Goal: Task Accomplishment & Management: Use online tool/utility

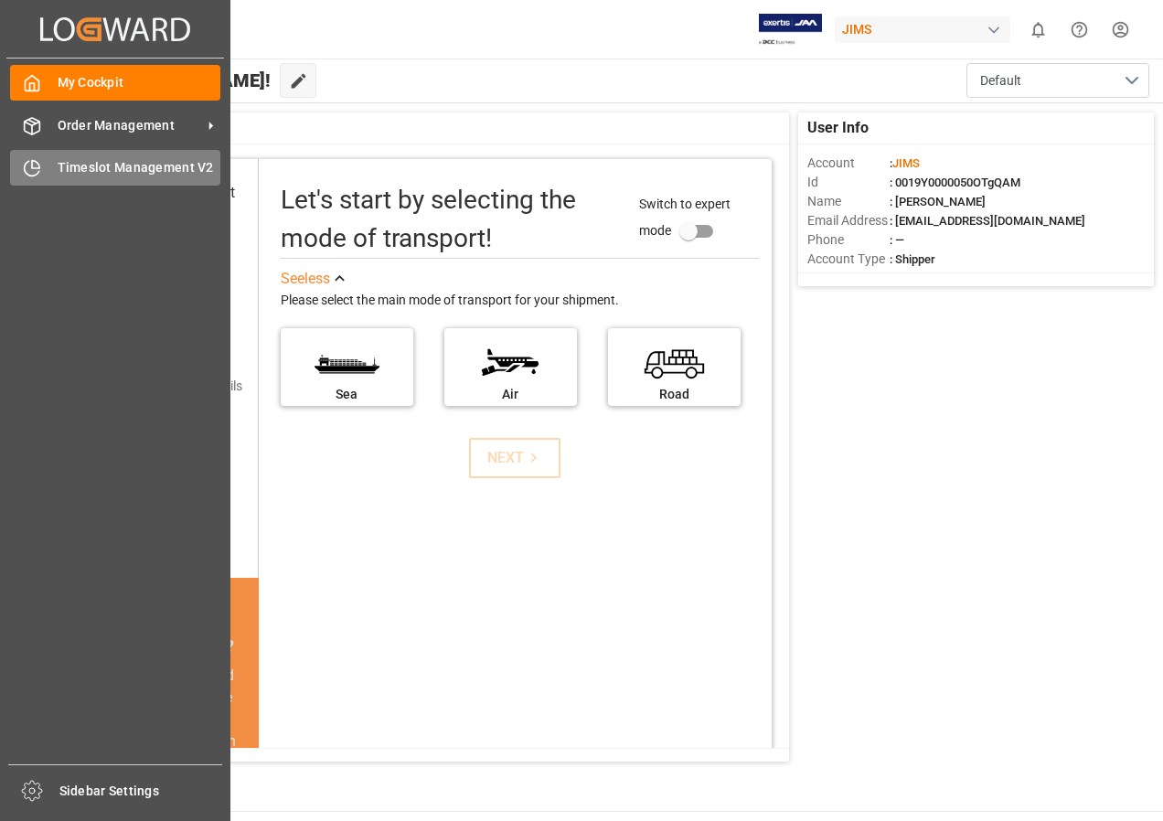
click at [69, 151] on div "Timeslot Management V2 Timeslot Management V2" at bounding box center [115, 168] width 210 height 36
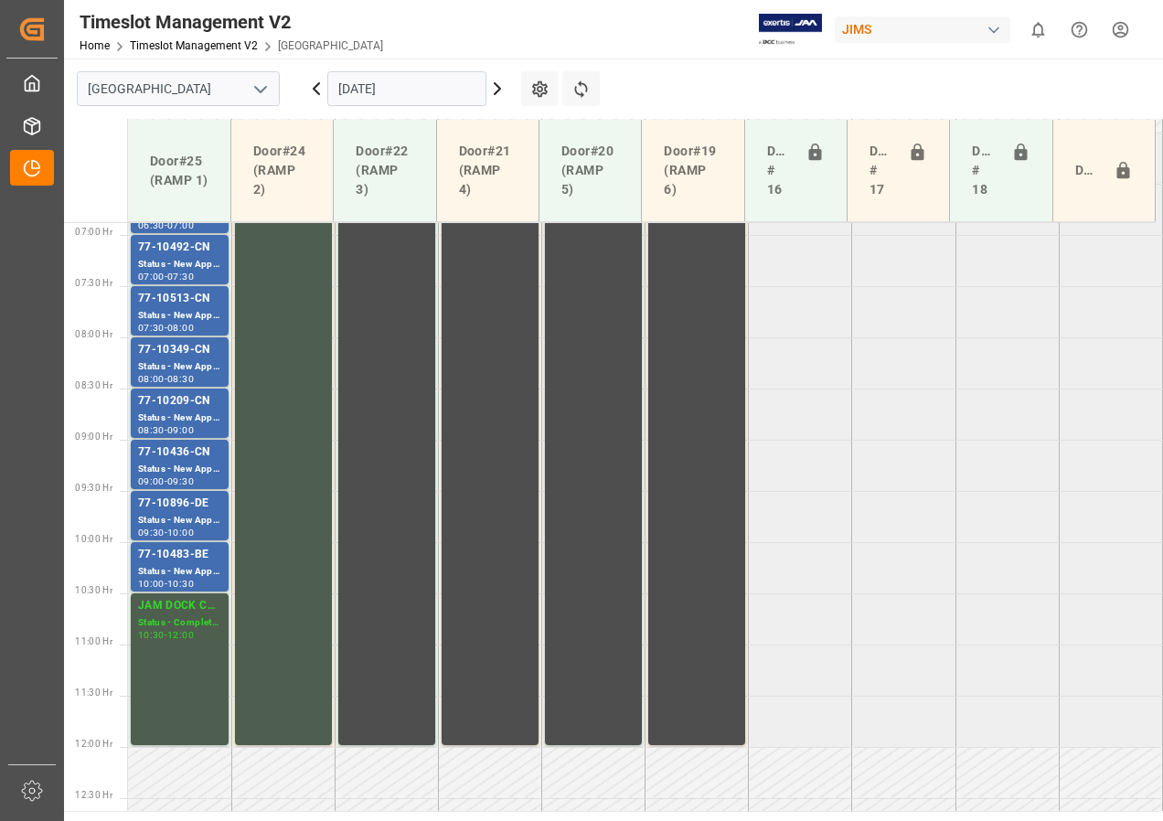
scroll to position [571, 0]
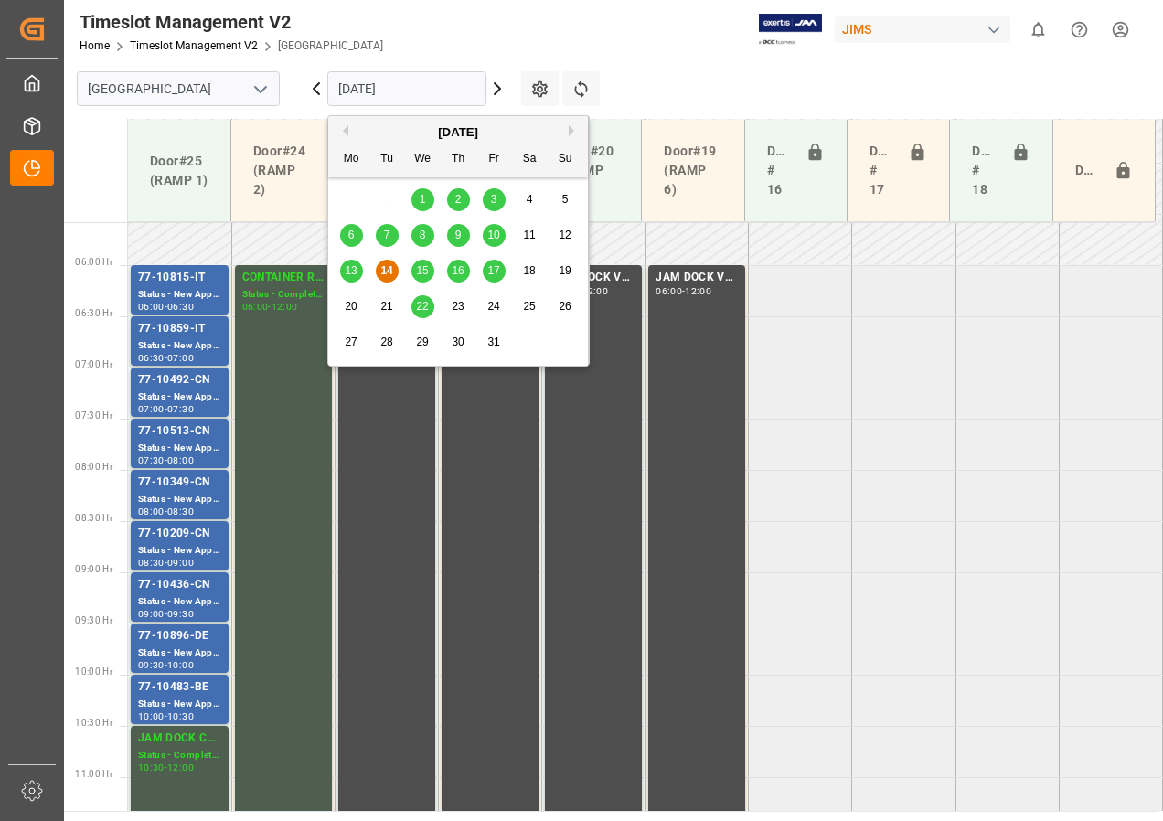
click at [362, 97] on input "[DATE]" at bounding box center [406, 88] width 159 height 35
click at [418, 273] on span "15" at bounding box center [422, 270] width 12 height 13
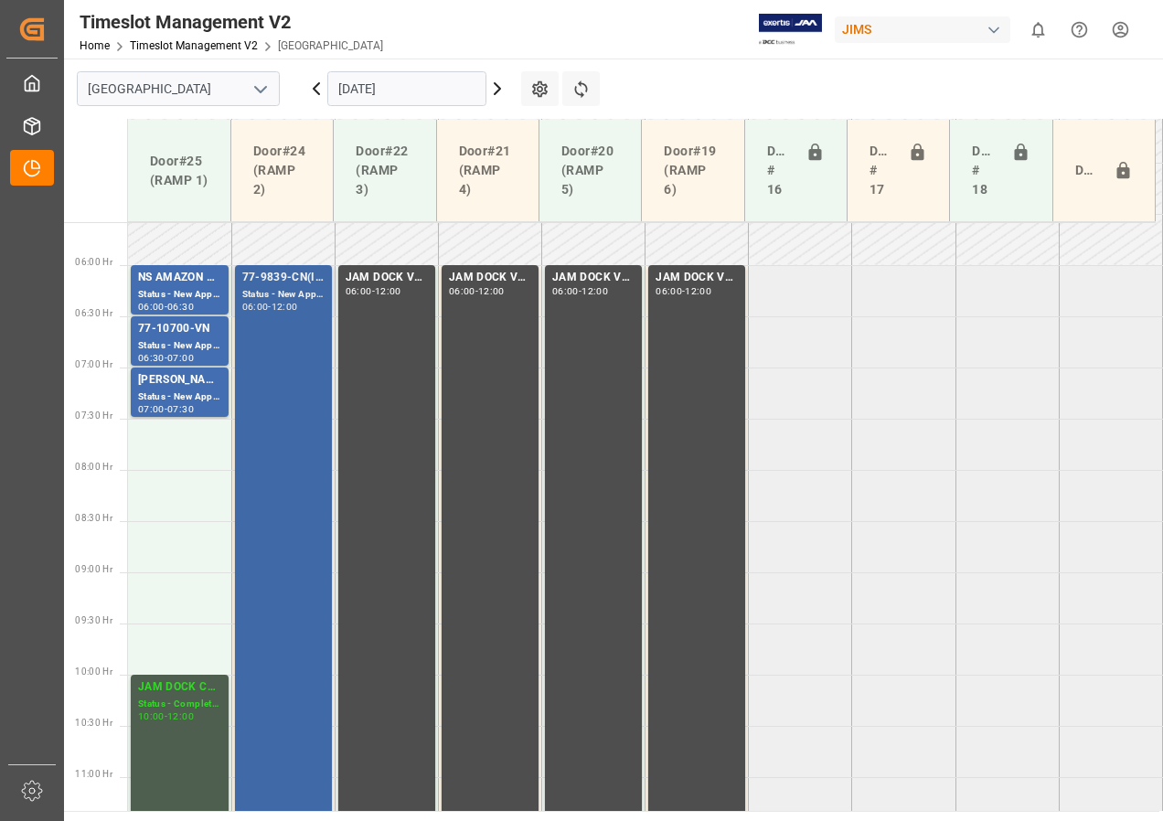
click at [288, 292] on div "Status - New Appointment" at bounding box center [283, 295] width 82 height 16
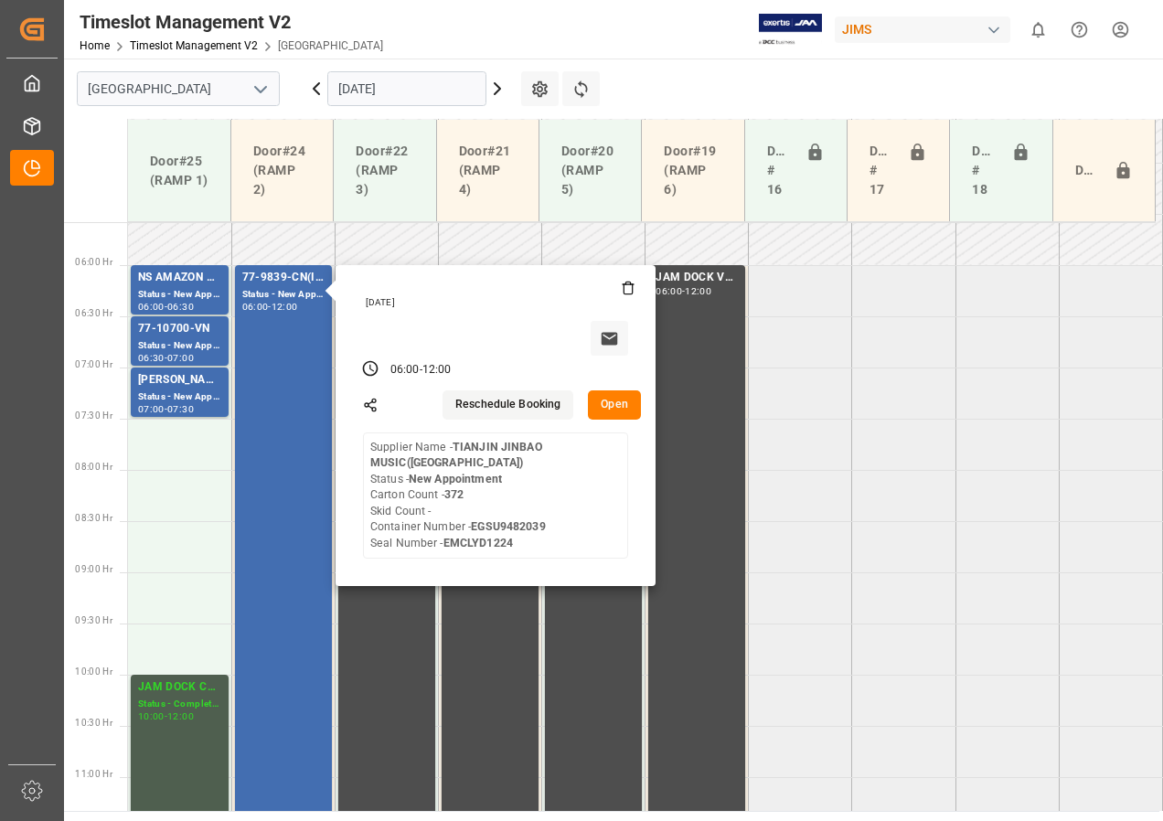
click at [613, 411] on button "Open" at bounding box center [614, 404] width 53 height 29
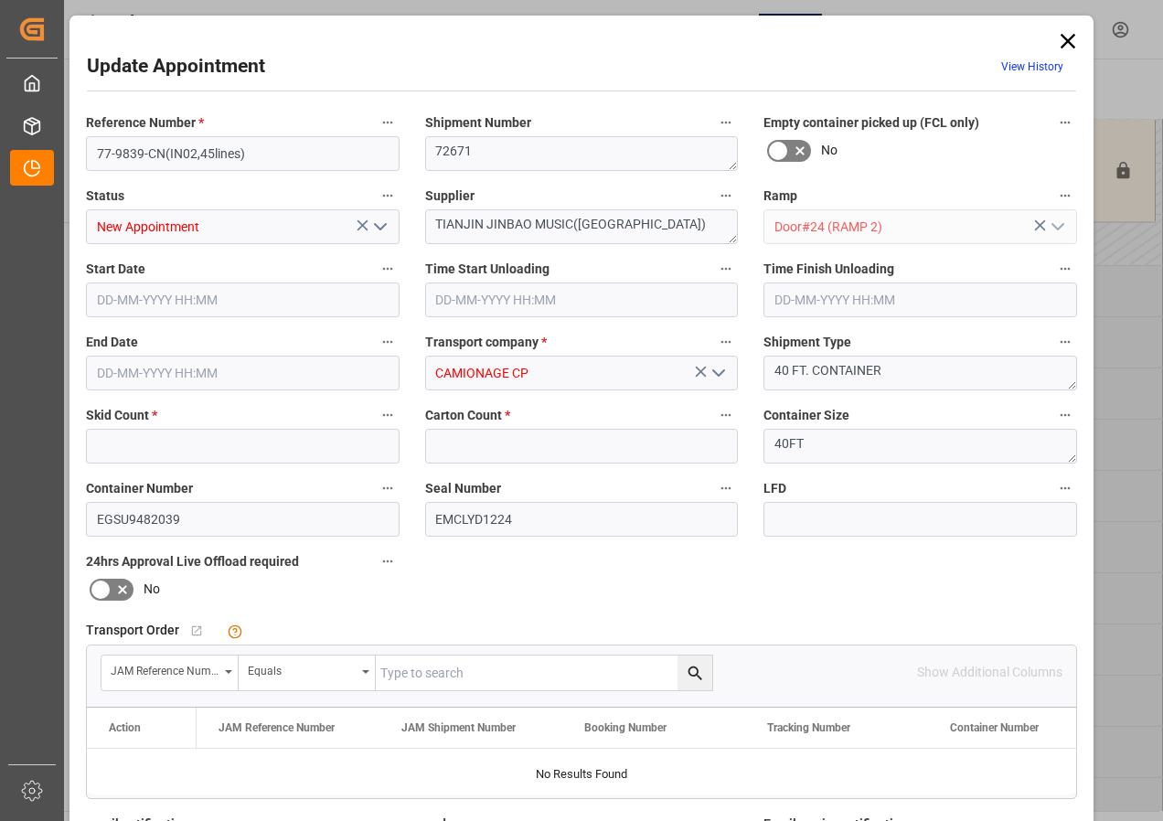
type input "0"
type input "372"
type input "[DATE] 06:00"
type input "[DATE] 12:00"
type input "[DATE] 15:06"
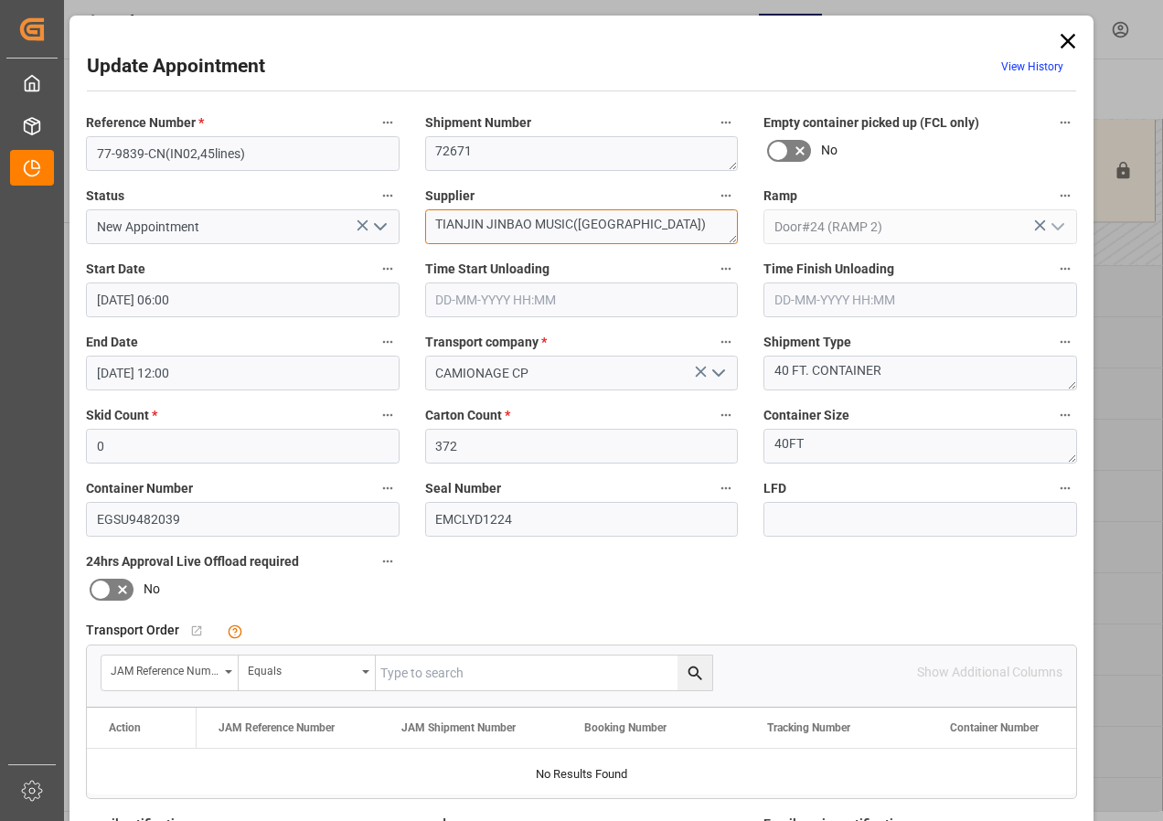
drag, startPoint x: 434, startPoint y: 219, endPoint x: 650, endPoint y: 226, distance: 215.9
click at [650, 226] on textarea "TIANJIN JINBAO MUSIC([GEOGRAPHIC_DATA])" at bounding box center [582, 226] width 314 height 35
type textarea "WESTBURY IN02(45)"
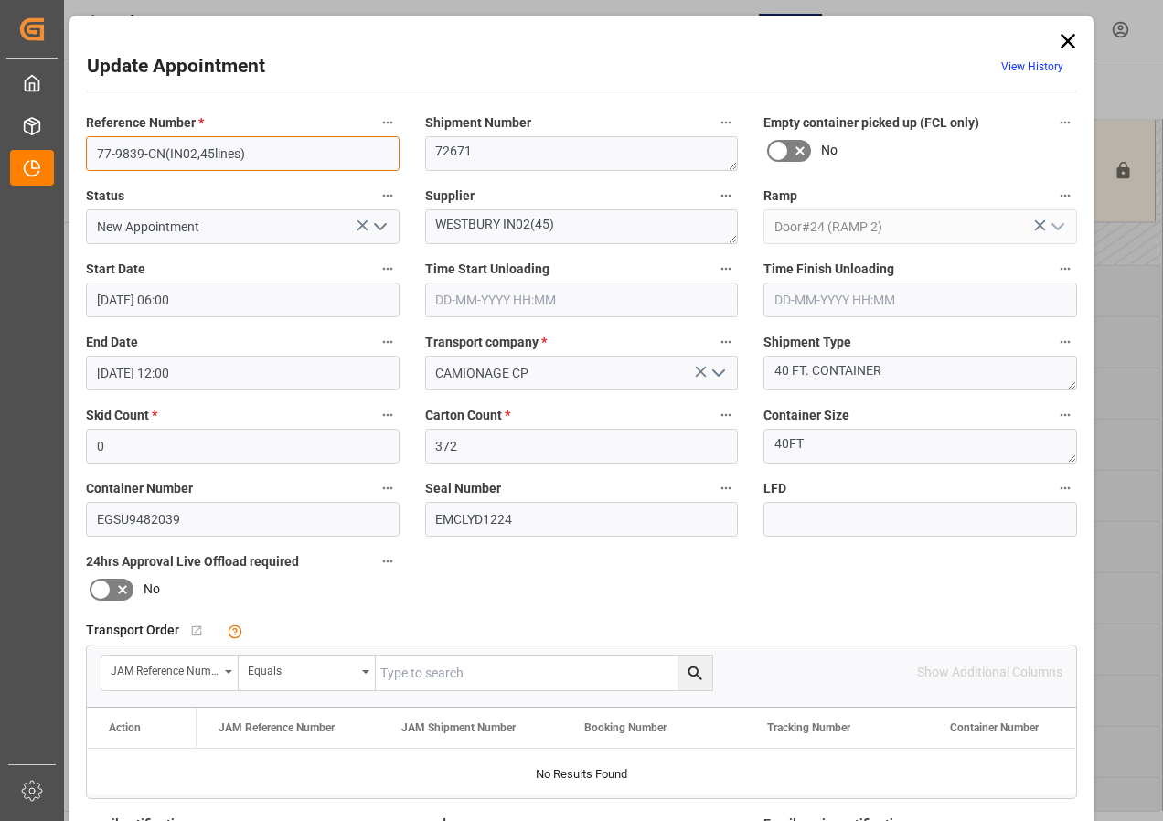
drag, startPoint x: 165, startPoint y: 155, endPoint x: 260, endPoint y: 155, distance: 95.1
click at [260, 155] on input "77-9839-CN(IN02,45lines)" at bounding box center [243, 153] width 314 height 35
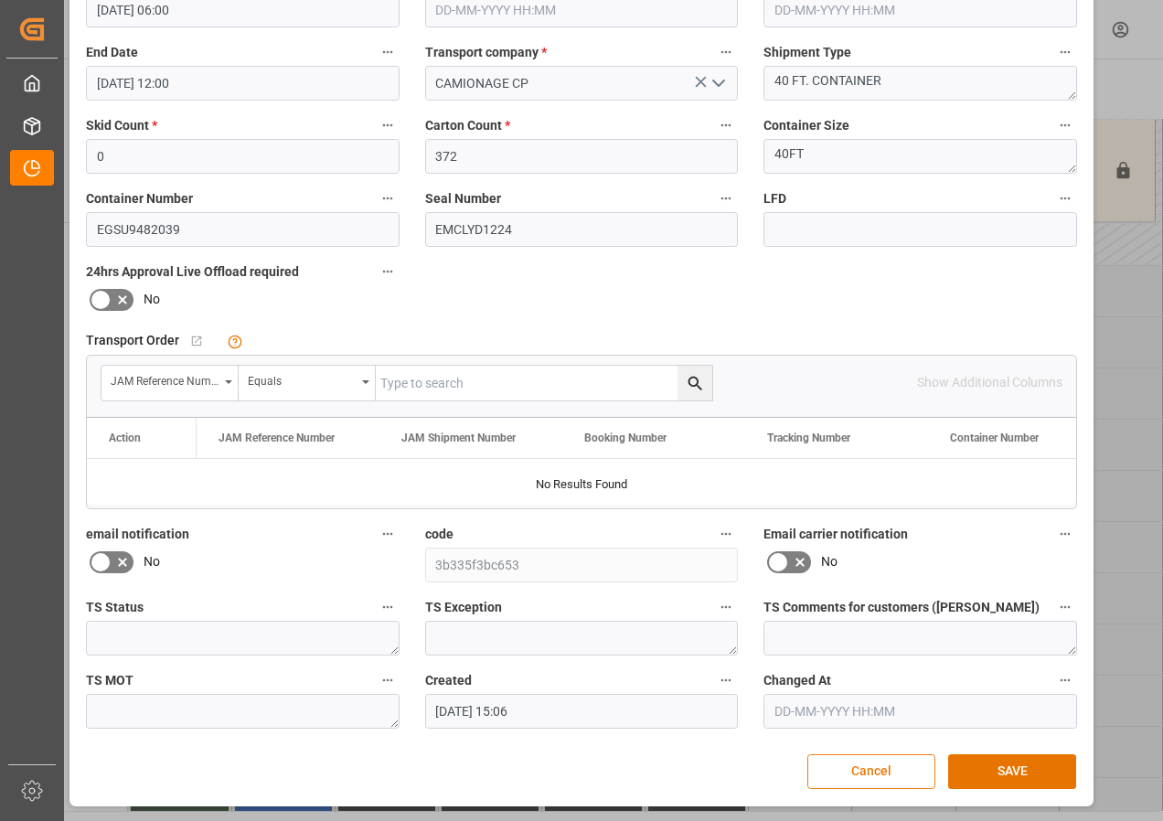
scroll to position [291, 0]
type input "77-9839-CN"
click at [996, 766] on button "SAVE" at bounding box center [1012, 770] width 128 height 35
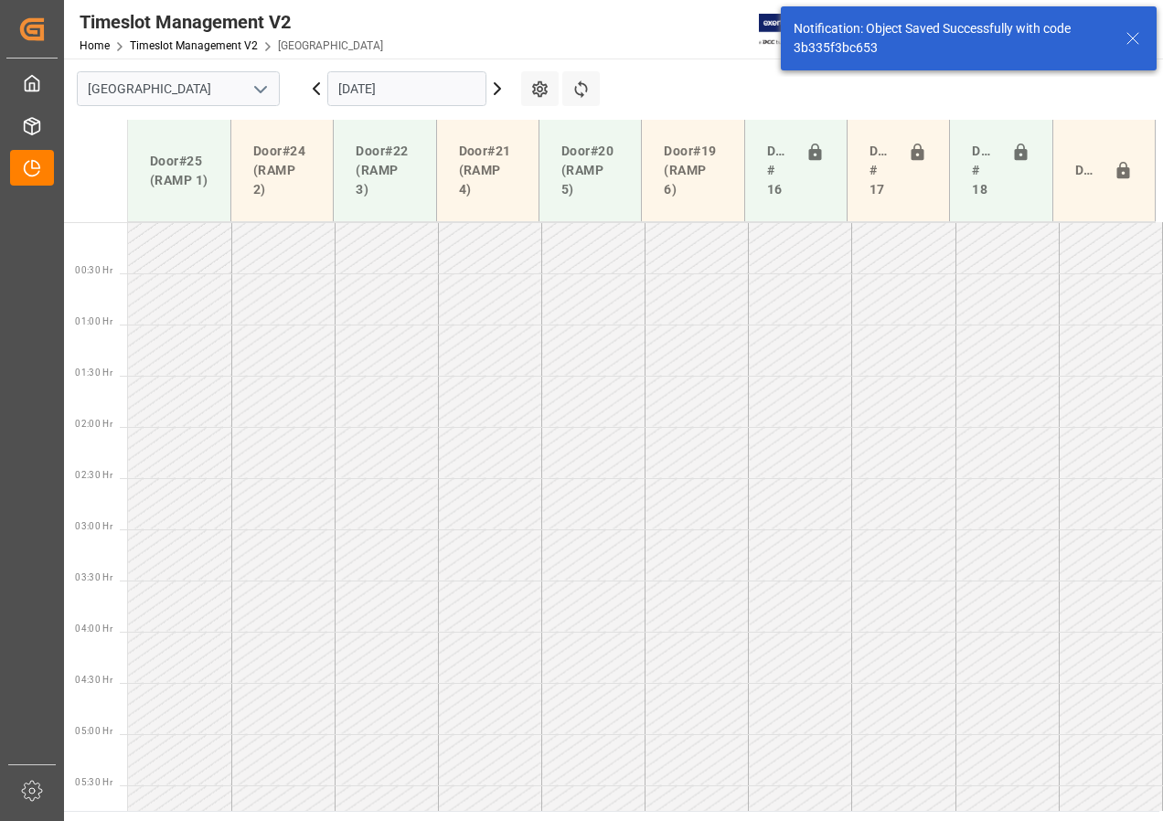
scroll to position [436, 0]
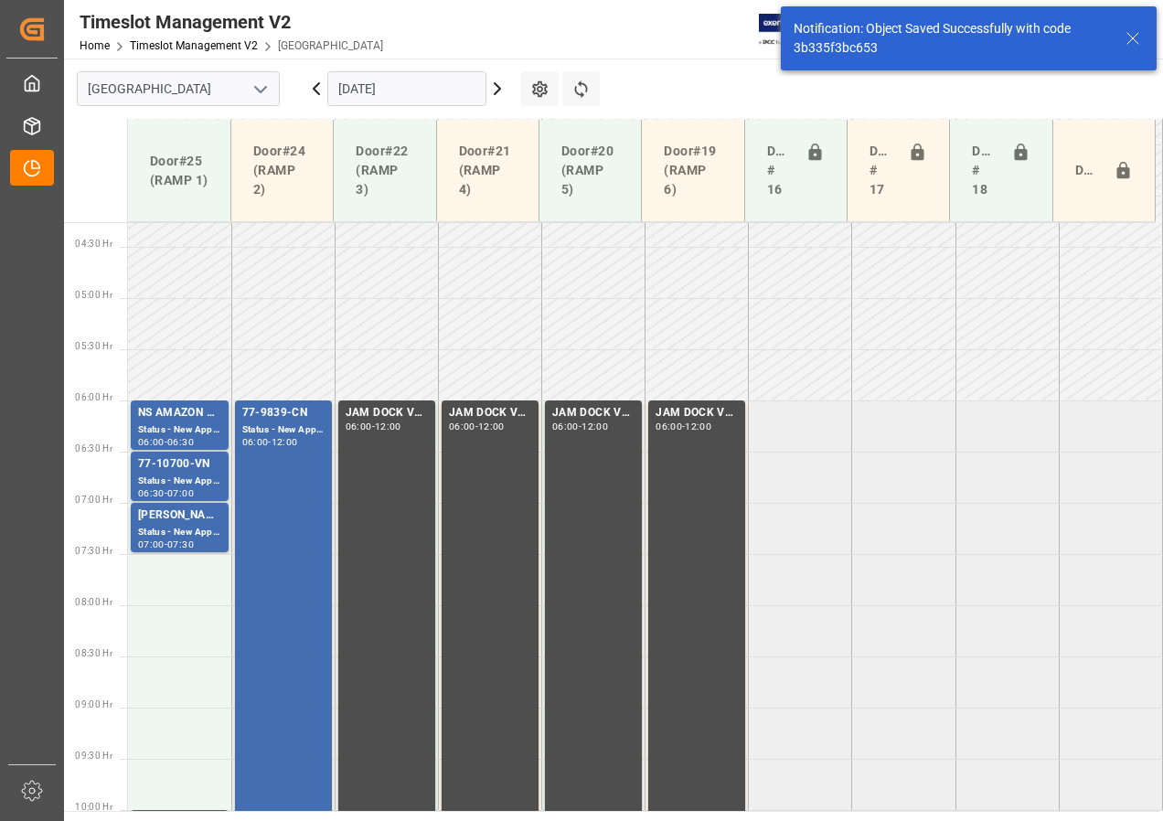
click at [497, 91] on icon at bounding box center [497, 88] width 5 height 11
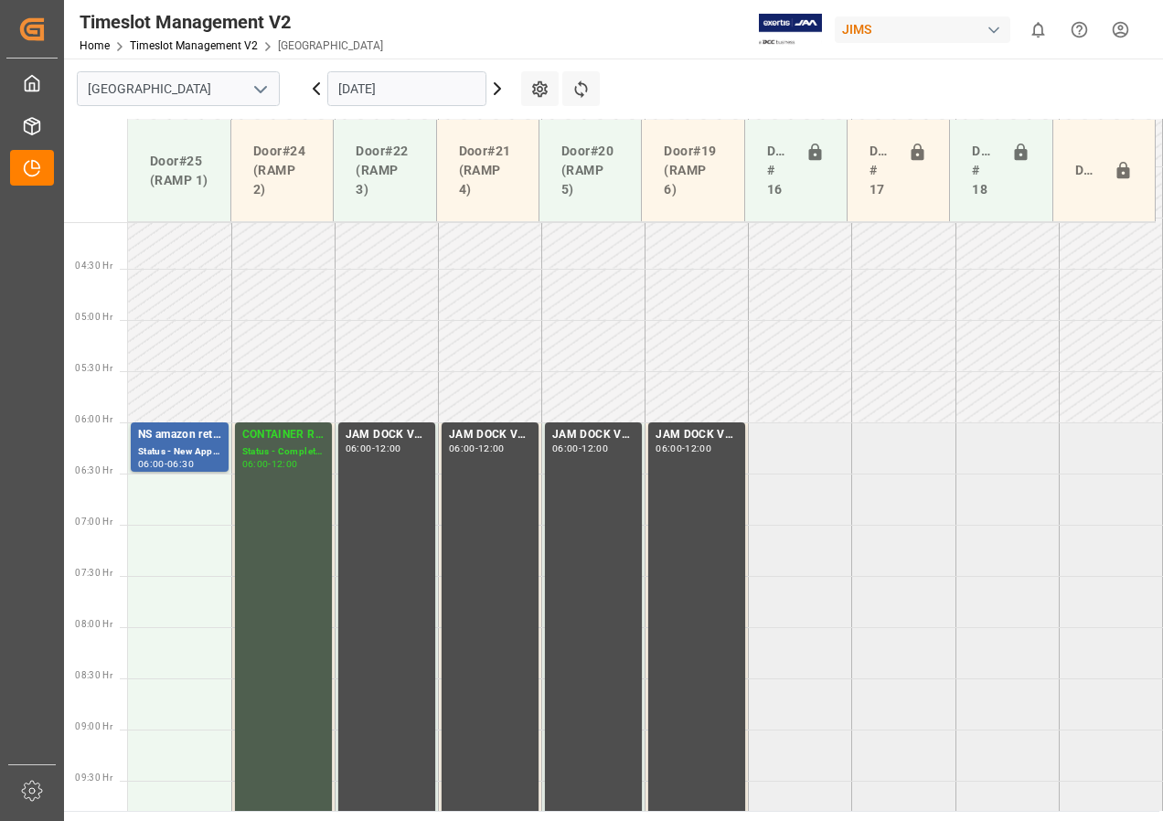
scroll to position [389, 0]
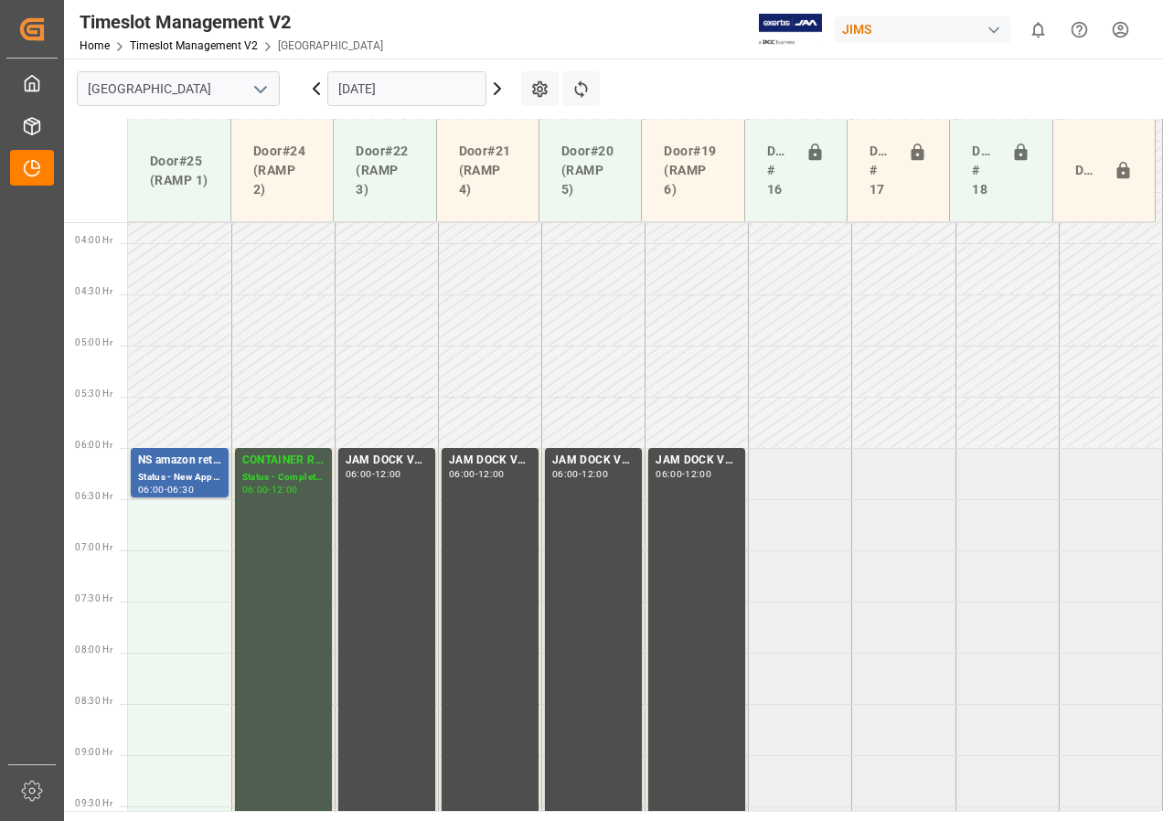
click at [494, 91] on icon at bounding box center [497, 89] width 22 height 22
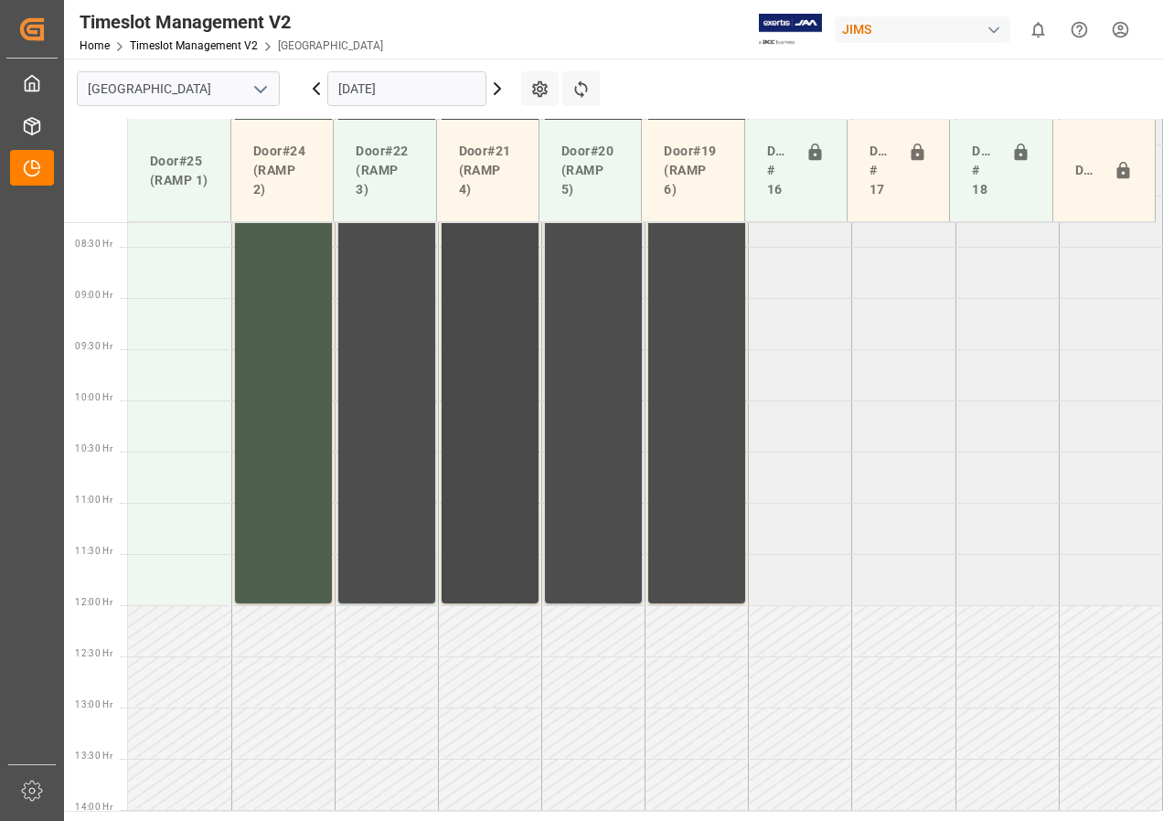
scroll to position [663, 0]
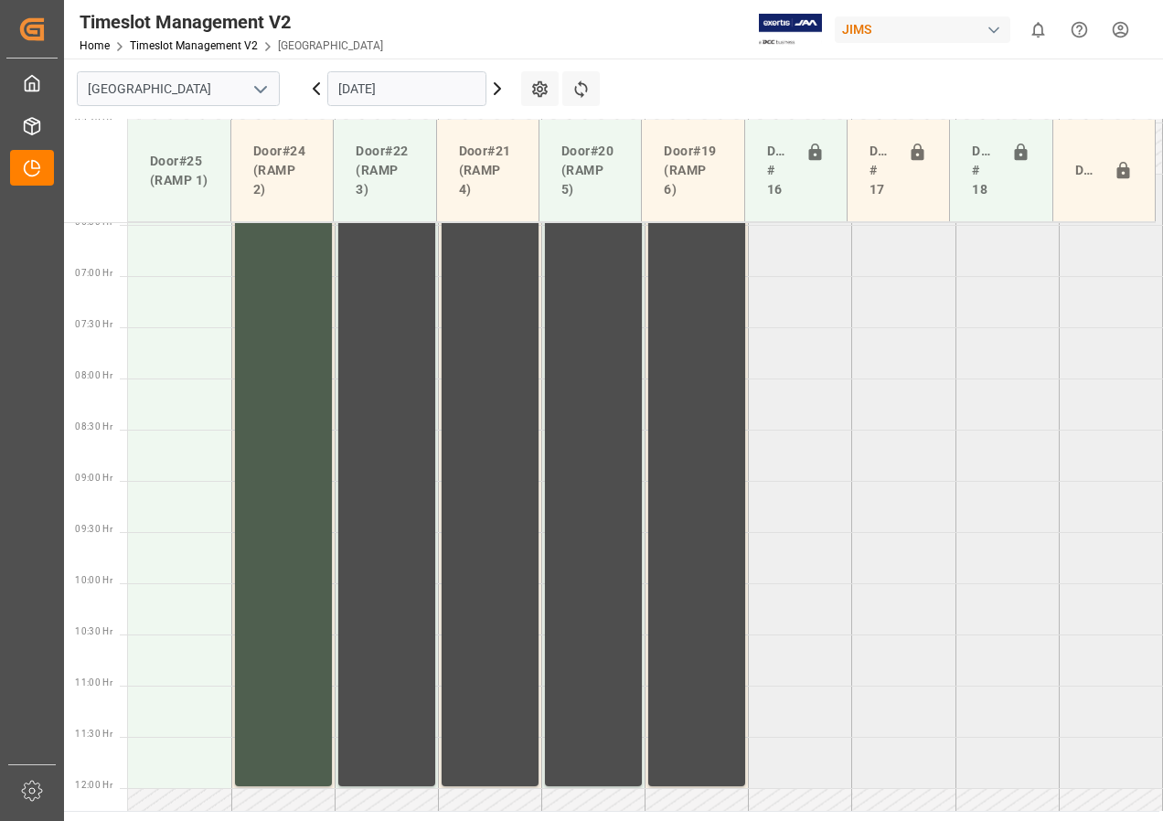
click at [494, 80] on icon at bounding box center [497, 89] width 22 height 22
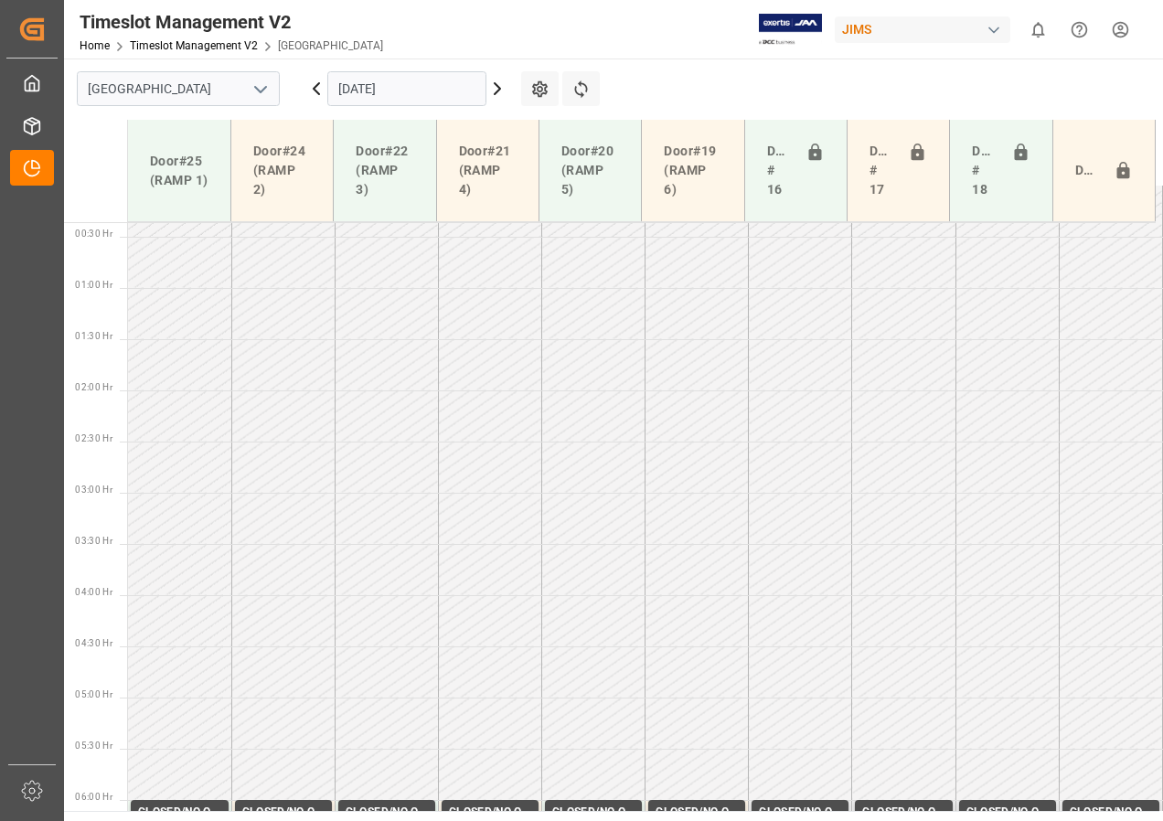
scroll to position [0, 0]
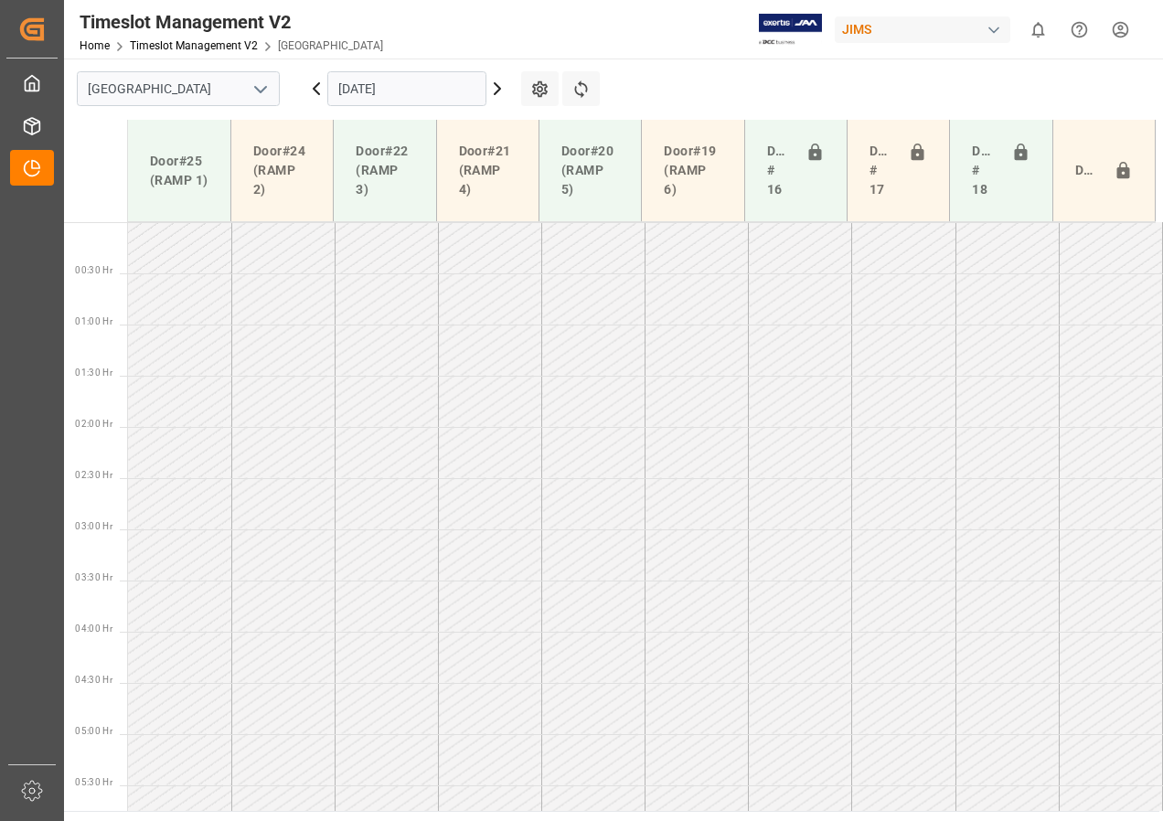
click at [497, 84] on icon at bounding box center [497, 88] width 5 height 11
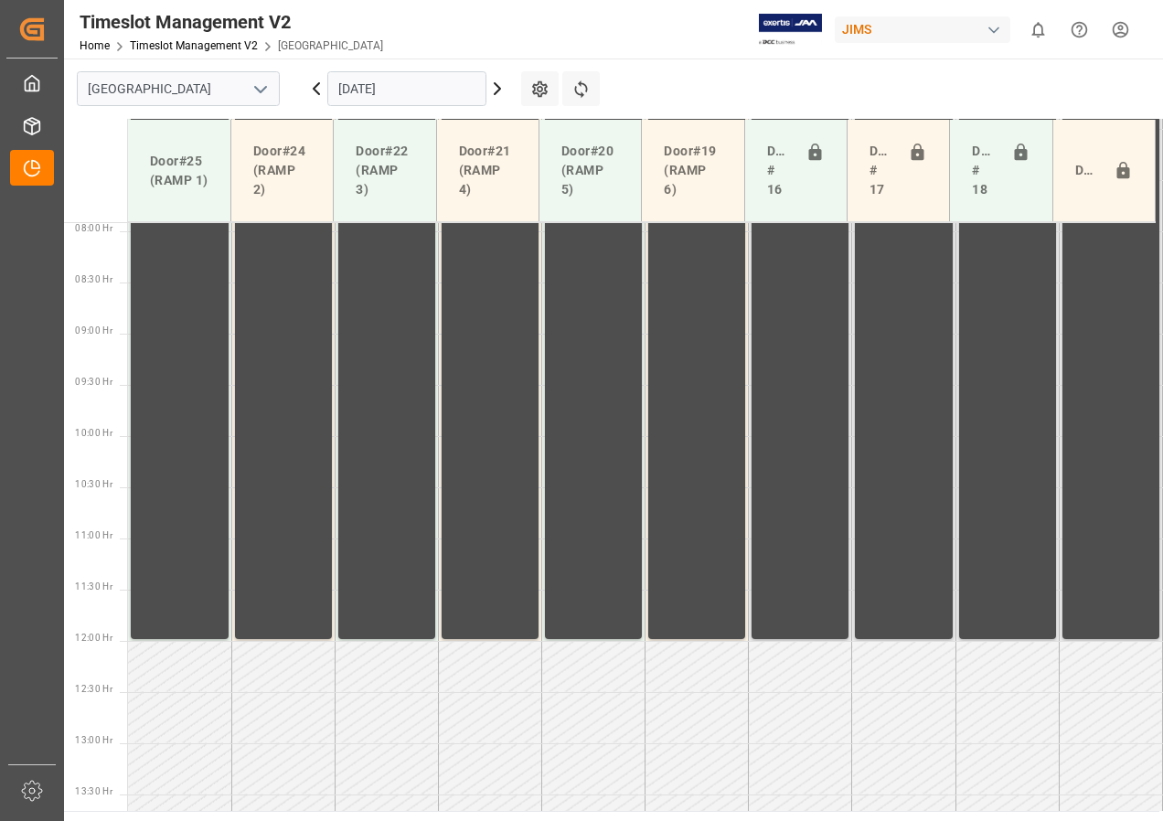
scroll to position [846, 0]
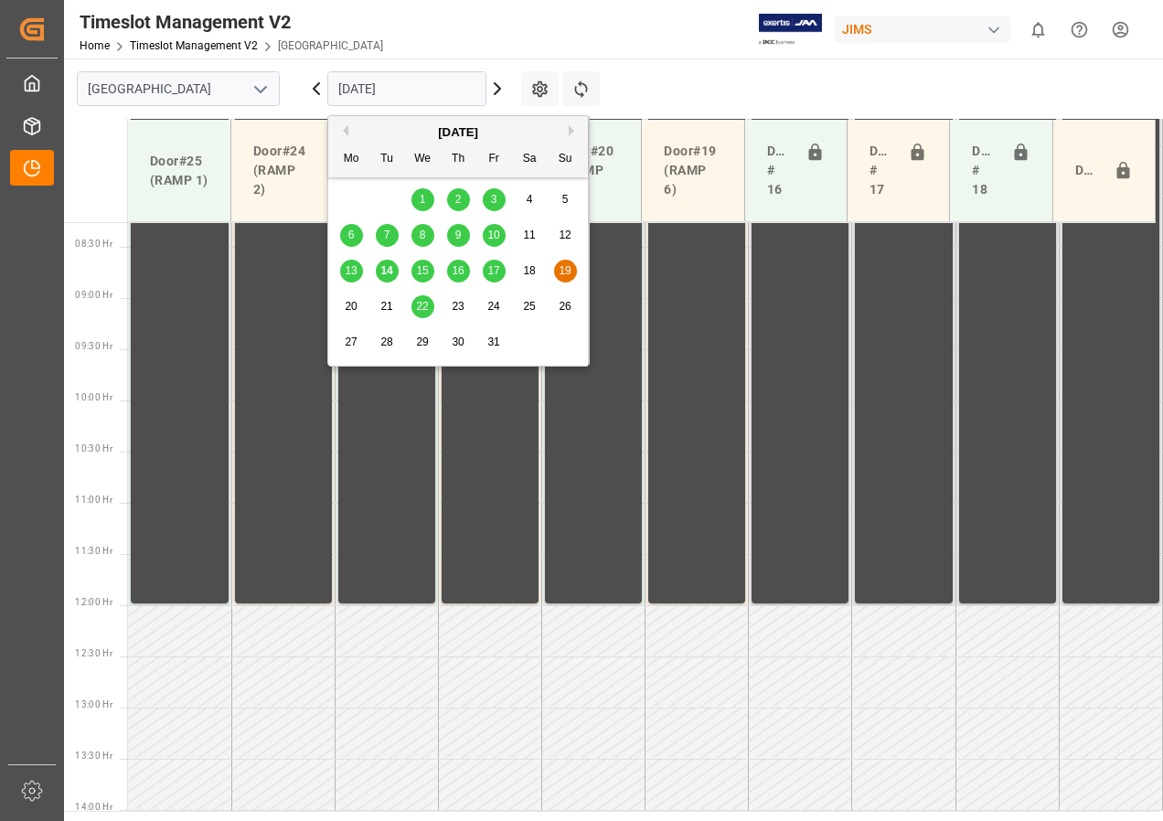
click at [391, 94] on input "[DATE]" at bounding box center [406, 88] width 159 height 35
click at [420, 257] on div "13 14 15 16 17 18 19" at bounding box center [459, 271] width 250 height 36
click at [419, 269] on span "15" at bounding box center [422, 270] width 12 height 13
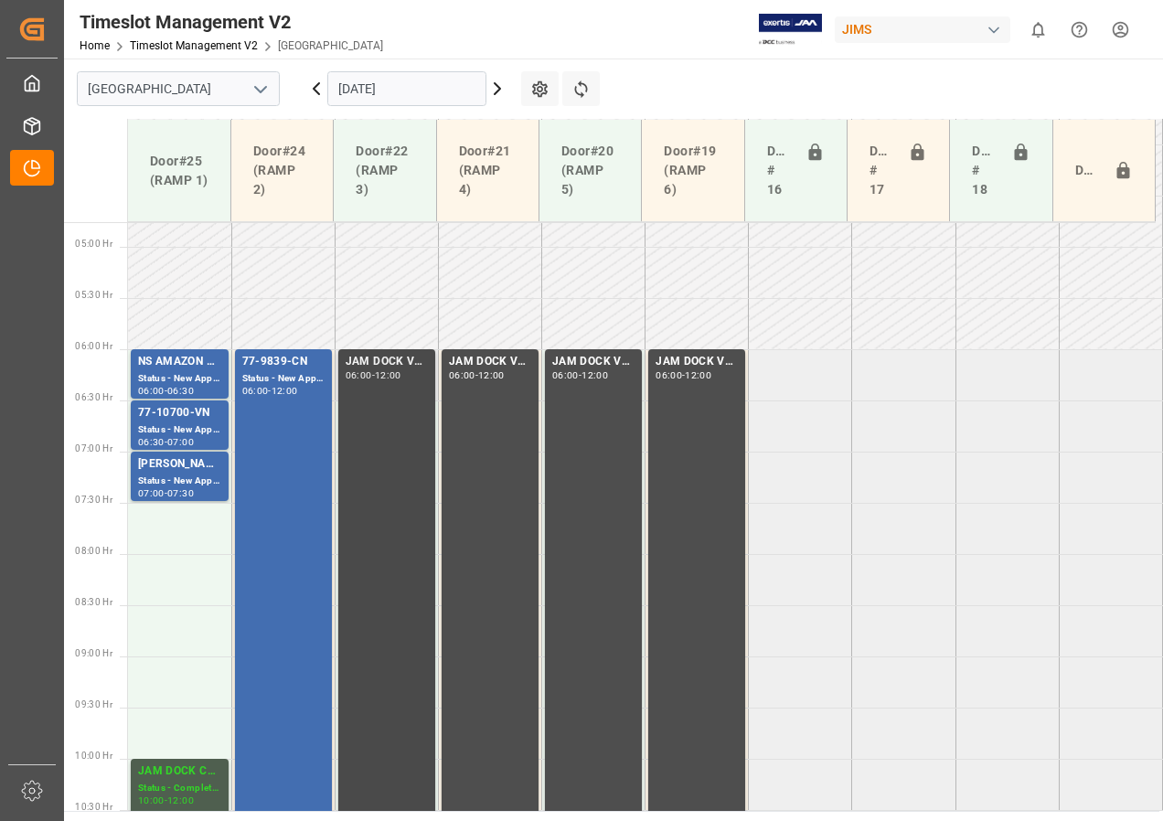
scroll to position [480, 0]
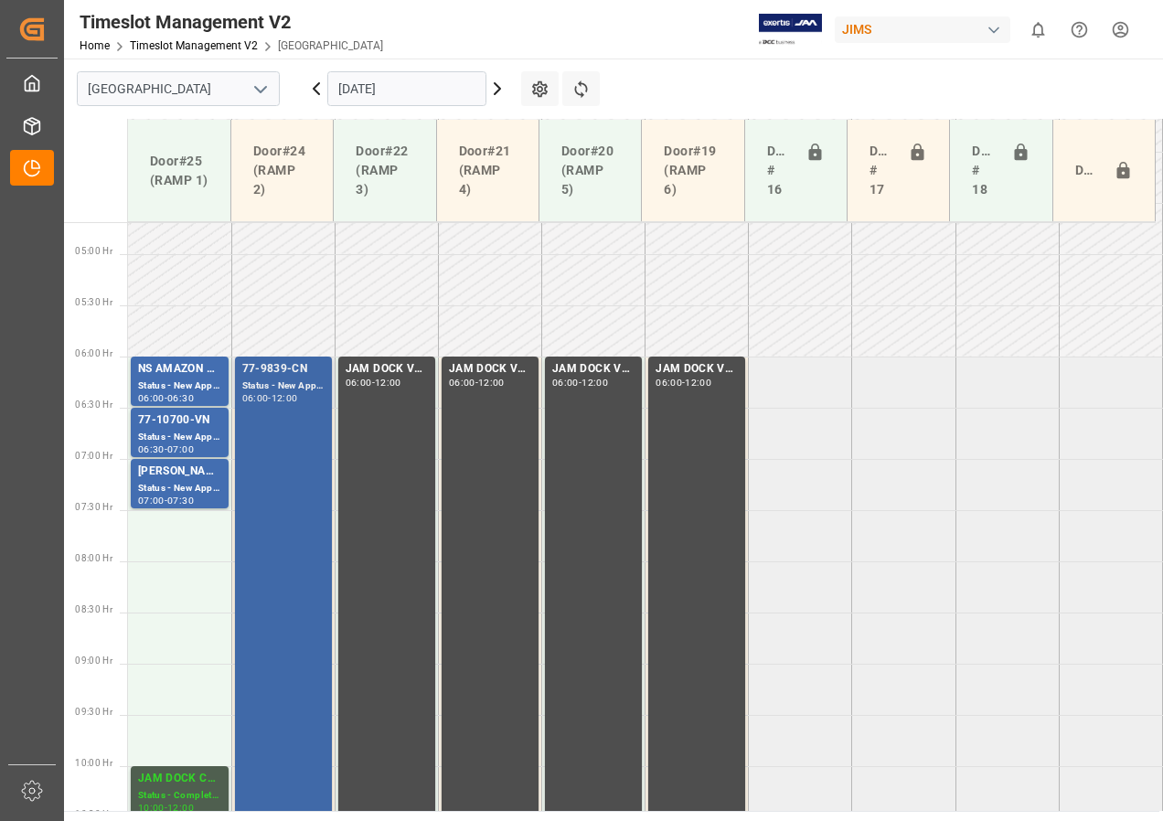
click at [278, 402] on div "06:00 - 12:00" at bounding box center [283, 399] width 82 height 10
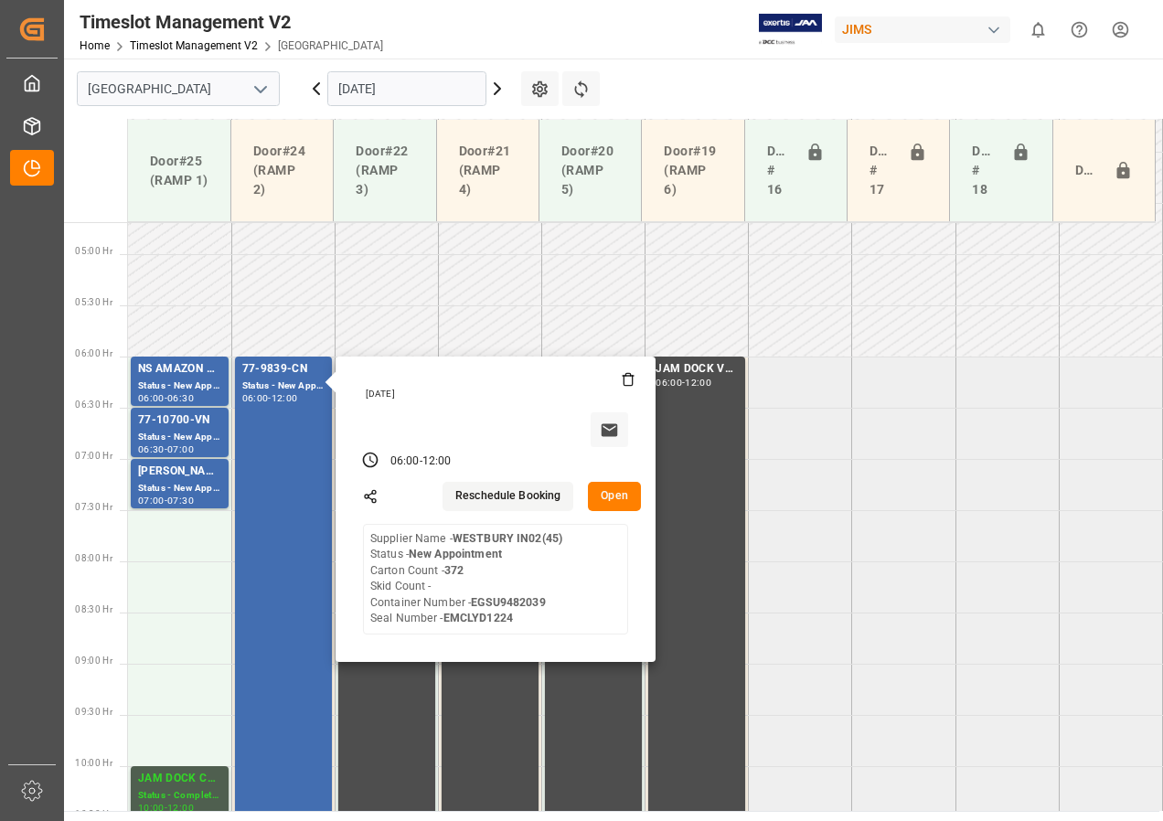
click at [391, 590] on div "Supplier Name - [GEOGRAPHIC_DATA] IN02(45) Status - New Appointment Carton Coun…" at bounding box center [466, 579] width 192 height 96
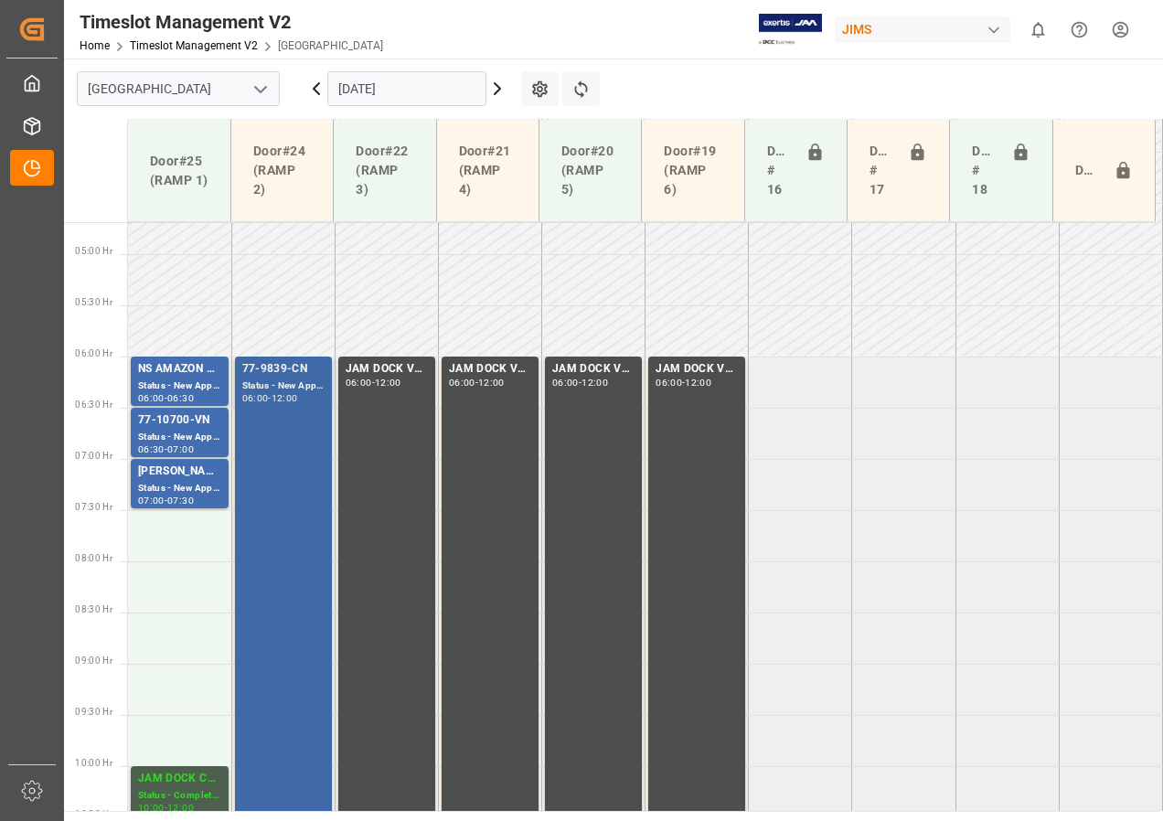
click at [283, 386] on div "Status - New Appointment" at bounding box center [283, 387] width 82 height 16
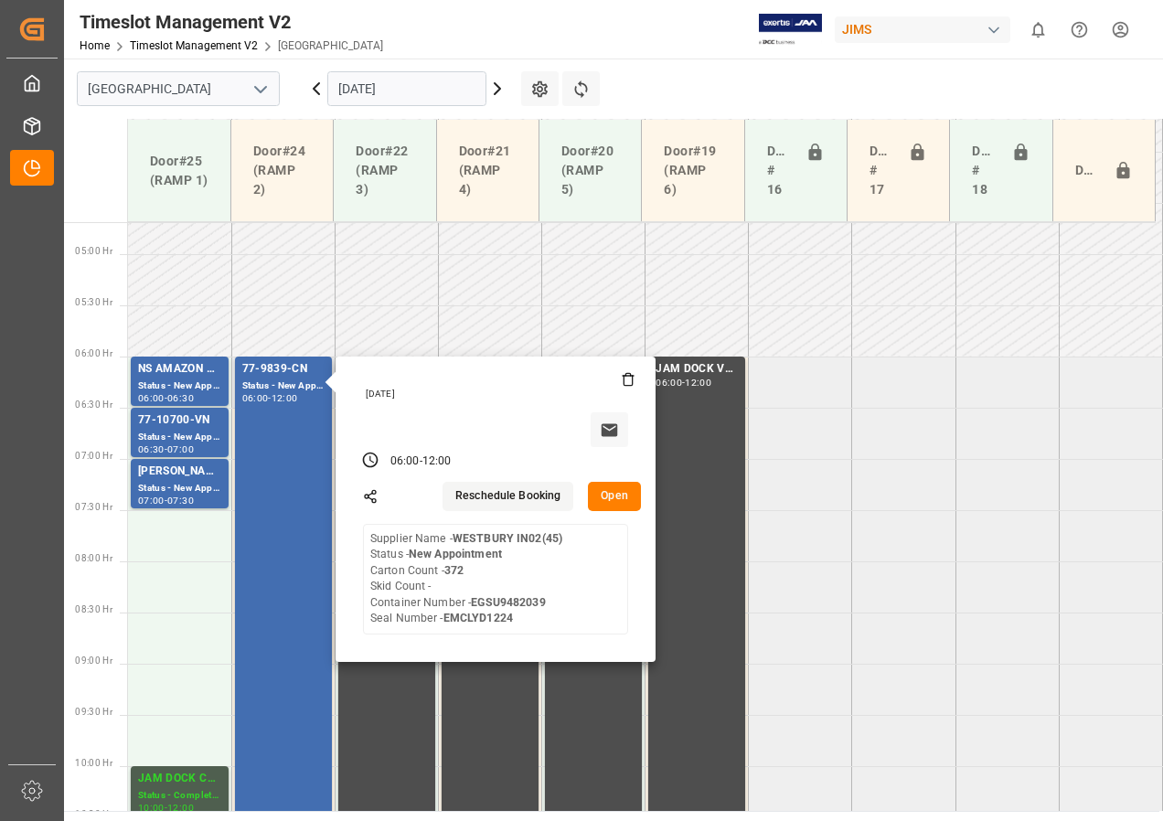
click at [608, 498] on button "Open" at bounding box center [614, 496] width 53 height 29
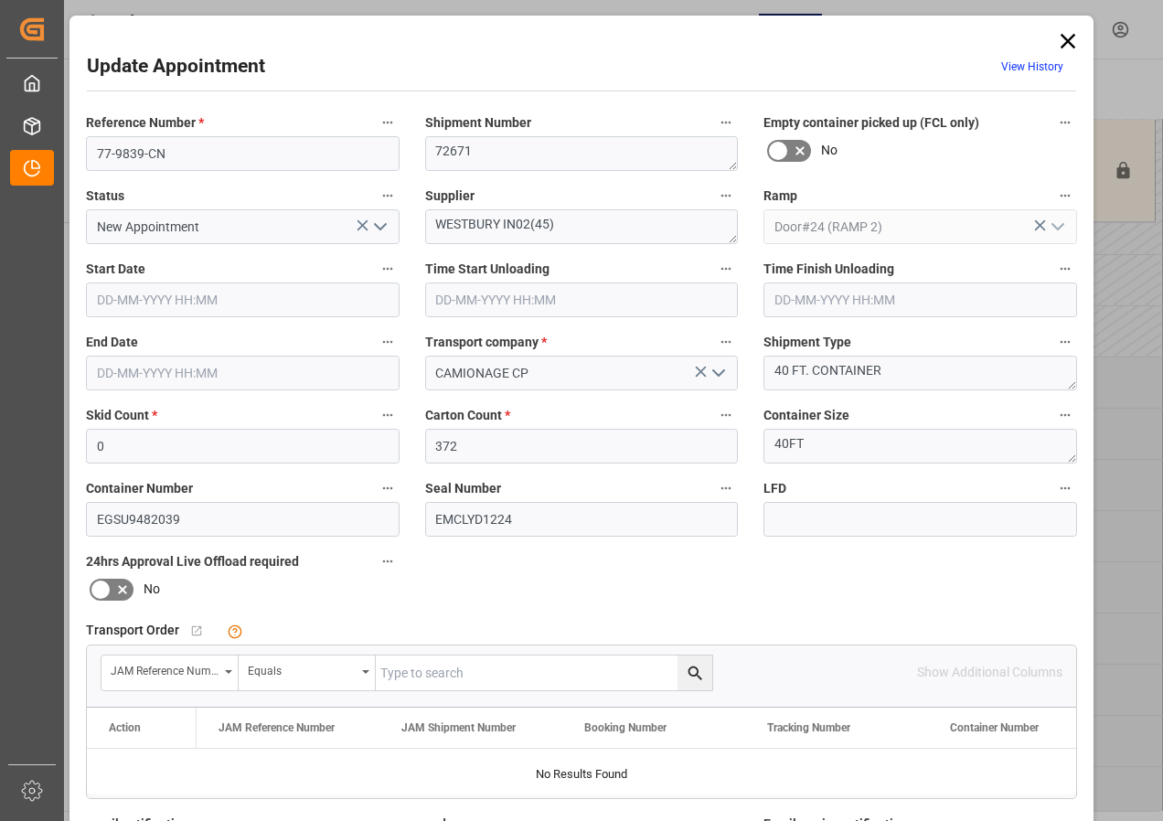
type input "0"
type input "372"
type input "[DATE] 06:00"
type input "[DATE] 12:00"
type input "[DATE] 15:06"
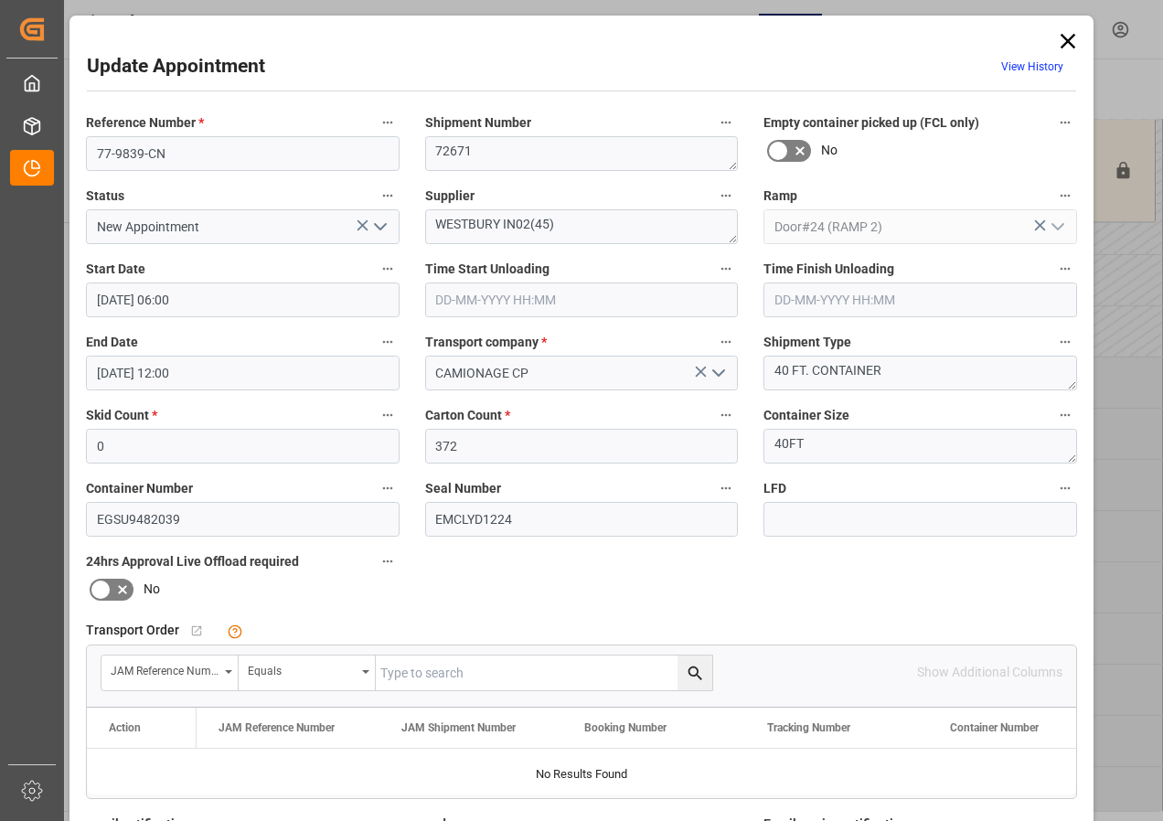
scroll to position [274, 0]
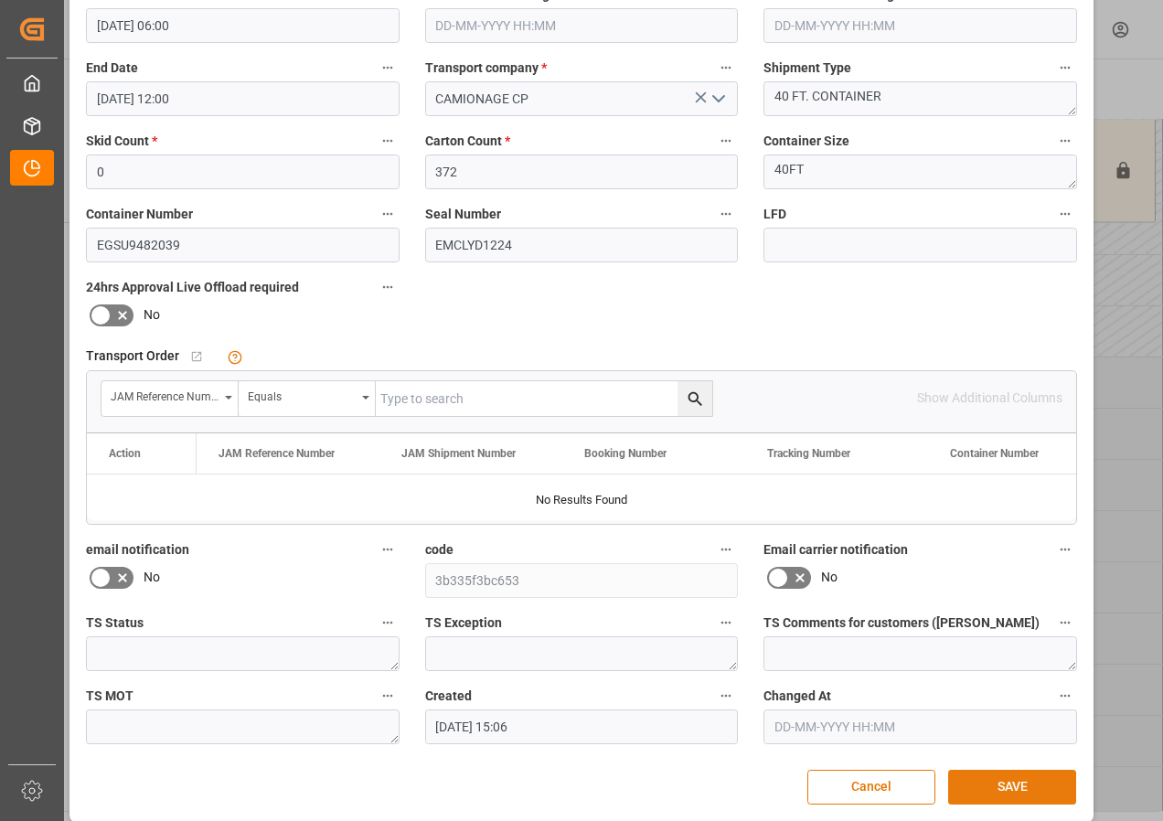
click at [1006, 785] on button "SAVE" at bounding box center [1012, 787] width 128 height 35
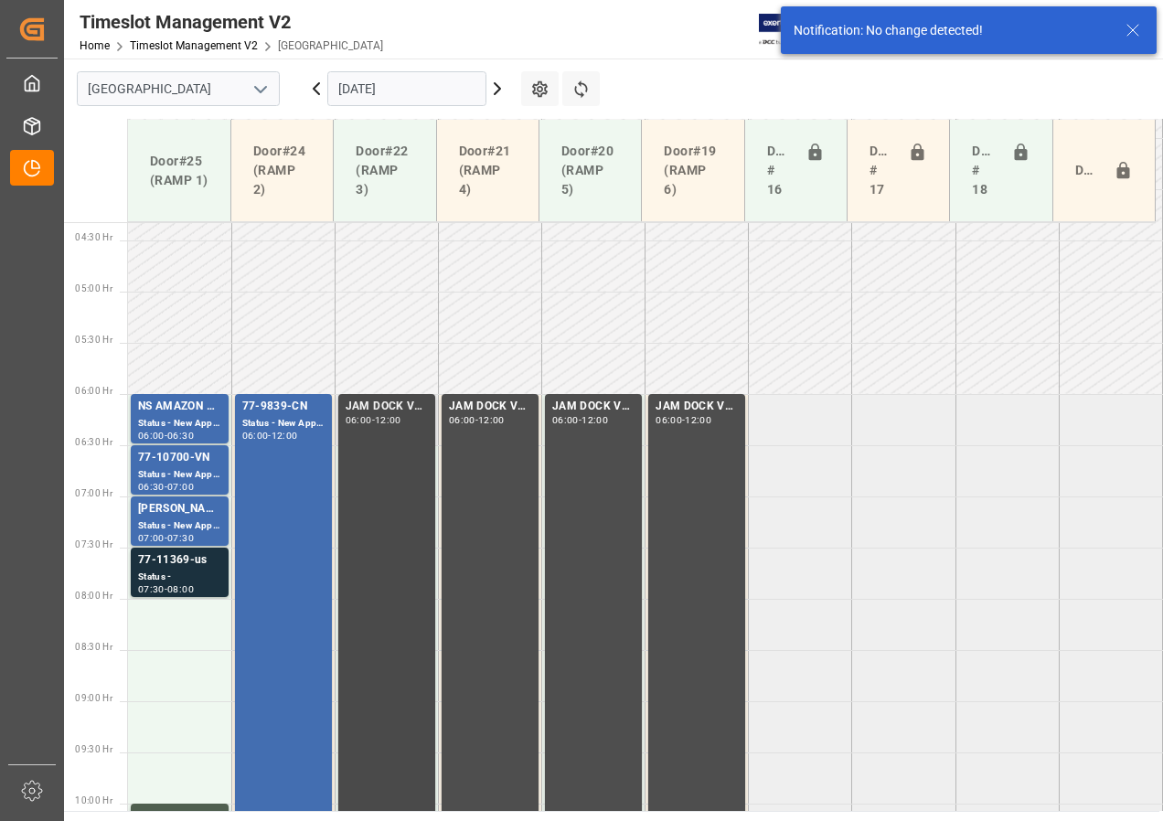
scroll to position [539, 0]
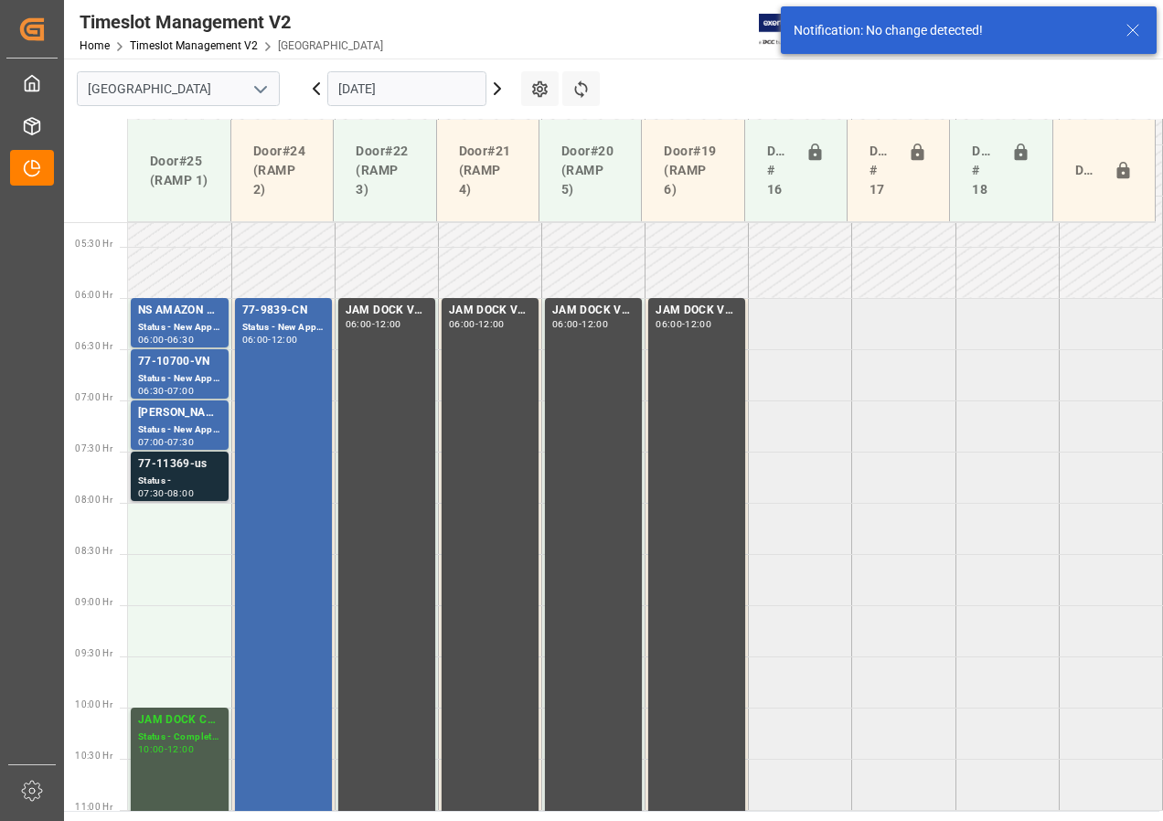
click at [148, 478] on div "Status -" at bounding box center [179, 482] width 83 height 16
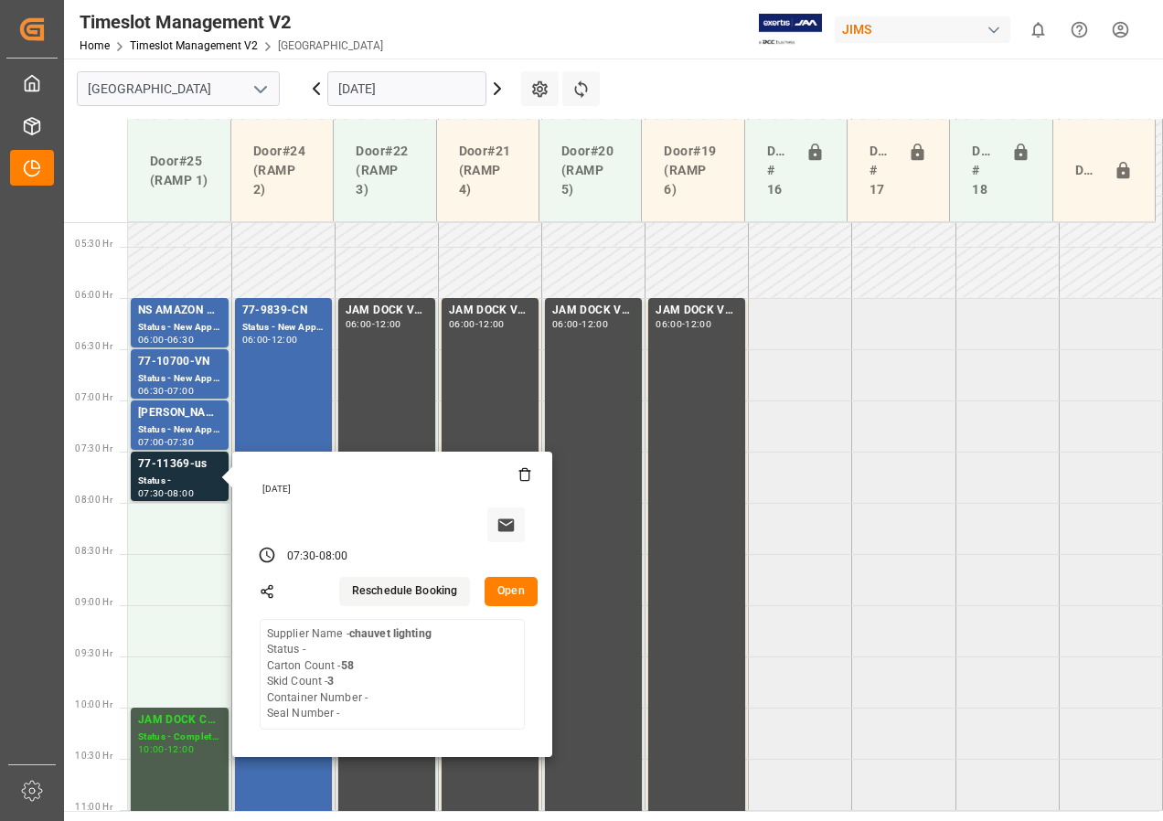
click at [437, 88] on input "[DATE]" at bounding box center [406, 88] width 159 height 35
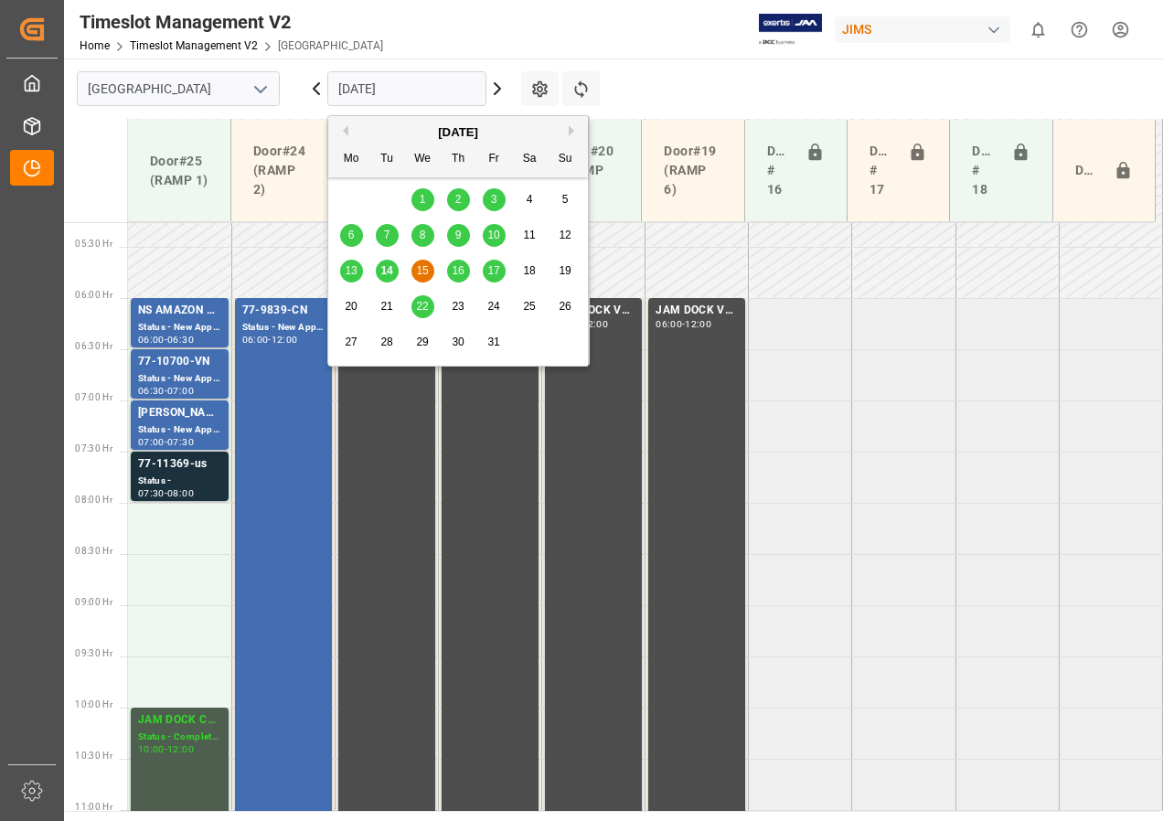
click at [454, 272] on span "16" at bounding box center [458, 270] width 12 height 13
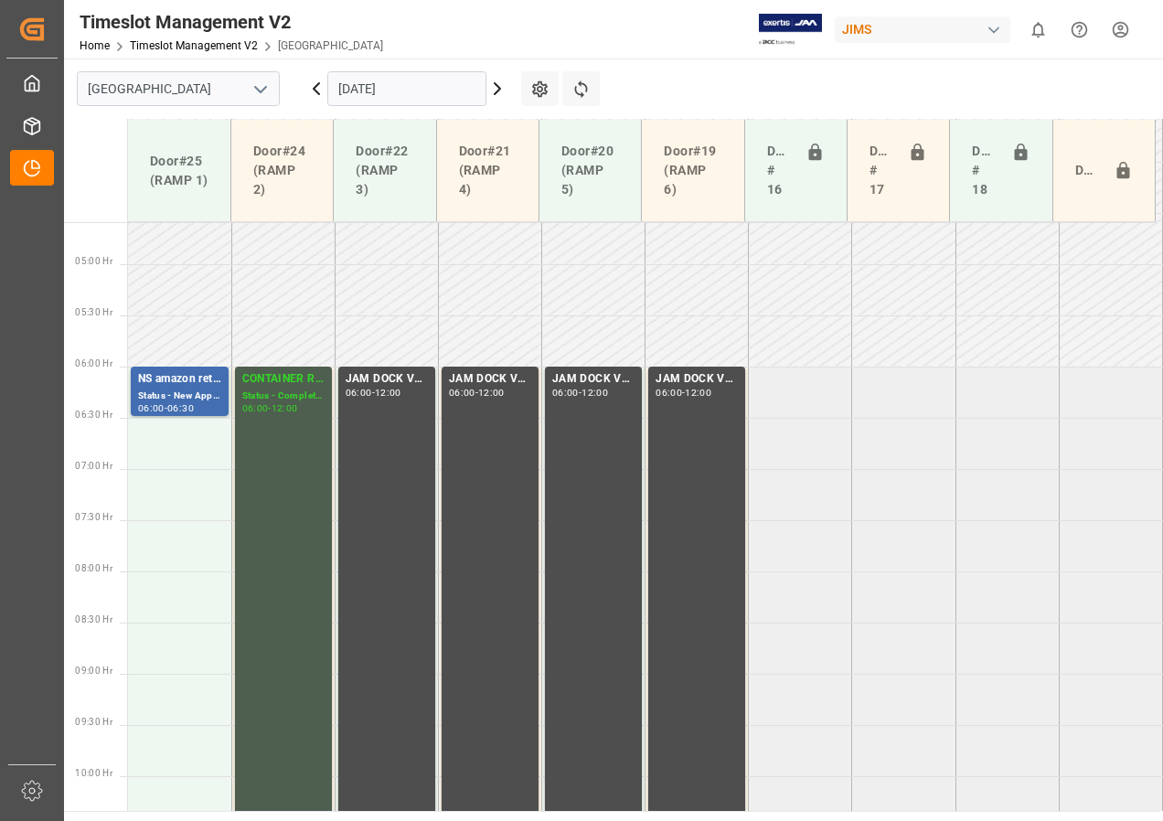
scroll to position [571, 0]
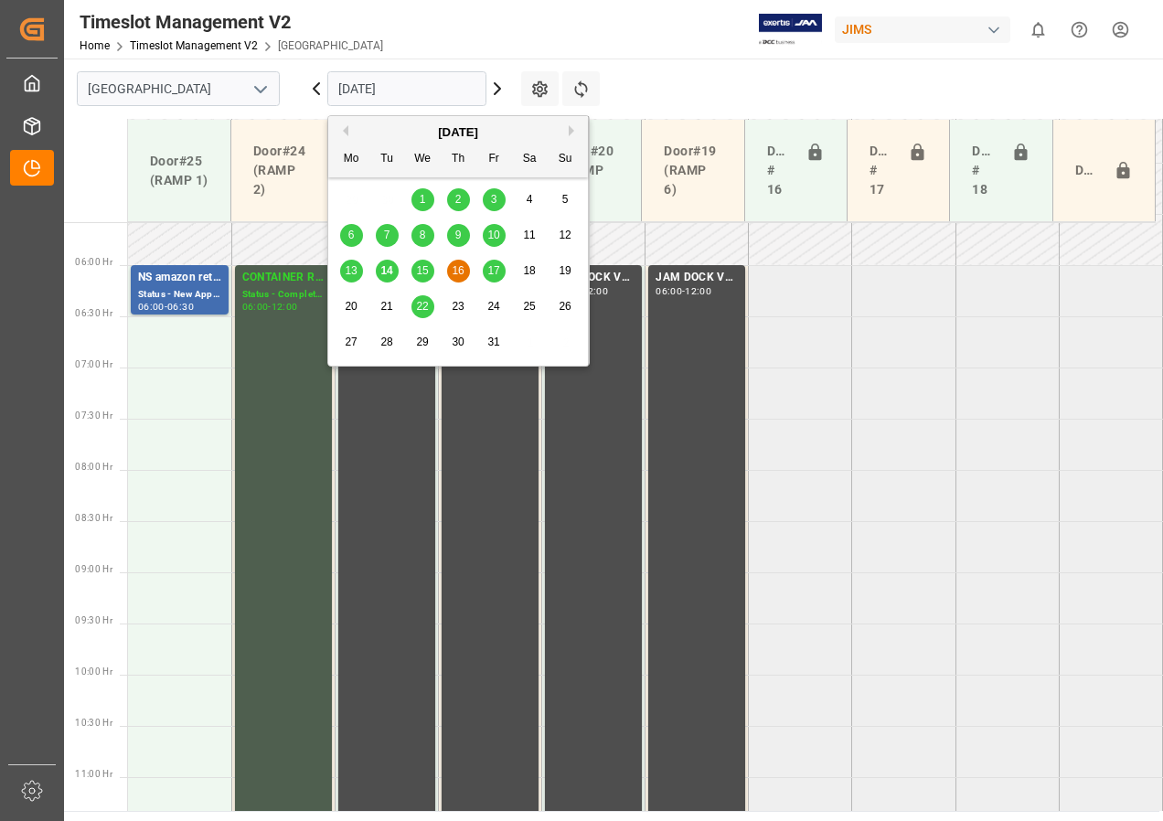
click at [380, 80] on input "[DATE]" at bounding box center [406, 88] width 159 height 35
click at [491, 266] on span "17" at bounding box center [493, 270] width 12 height 13
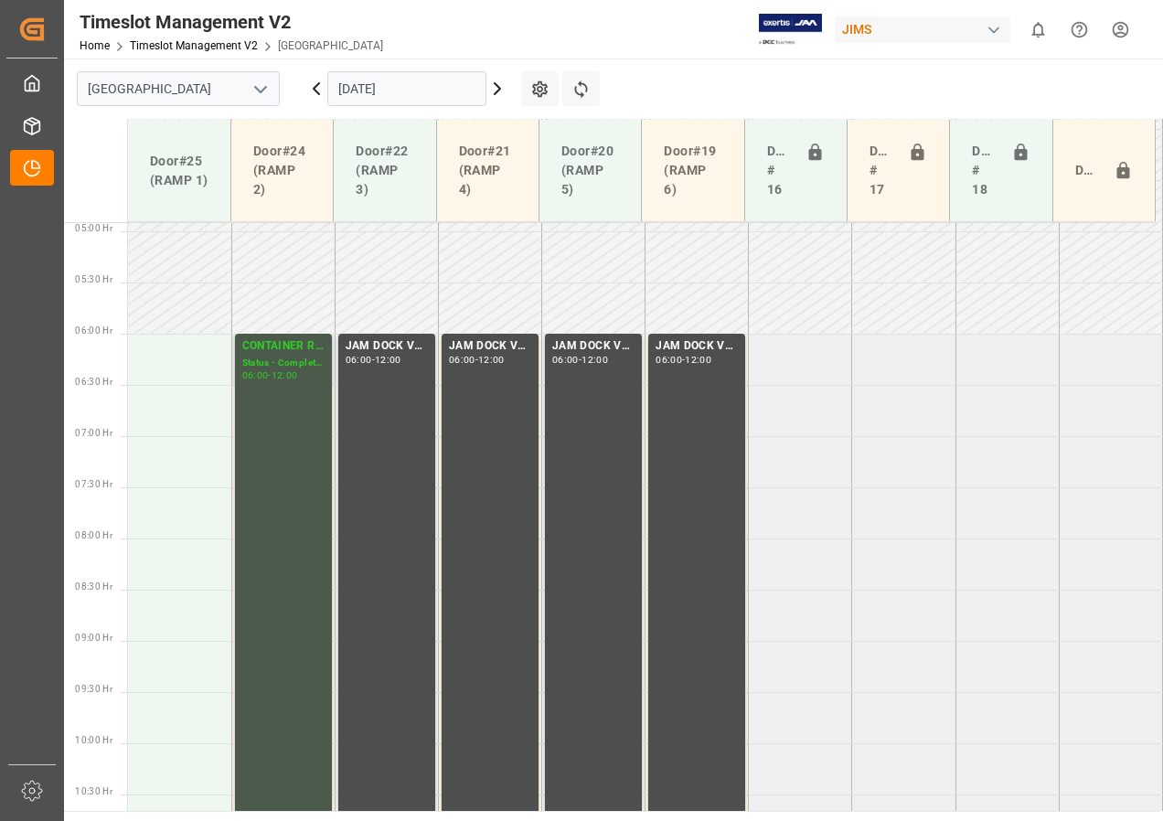
scroll to position [389, 0]
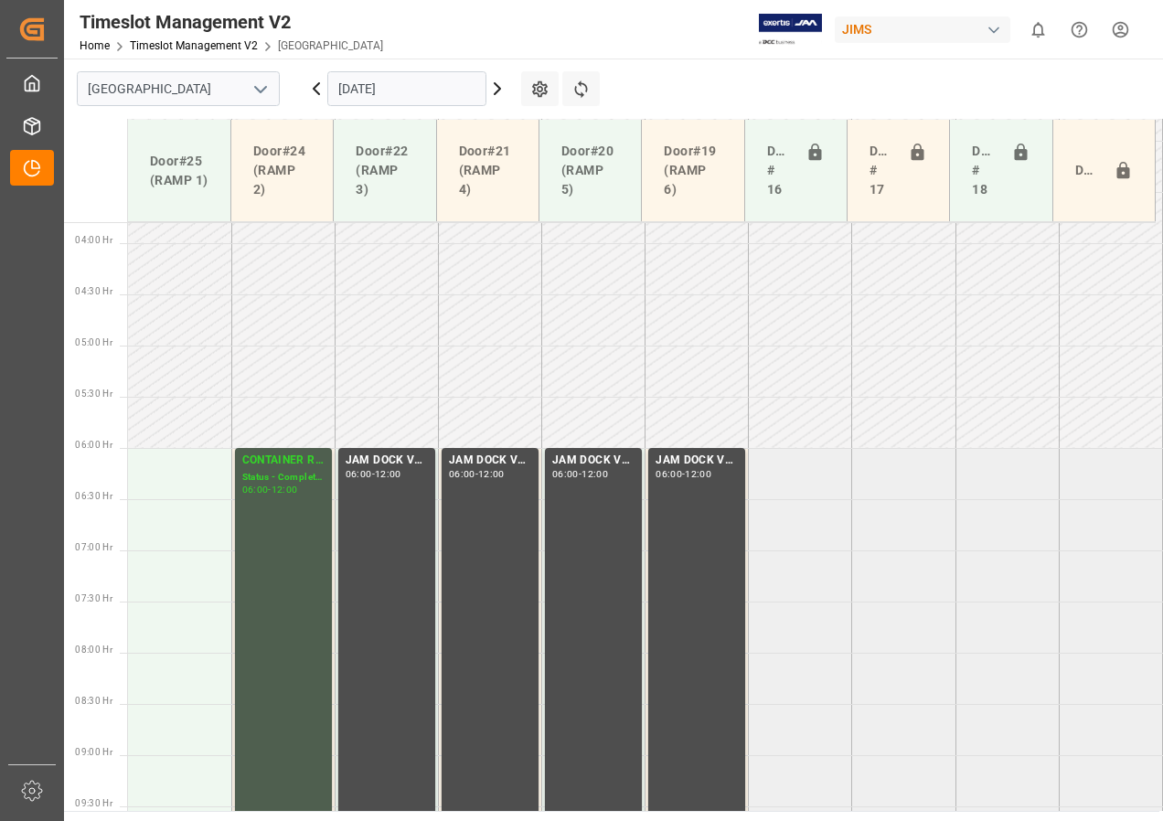
click at [375, 95] on input "[DATE]" at bounding box center [406, 88] width 159 height 35
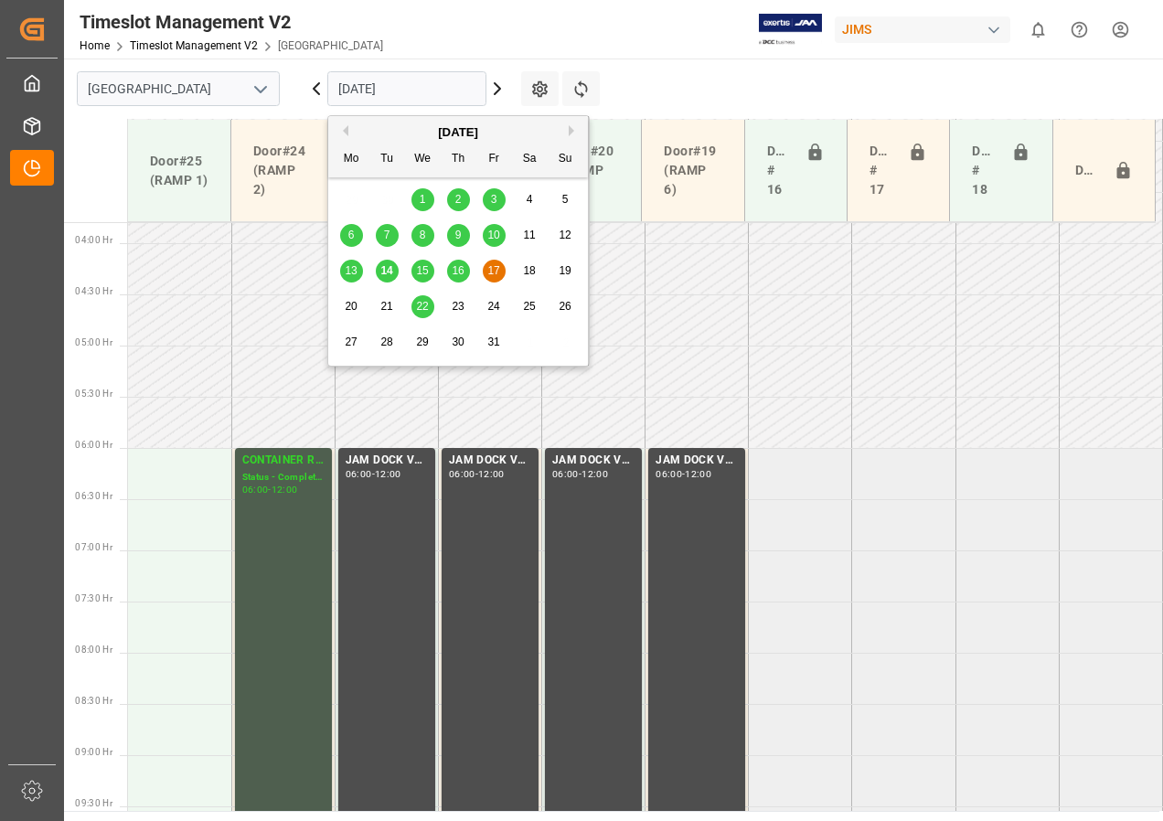
click at [458, 271] on span "16" at bounding box center [458, 270] width 12 height 13
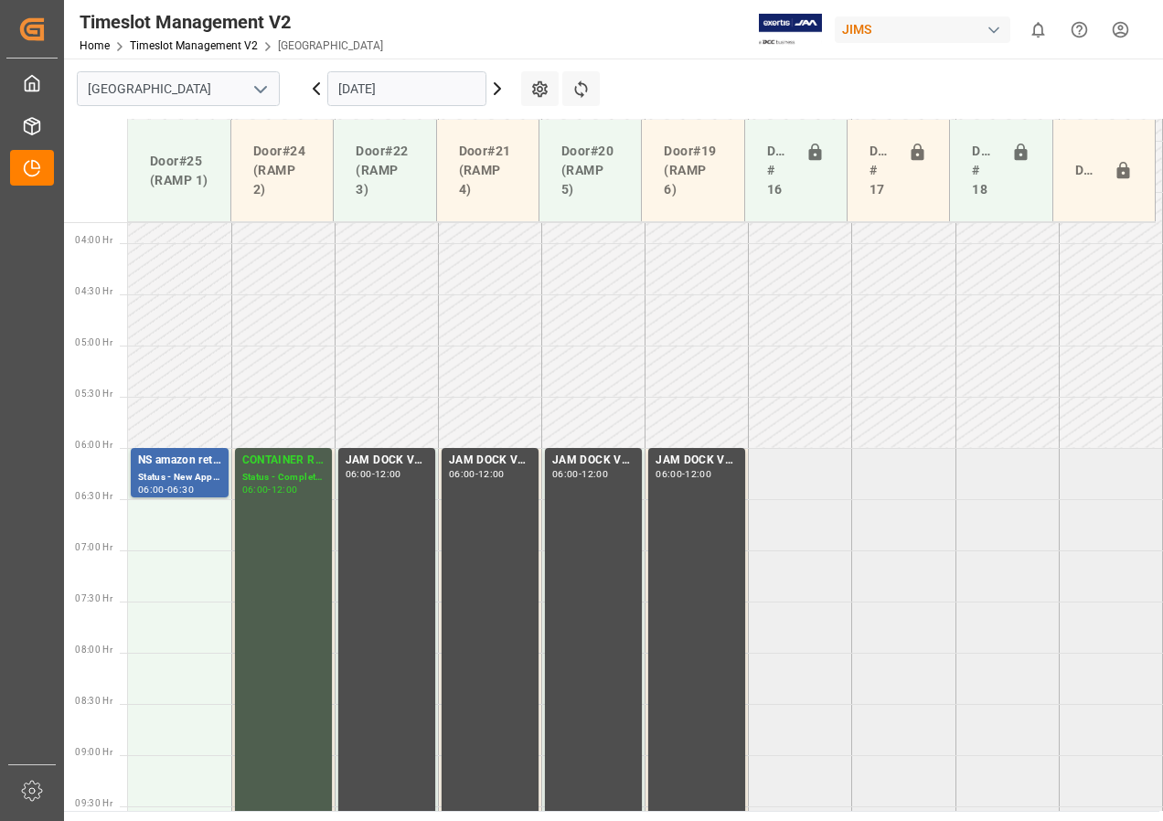
click at [381, 91] on input "[DATE]" at bounding box center [406, 88] width 159 height 35
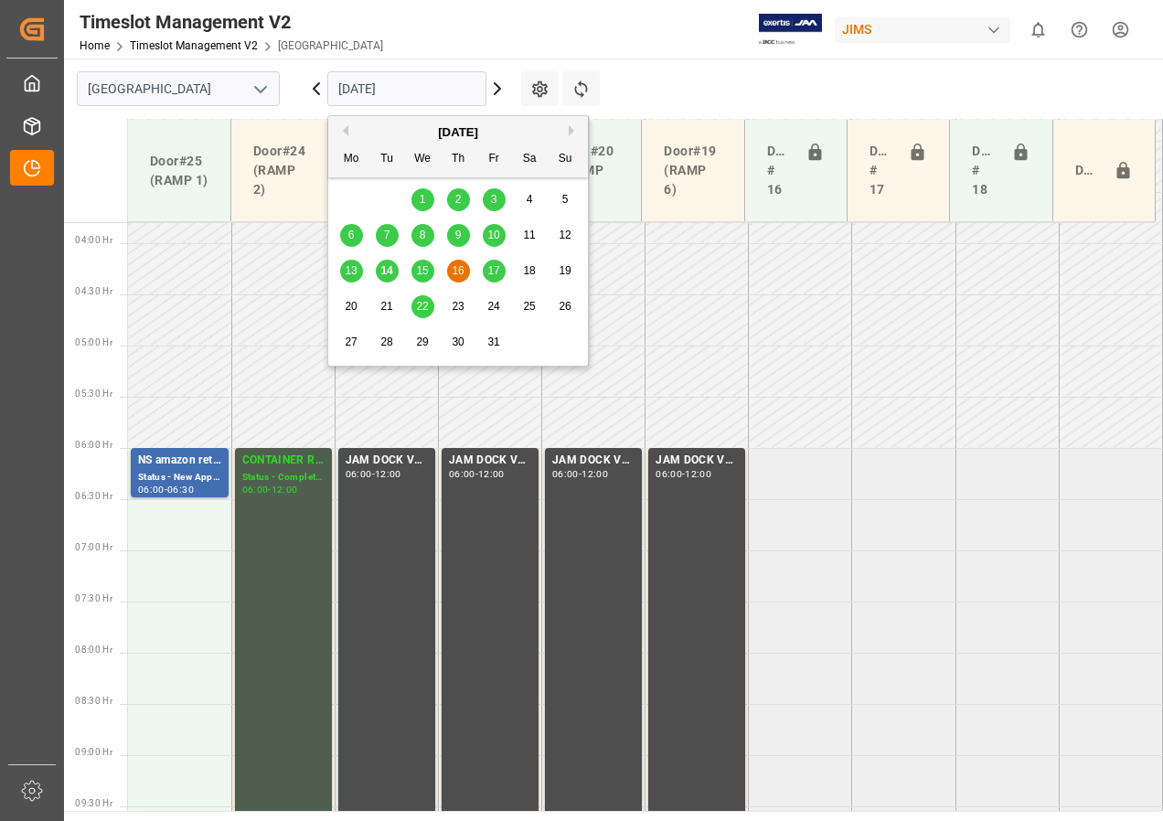
click at [420, 266] on span "15" at bounding box center [422, 270] width 12 height 13
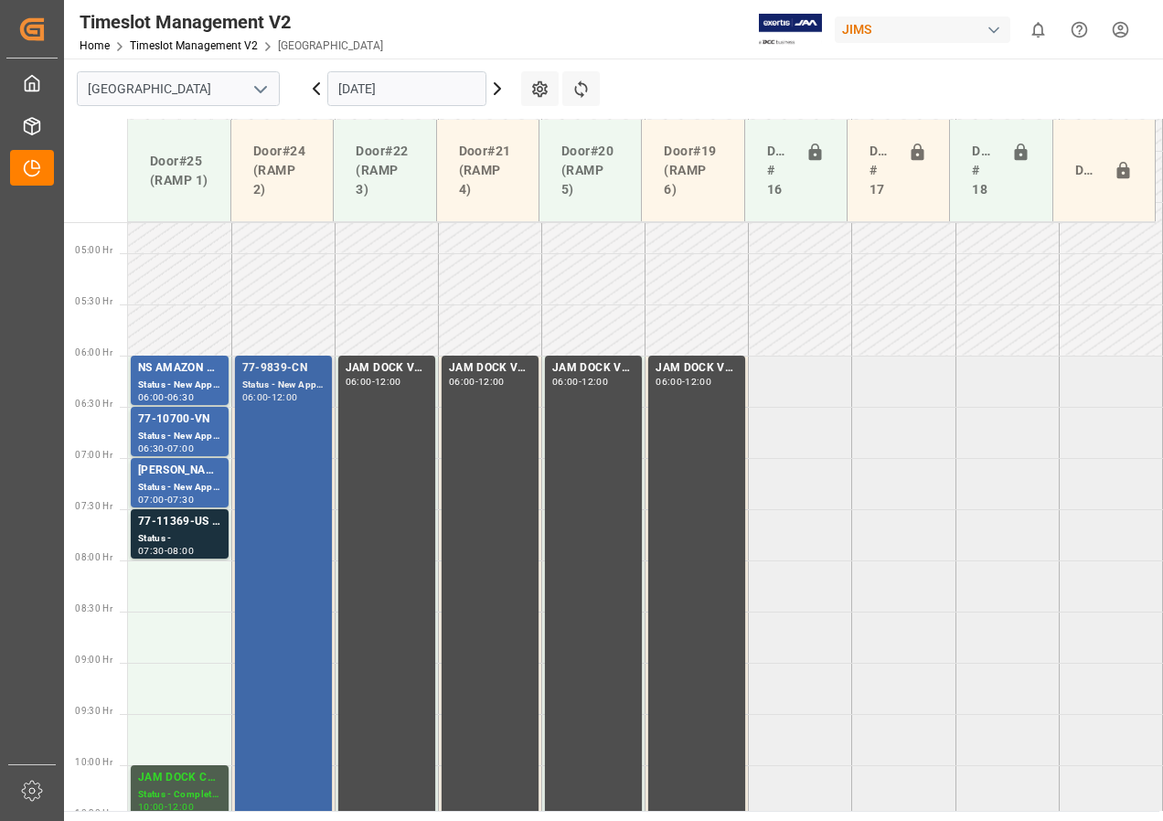
scroll to position [480, 0]
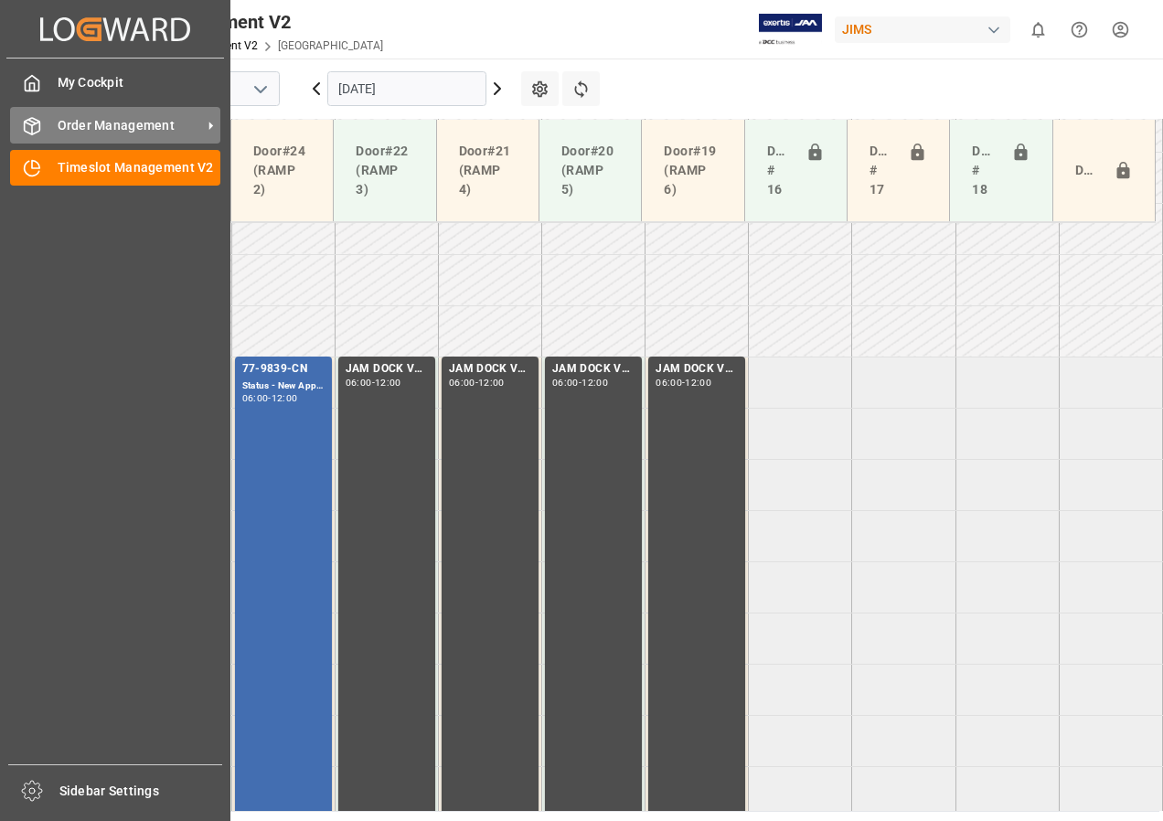
click at [100, 132] on span "Order Management" at bounding box center [130, 125] width 144 height 19
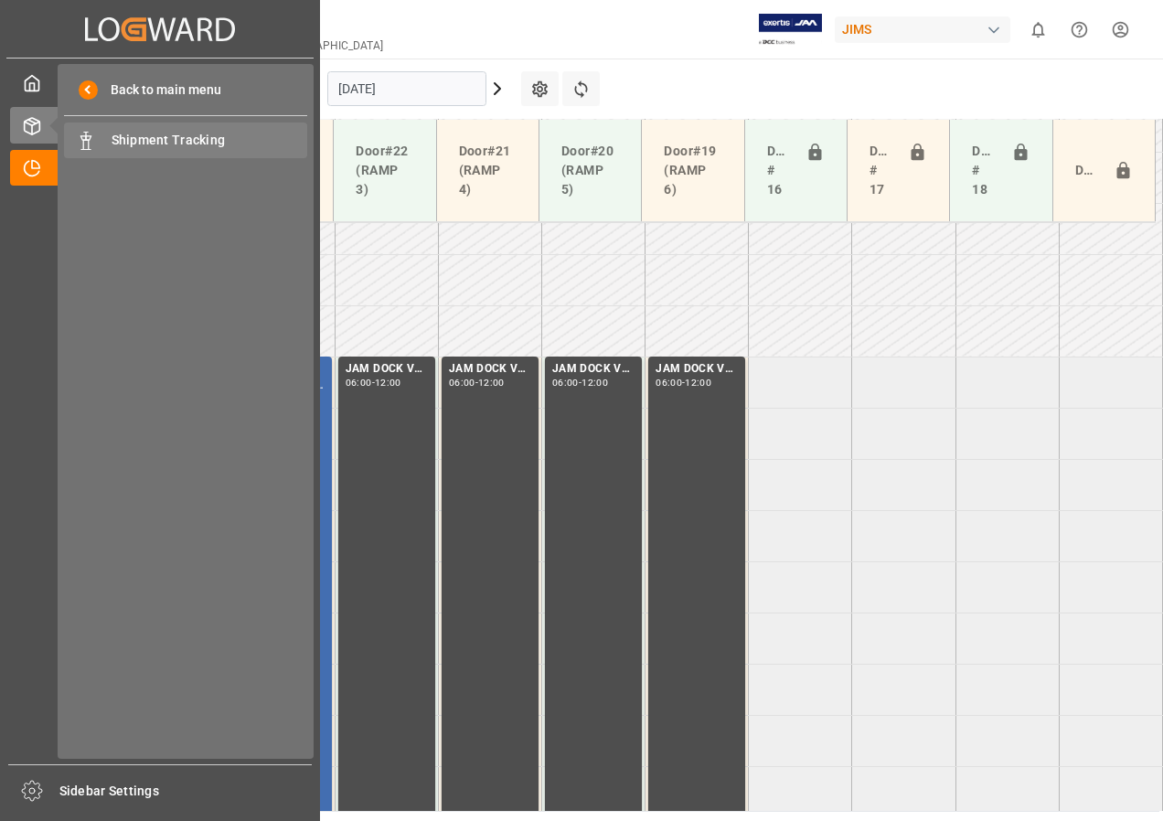
click at [131, 150] on span "Shipment Tracking" at bounding box center [210, 140] width 197 height 19
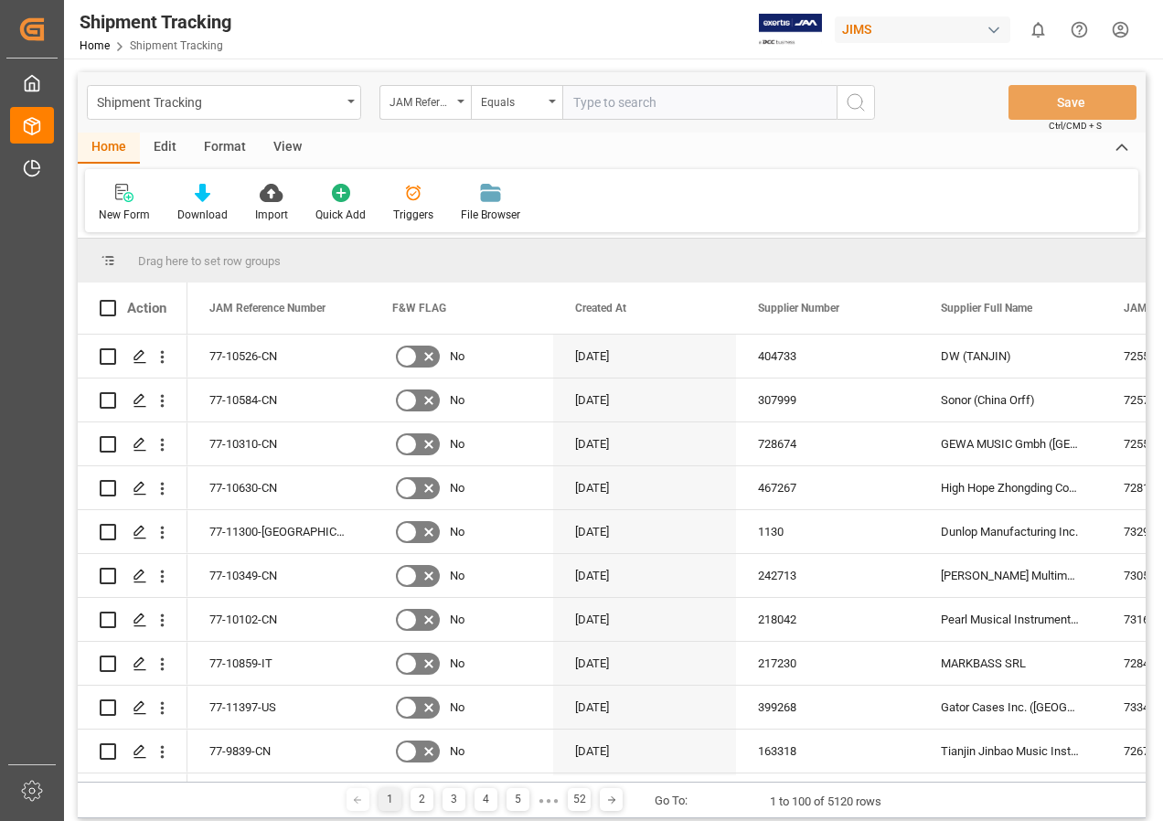
click at [292, 146] on div "View" at bounding box center [288, 148] width 56 height 31
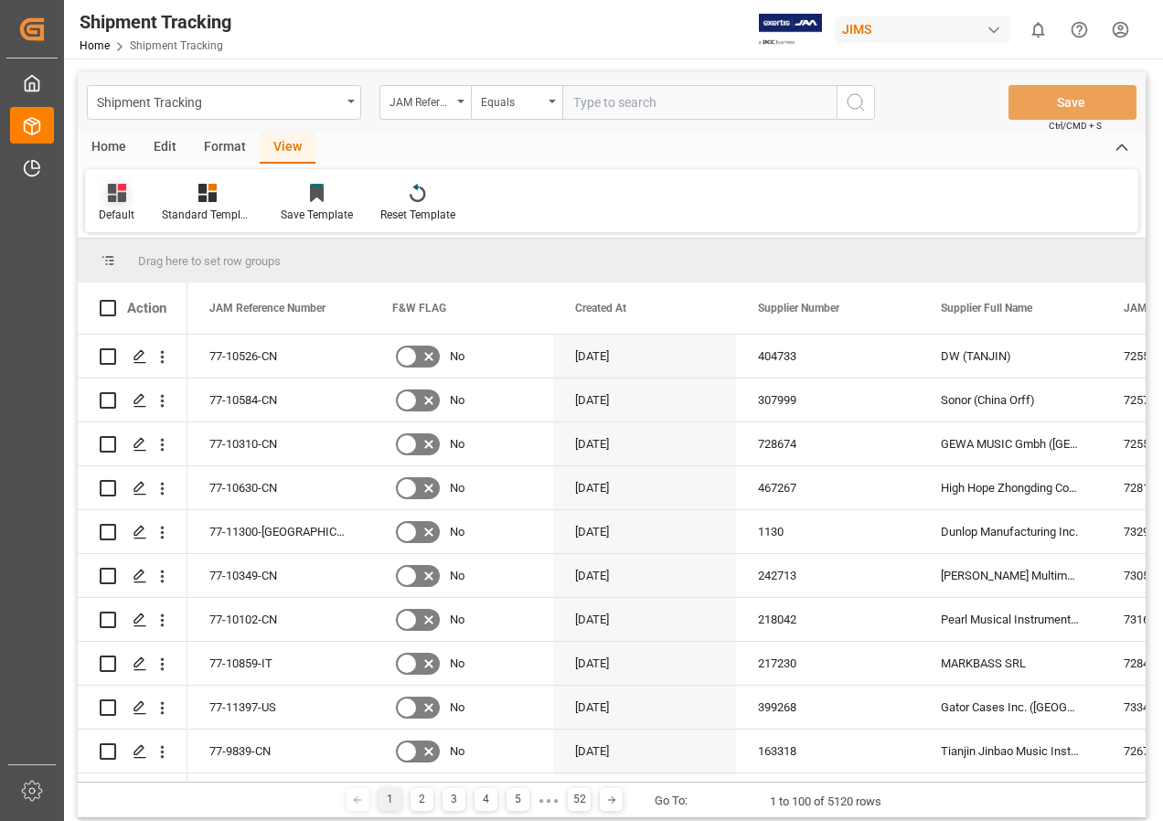
click at [116, 201] on icon at bounding box center [117, 193] width 18 height 18
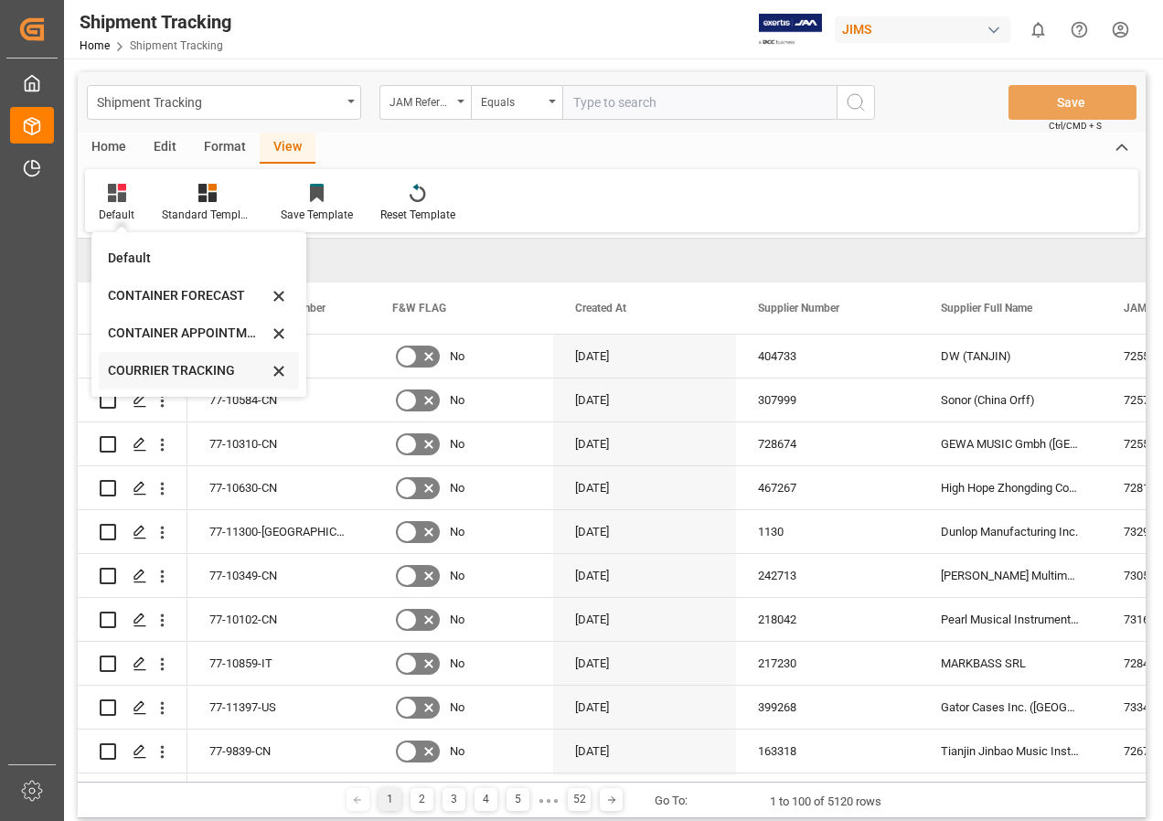
click at [154, 368] on div "COURRIER TRACKING" at bounding box center [188, 370] width 160 height 19
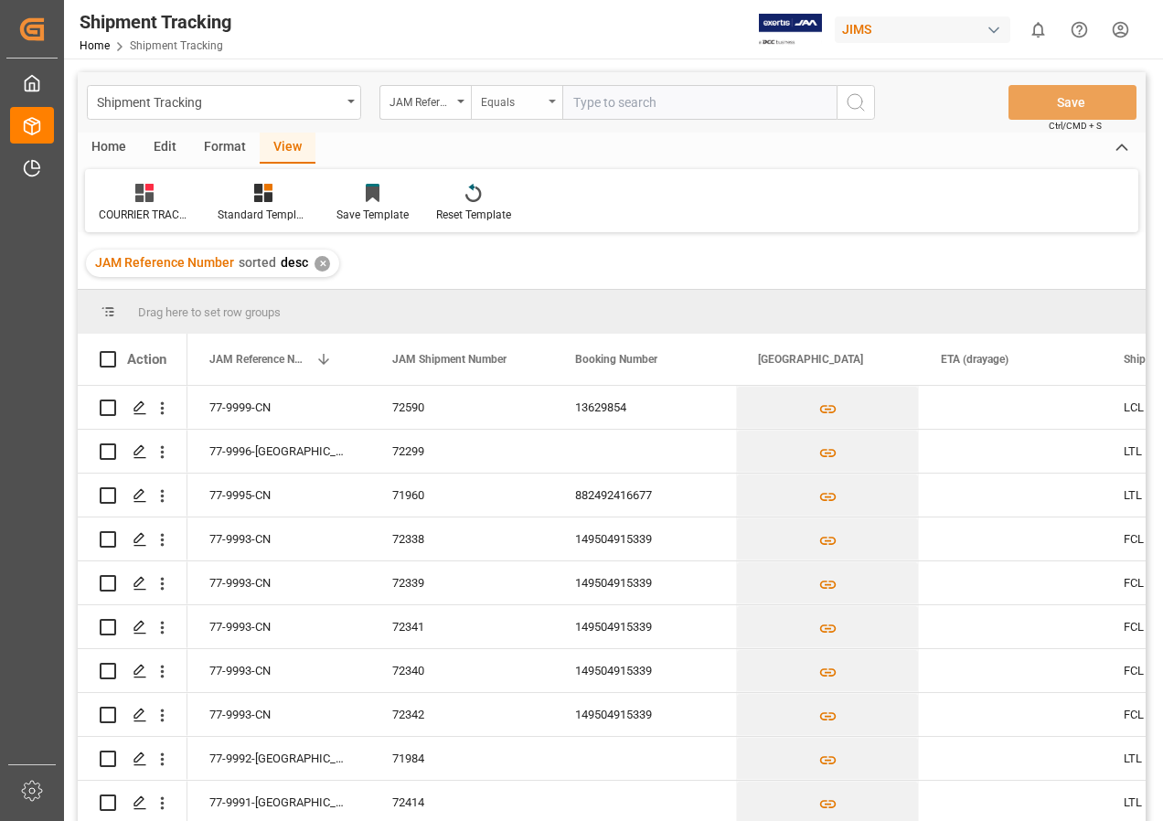
click at [509, 100] on div "Equals" at bounding box center [512, 100] width 62 height 21
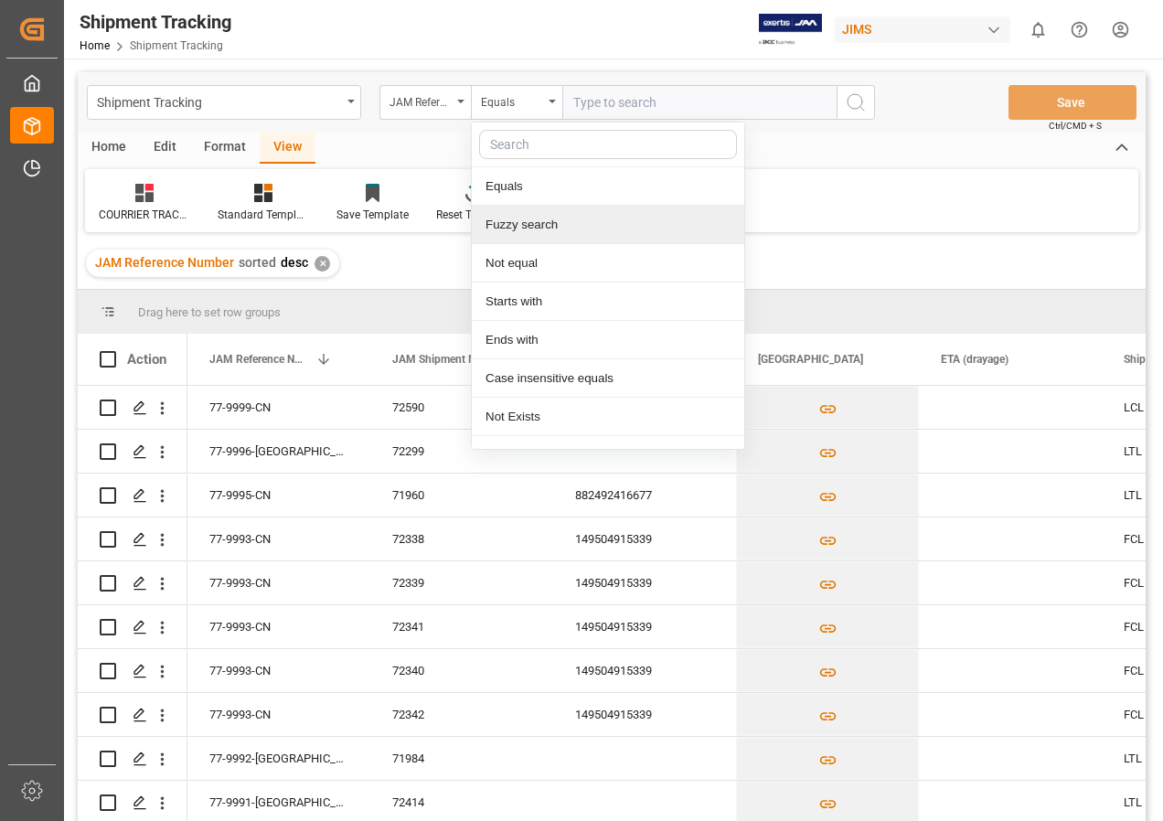
drag, startPoint x: 510, startPoint y: 226, endPoint x: 572, endPoint y: 135, distance: 109.8
click at [510, 225] on div "Fuzzy search" at bounding box center [608, 225] width 272 height 38
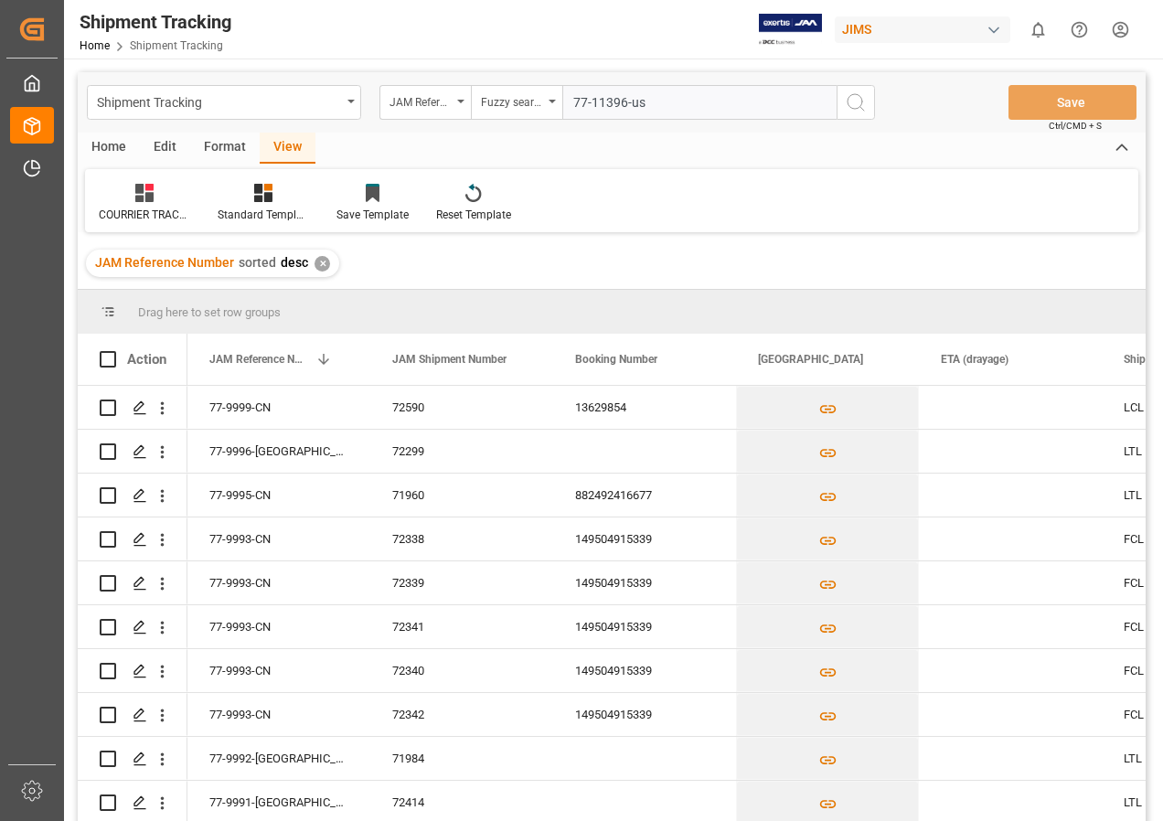
type input "77-11396-us"
click at [865, 107] on icon "search button" at bounding box center [856, 102] width 22 height 22
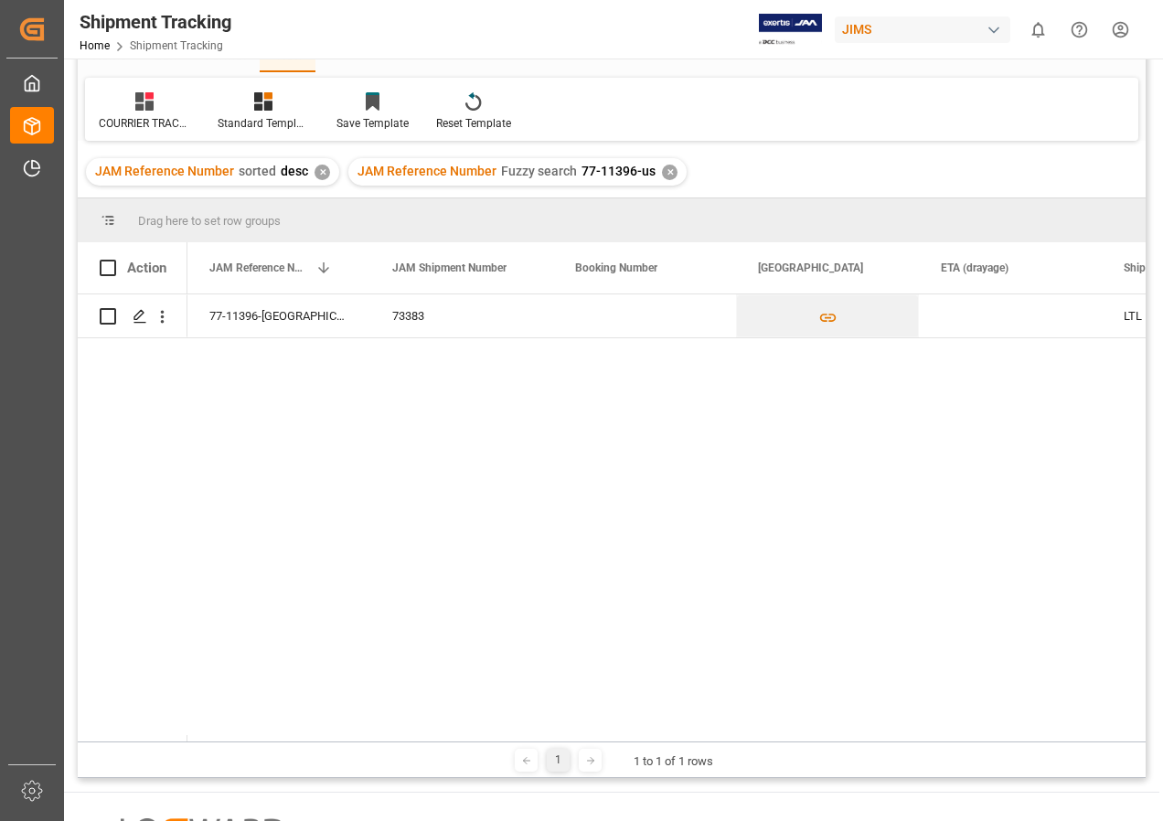
click at [315, 170] on div "✕" at bounding box center [323, 173] width 16 height 16
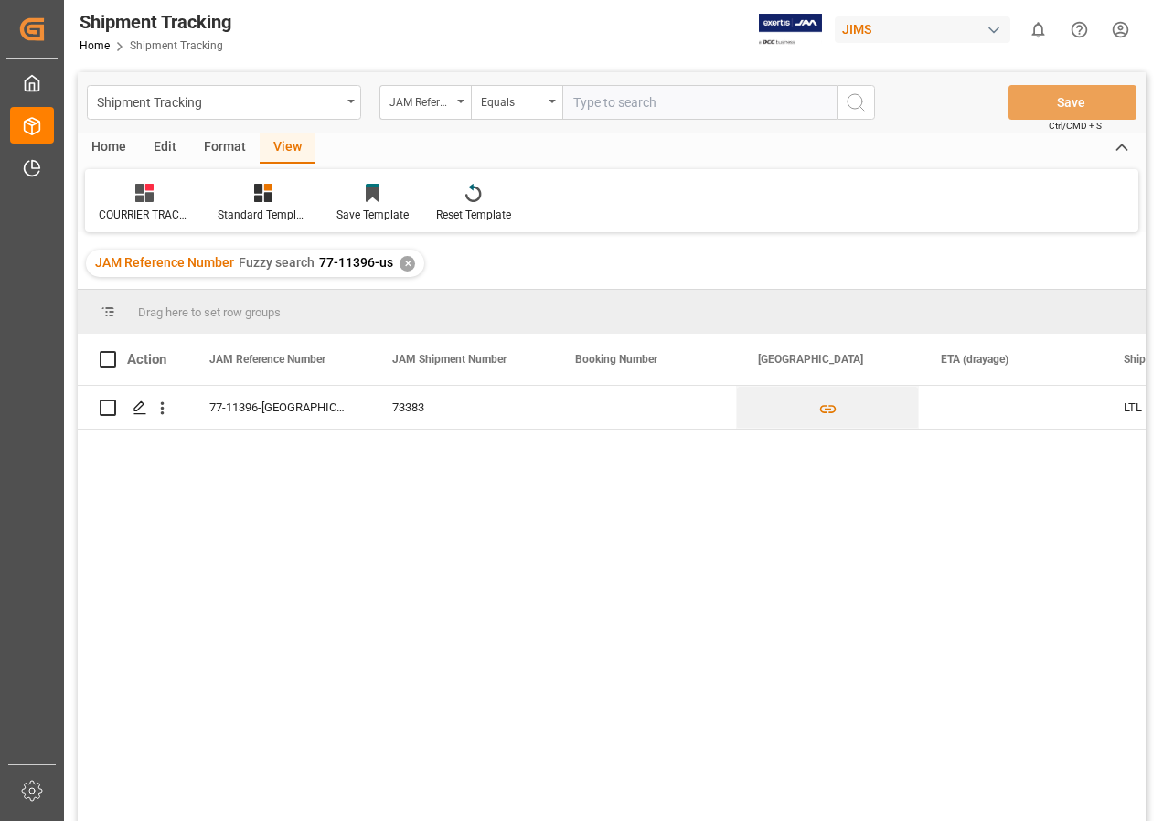
click at [273, 141] on div "View" at bounding box center [288, 148] width 56 height 31
click at [291, 145] on div "View" at bounding box center [288, 148] width 56 height 31
click at [141, 191] on icon at bounding box center [144, 193] width 18 height 18
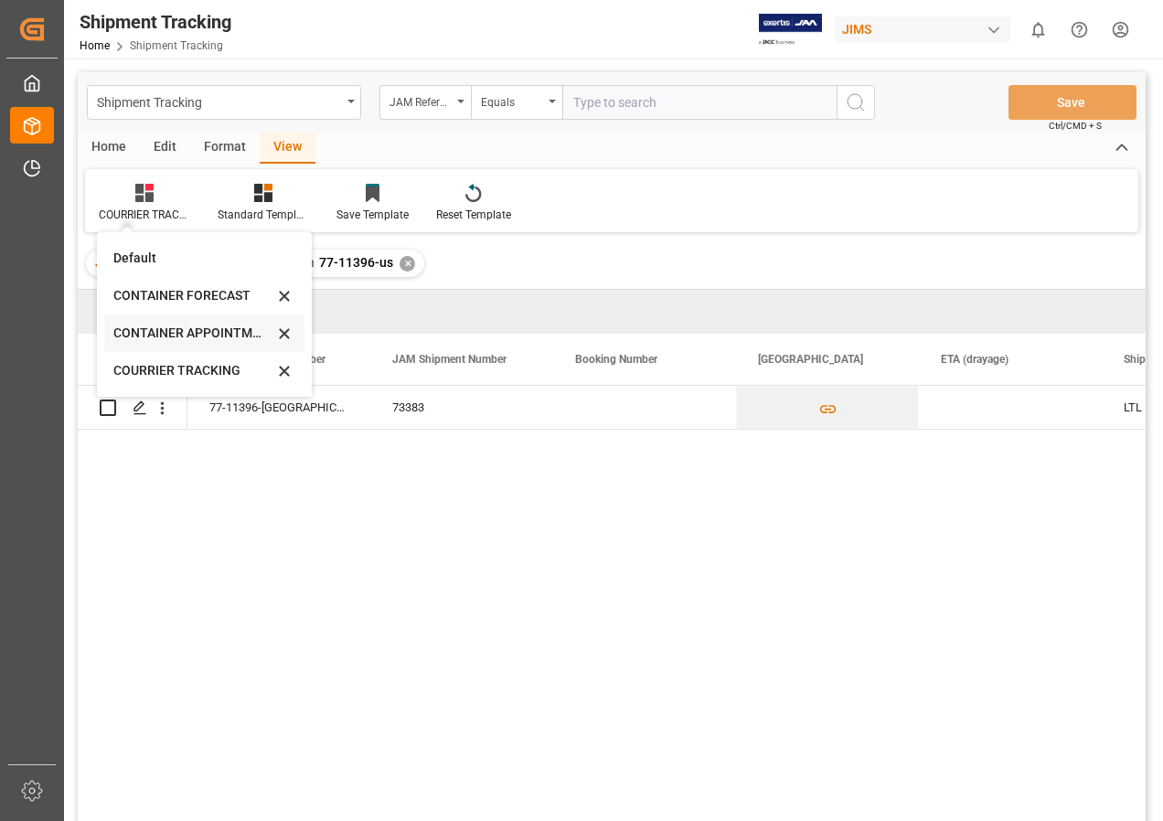
click at [200, 332] on div "CONTAINER APPOINTMENT" at bounding box center [193, 333] width 160 height 19
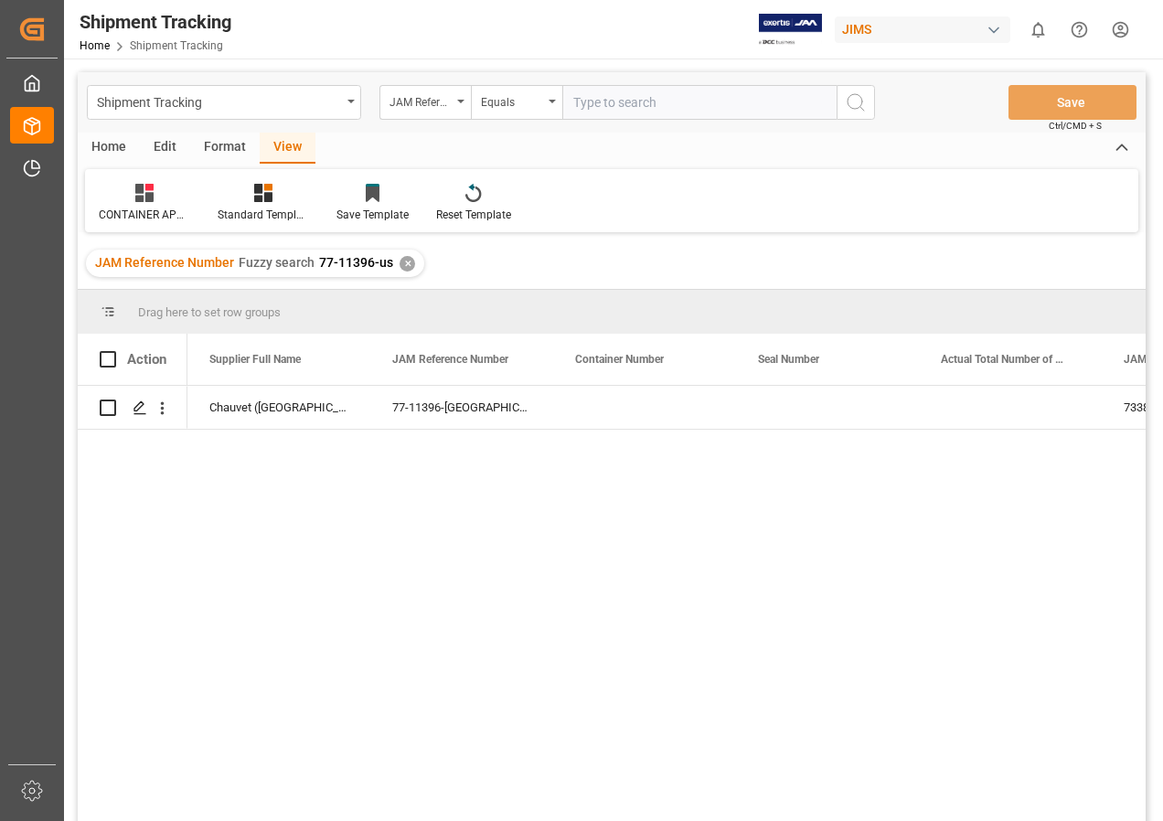
click at [402, 263] on div "✕" at bounding box center [408, 264] width 16 height 16
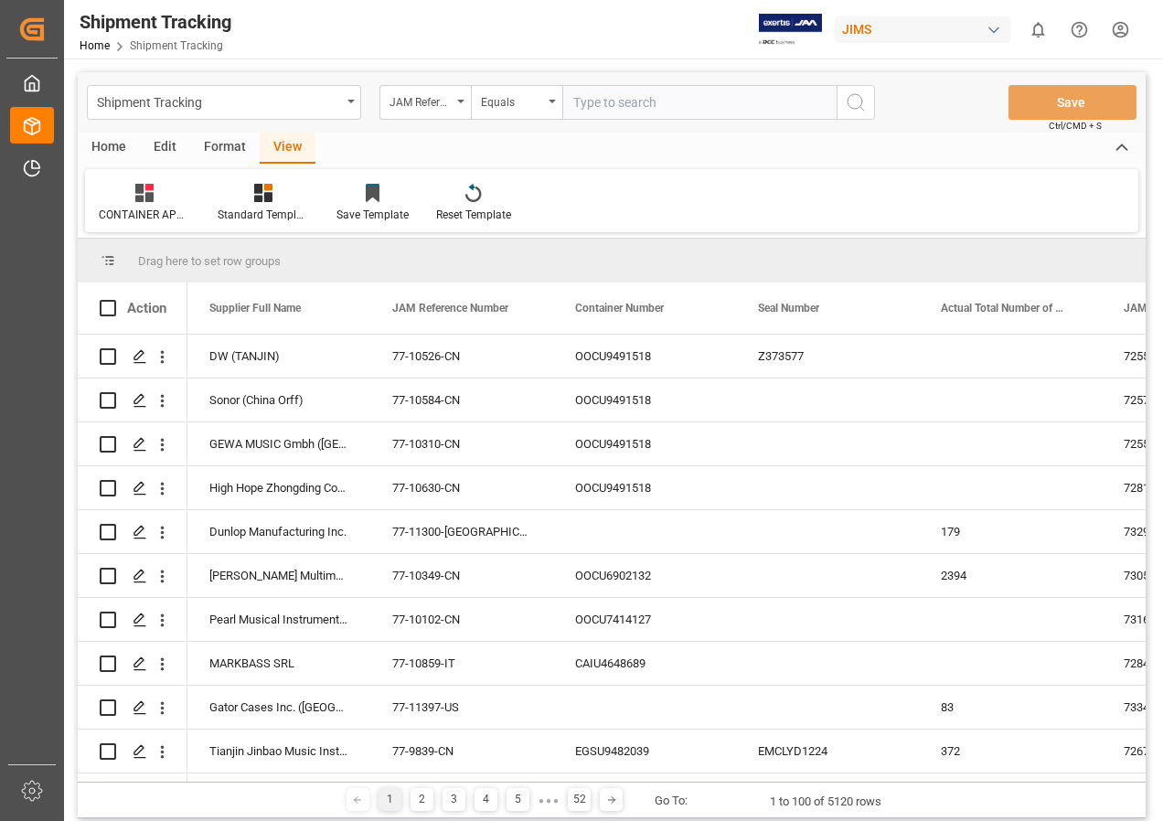
click at [564, 104] on input "text" at bounding box center [699, 102] width 274 height 35
click at [559, 104] on div "Equals" at bounding box center [516, 102] width 91 height 35
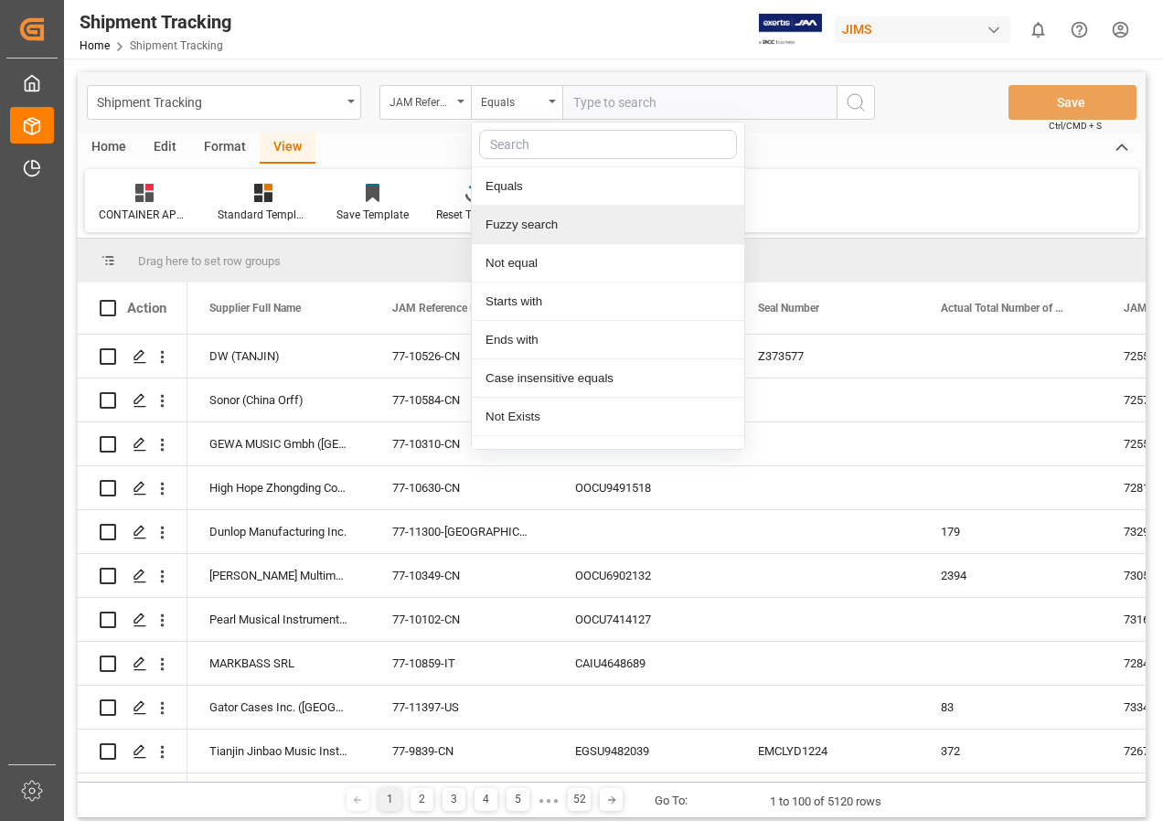
click at [529, 227] on div "Fuzzy search" at bounding box center [608, 225] width 272 height 38
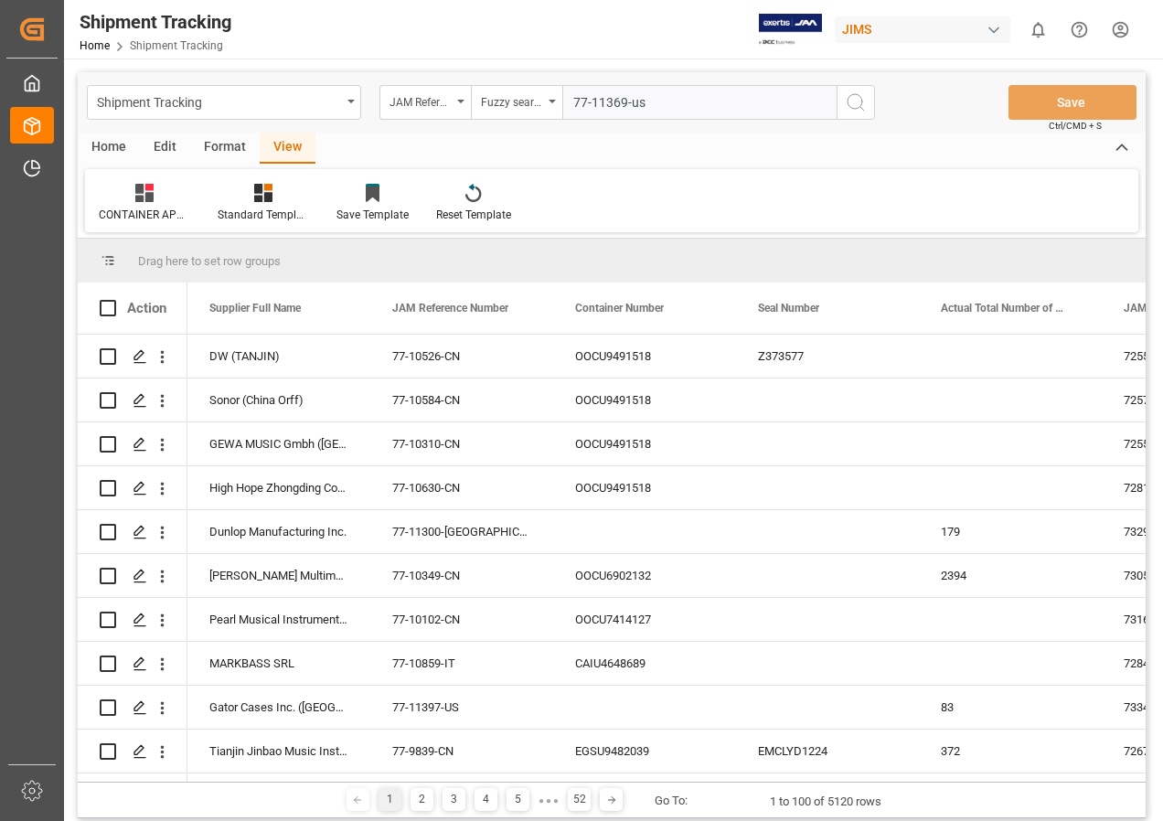
type input "77-11369-us"
click at [849, 99] on circle "search button" at bounding box center [855, 101] width 15 height 15
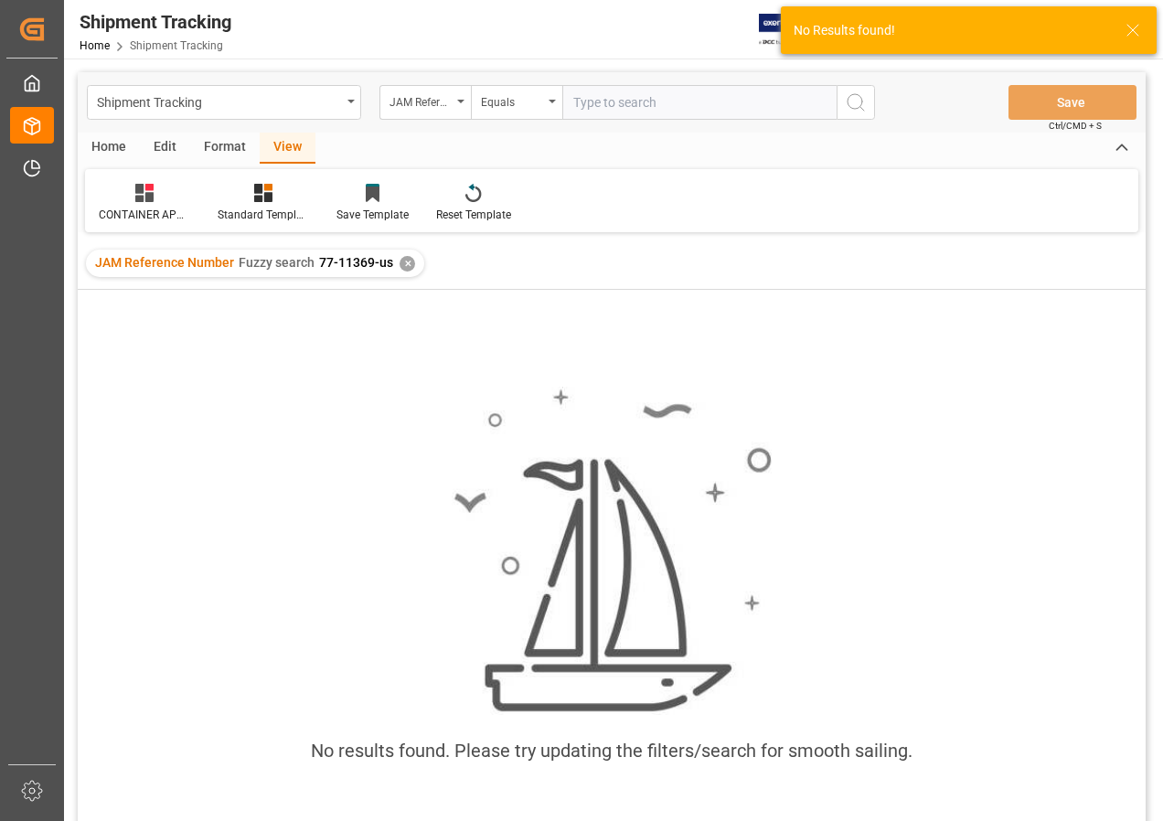
click at [400, 265] on div "✕" at bounding box center [408, 264] width 16 height 16
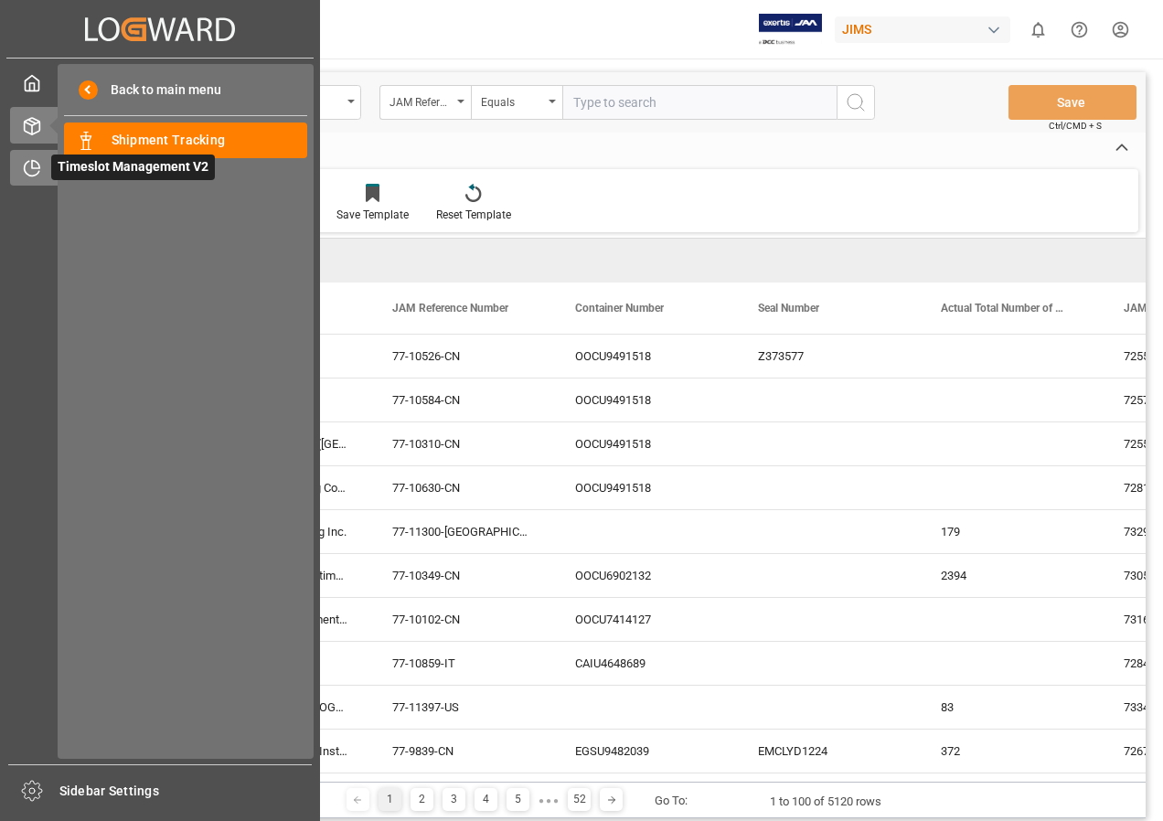
click at [74, 166] on span "Timeslot Management V2" at bounding box center [133, 168] width 164 height 26
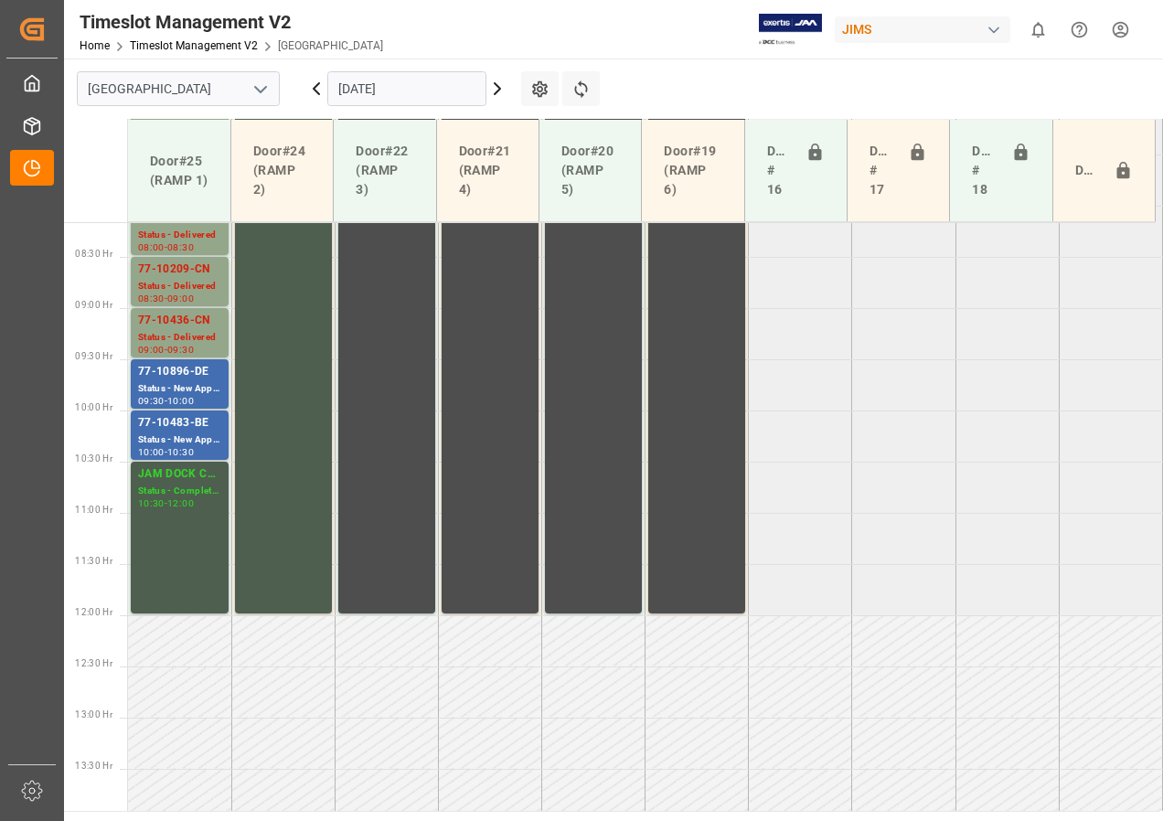
scroll to position [846, 0]
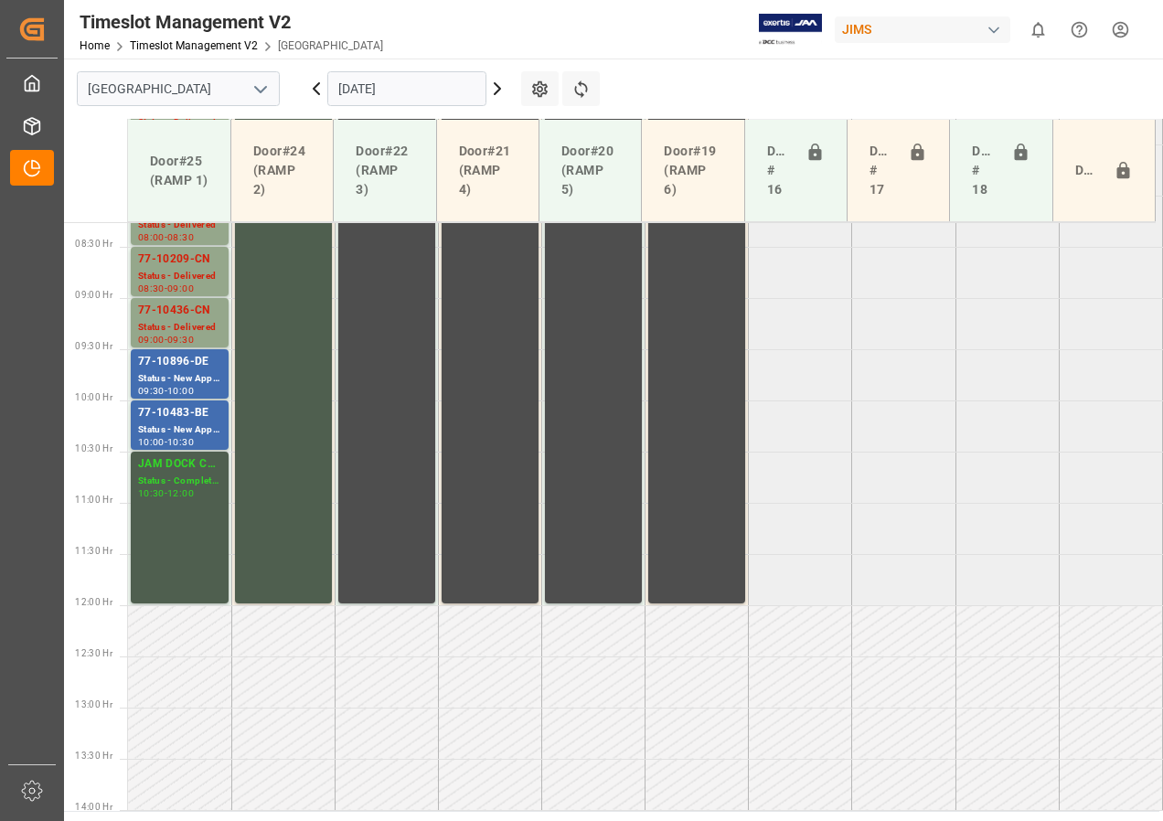
click at [496, 88] on icon at bounding box center [497, 89] width 22 height 22
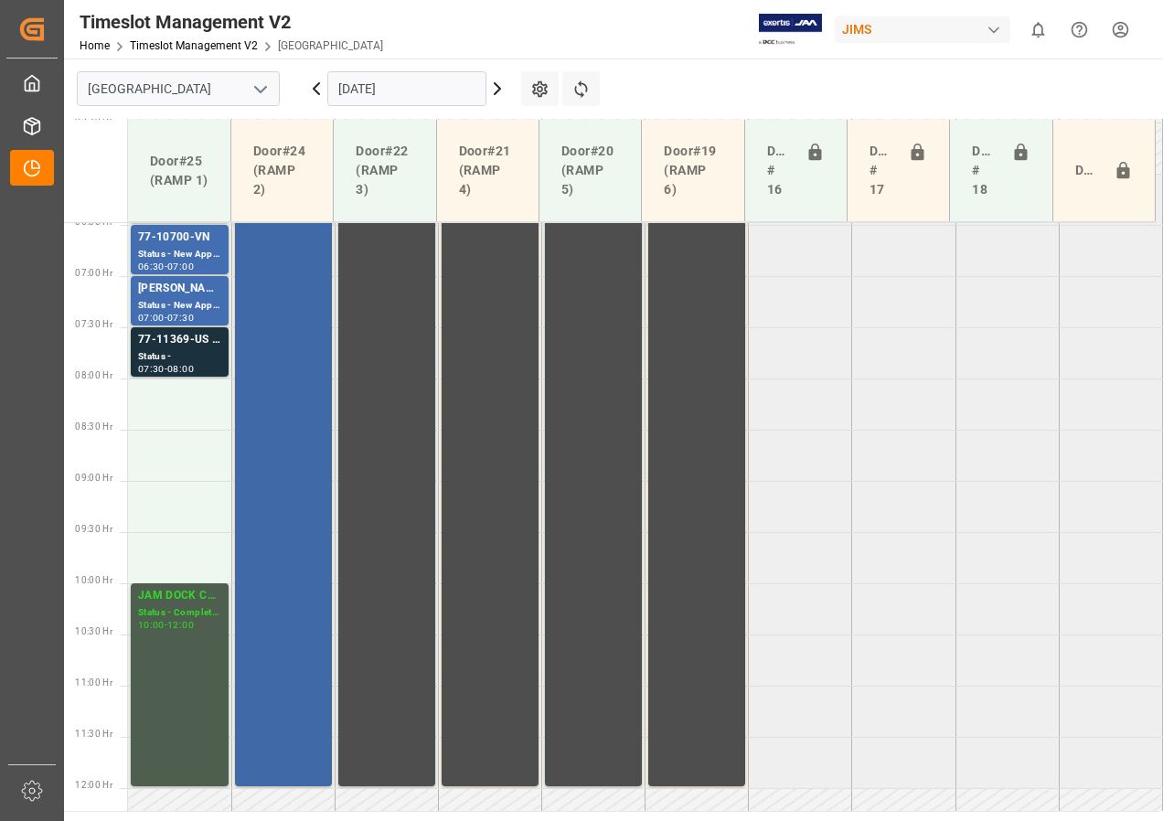
scroll to position [571, 0]
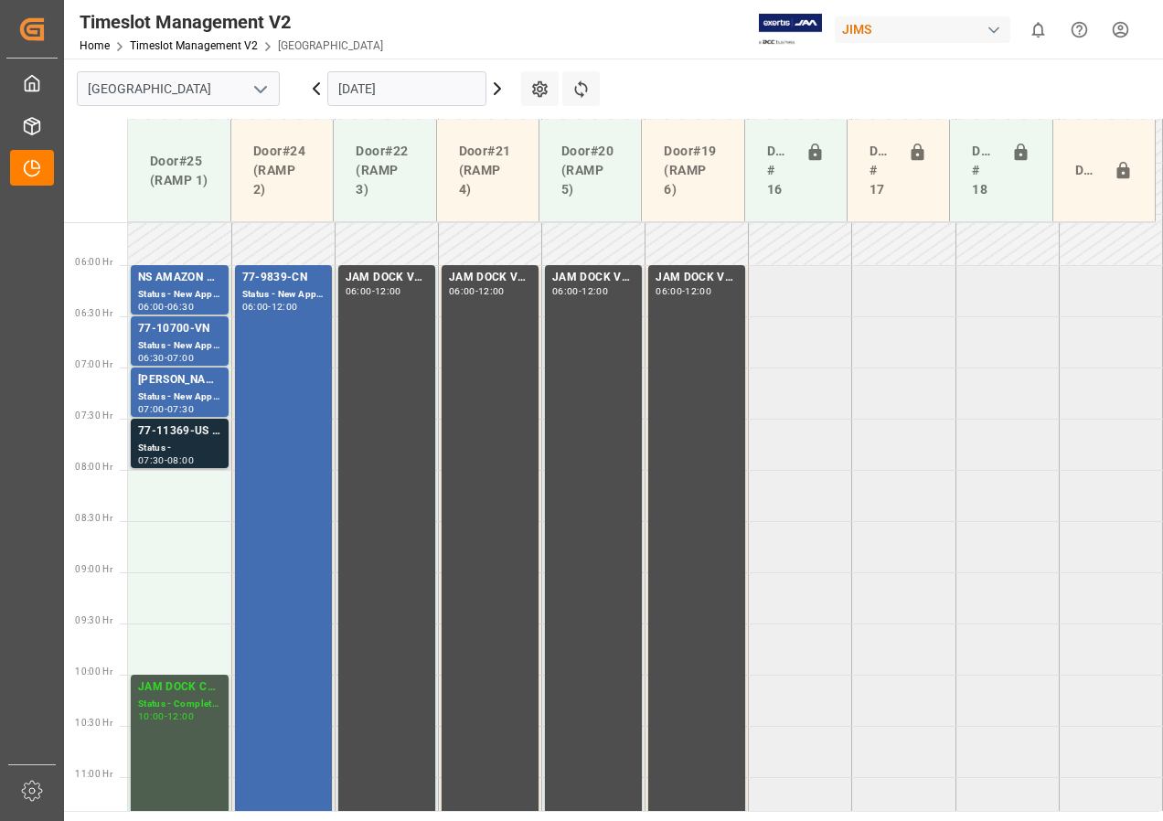
click at [172, 429] on div "77-11369-US SHIPMENT#/M" at bounding box center [179, 431] width 83 height 18
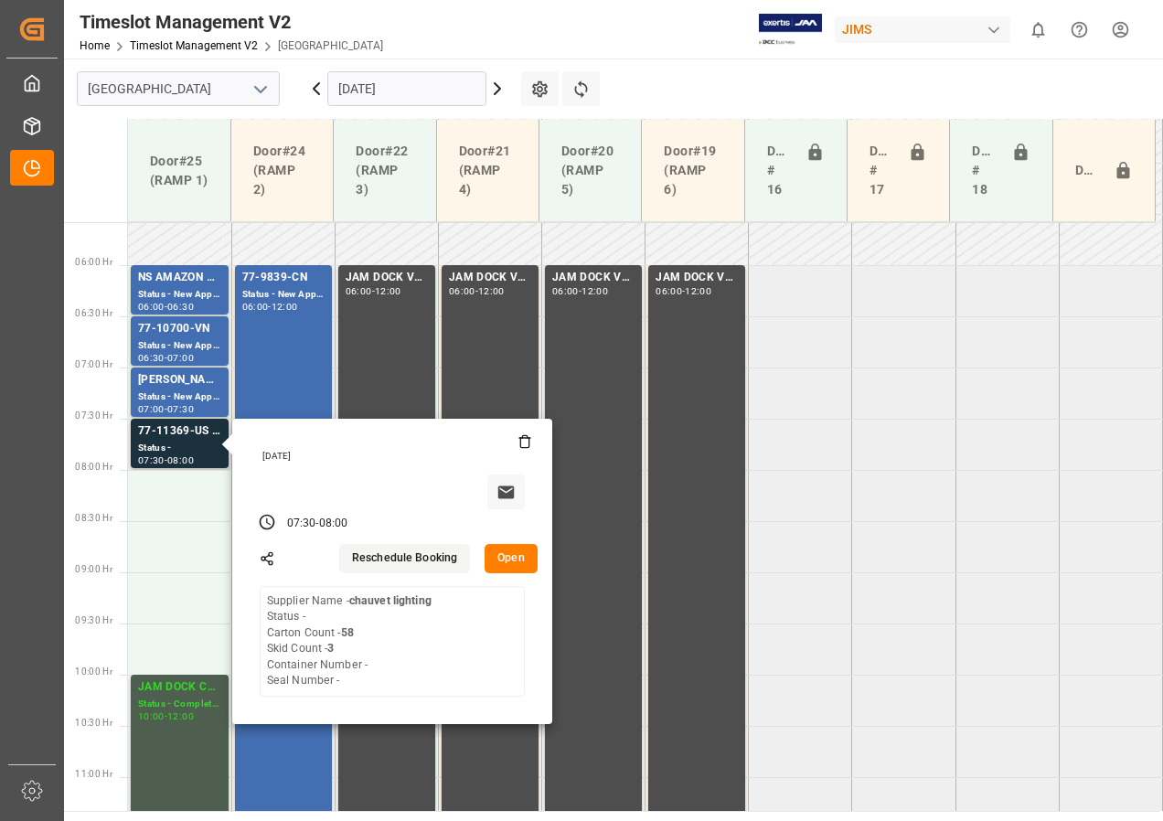
click at [511, 566] on button "Open" at bounding box center [511, 558] width 53 height 29
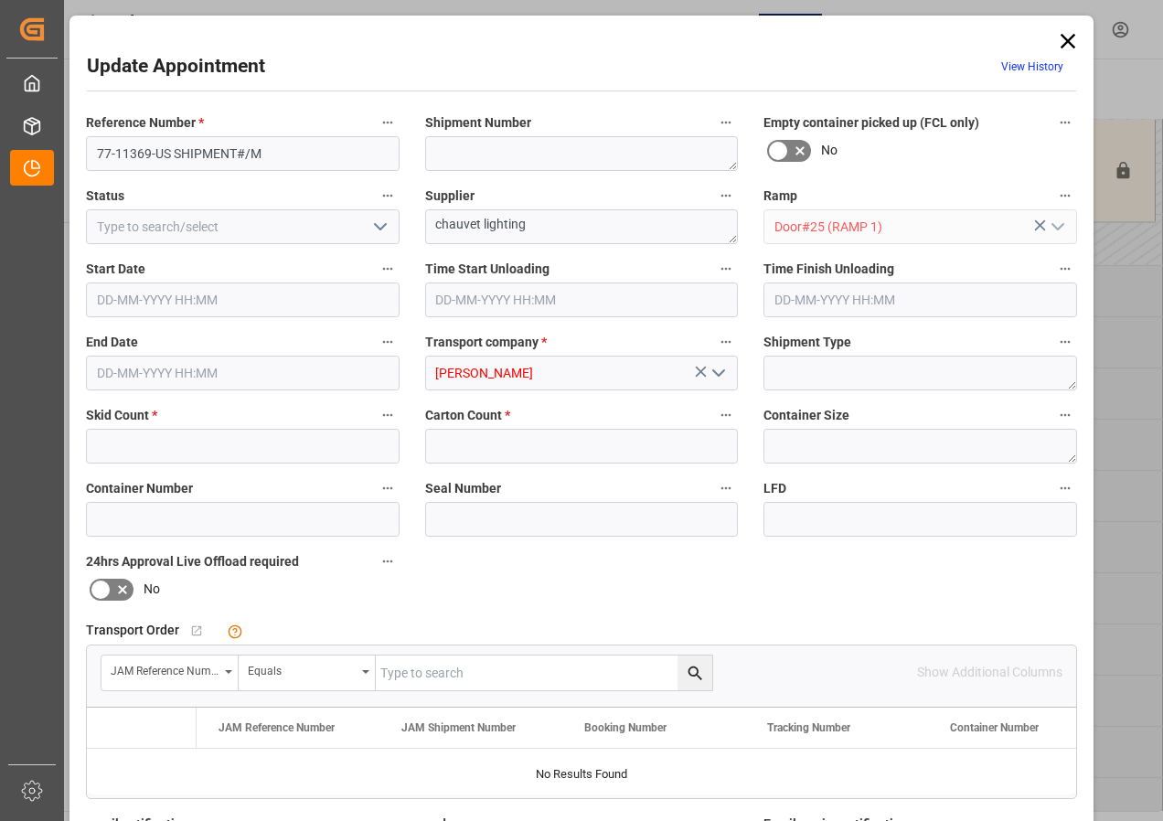
type input "3"
type input "58"
type input "[DATE] 07:30"
type input "[DATE] 08:00"
type input "[DATE] 12:43"
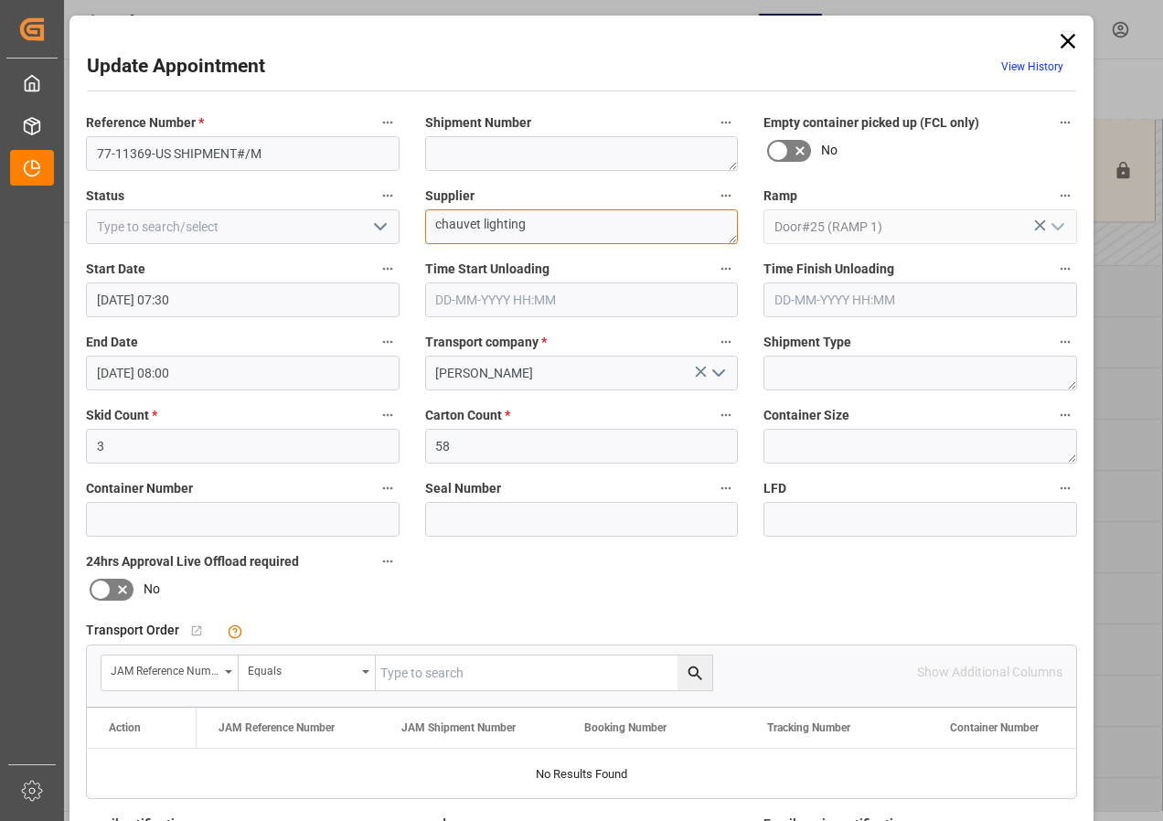
drag, startPoint x: 433, startPoint y: 229, endPoint x: 553, endPoint y: 232, distance: 119.8
click at [553, 232] on textarea "chauvet lighting" at bounding box center [582, 226] width 314 height 35
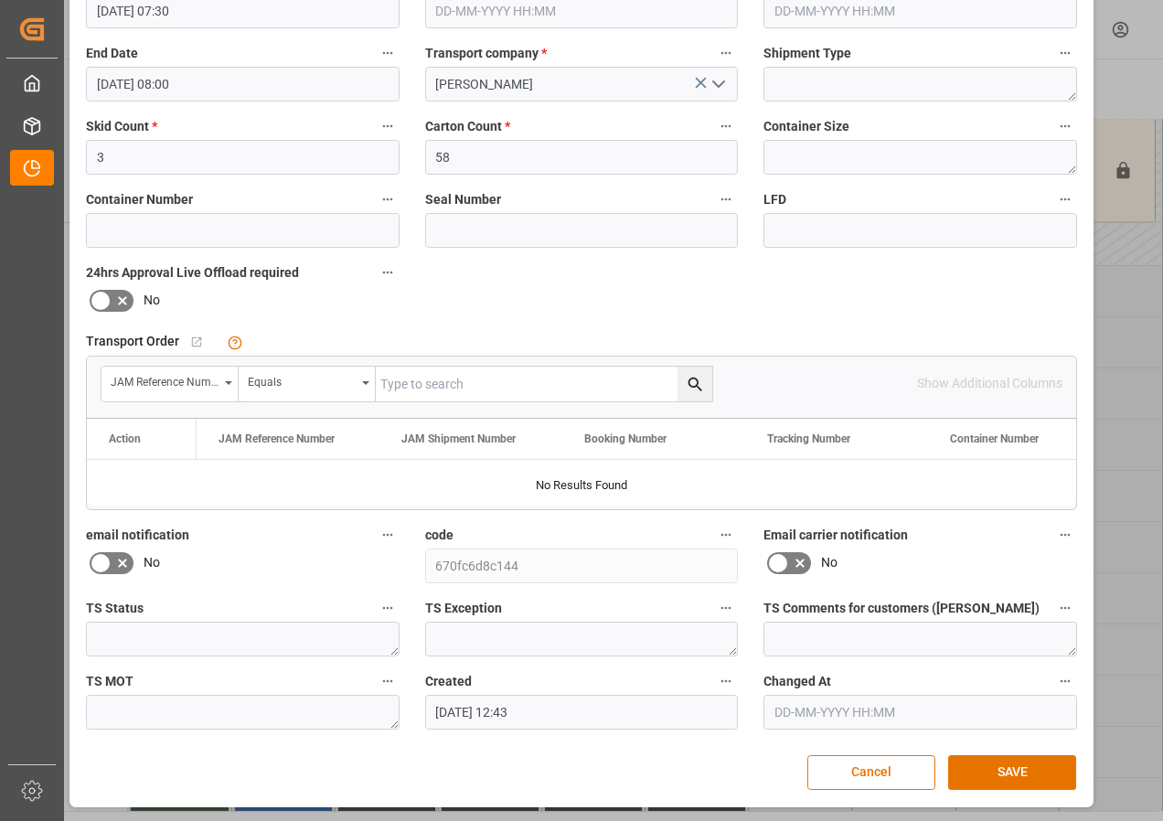
scroll to position [291, 0]
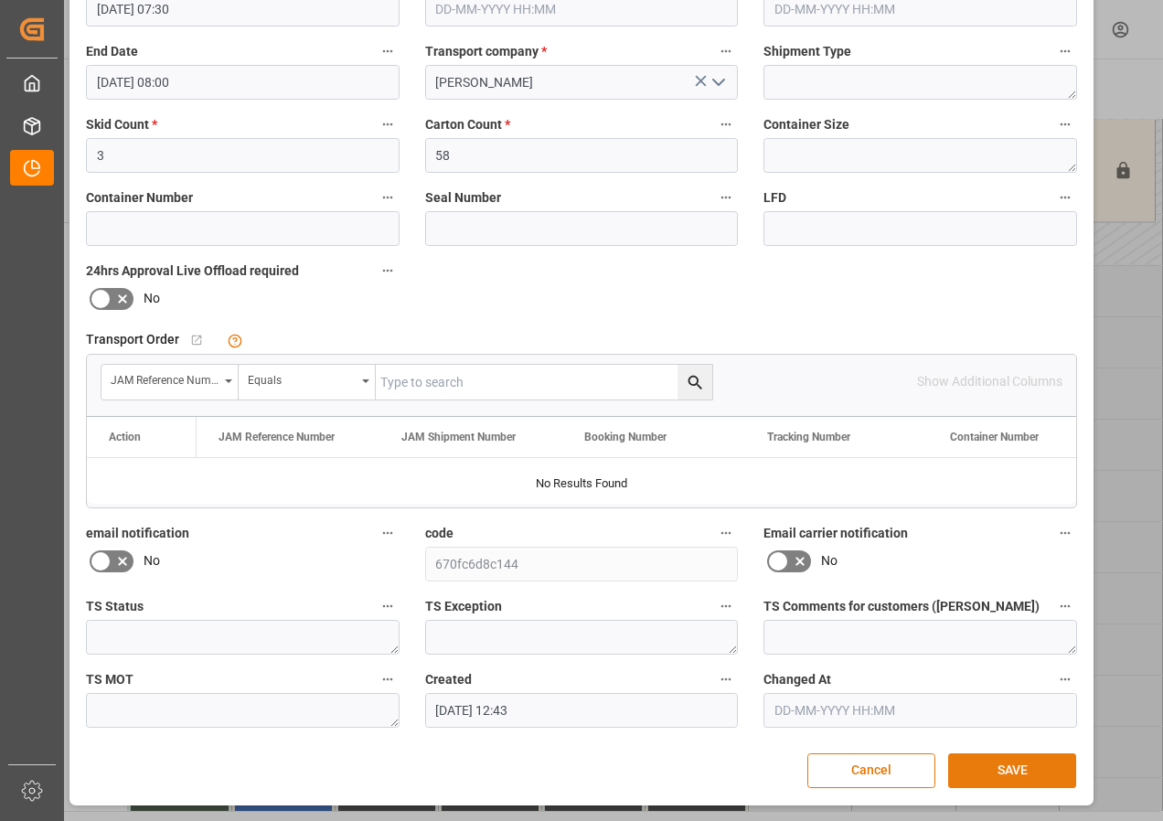
type textarea "CHAUVET"
click at [1010, 773] on button "SAVE" at bounding box center [1012, 770] width 128 height 35
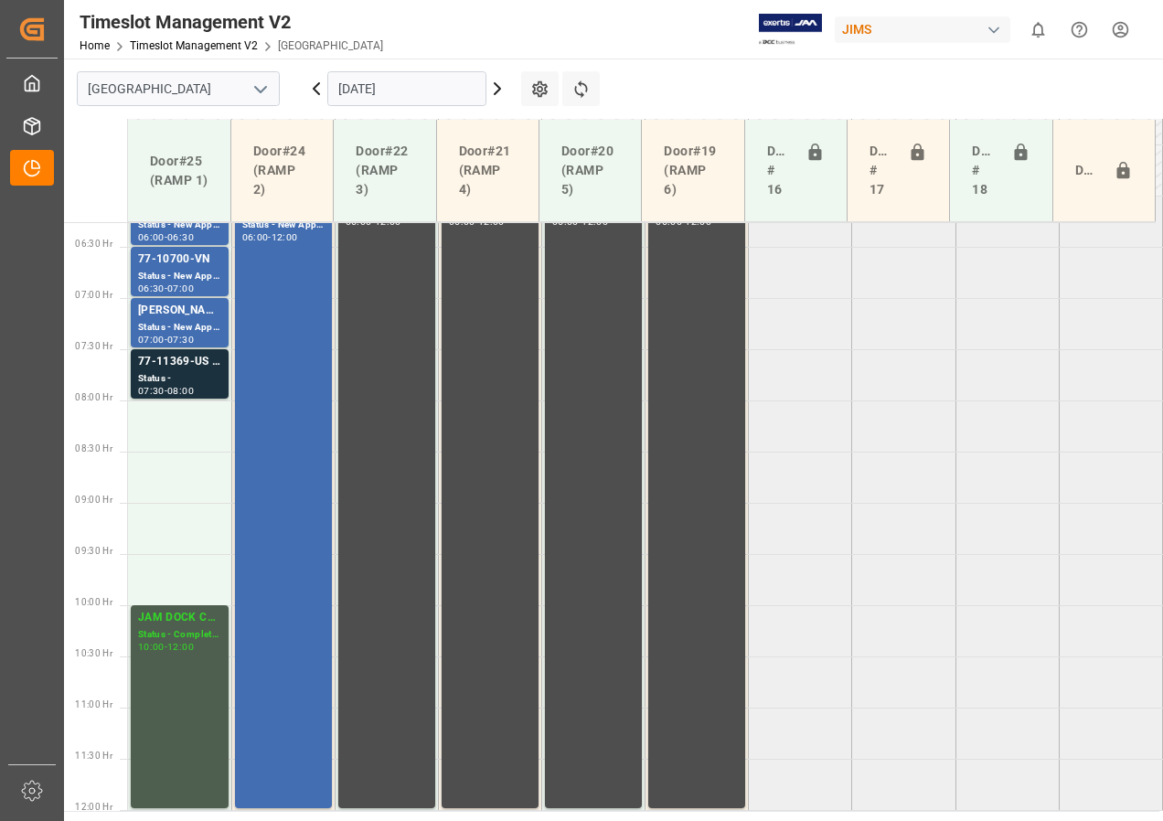
scroll to position [550, 0]
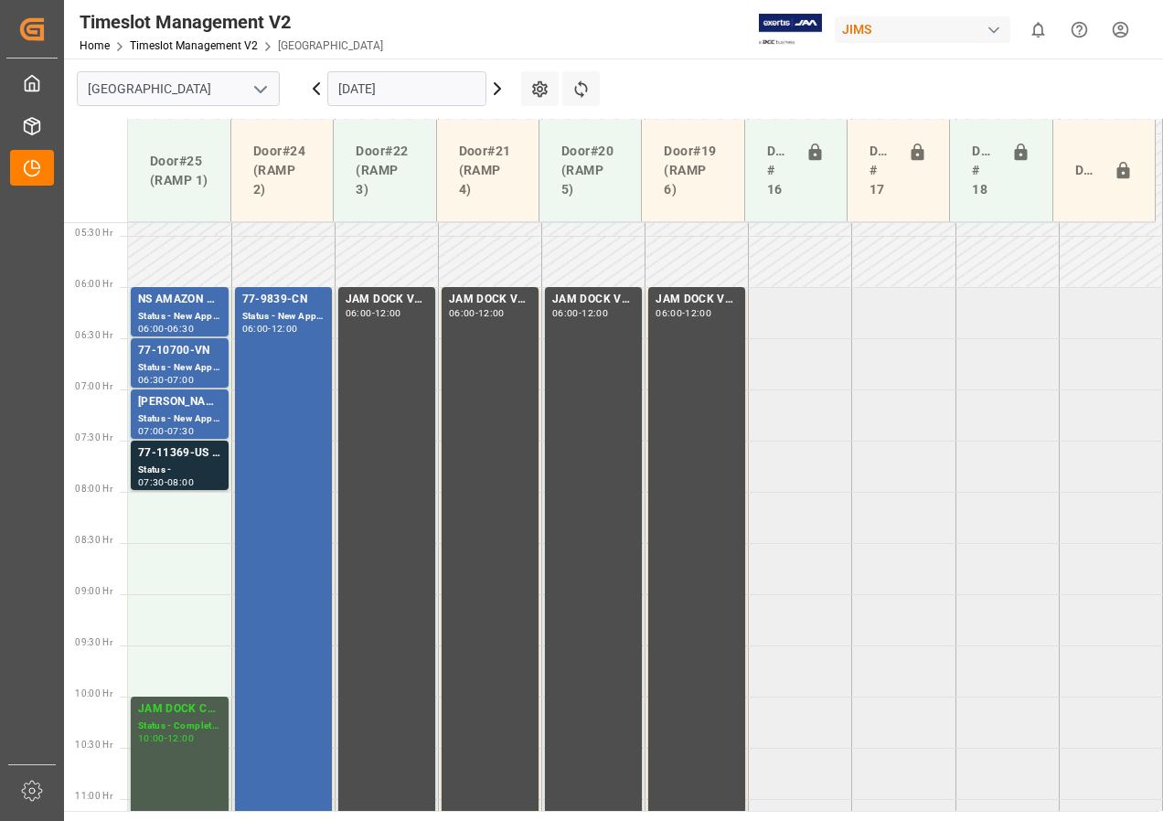
click at [344, 78] on input "[DATE]" at bounding box center [406, 88] width 159 height 35
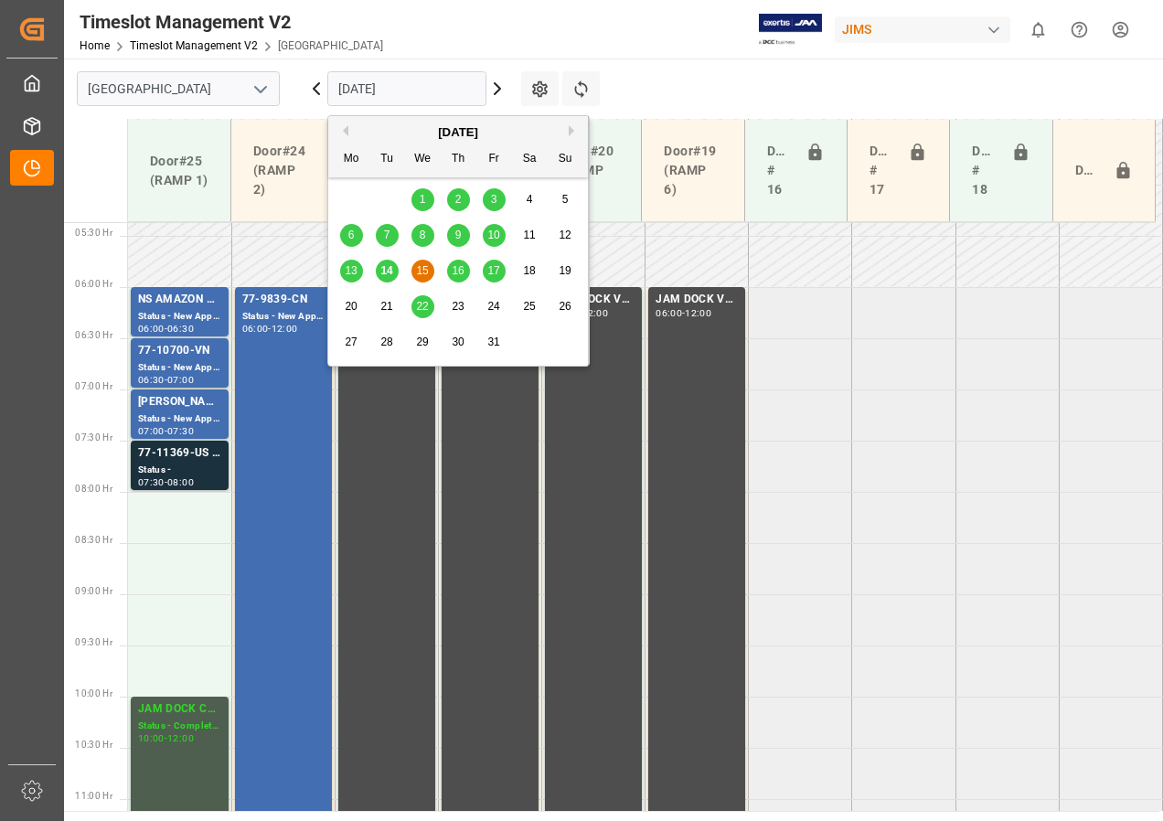
click at [464, 272] on span "16" at bounding box center [458, 270] width 12 height 13
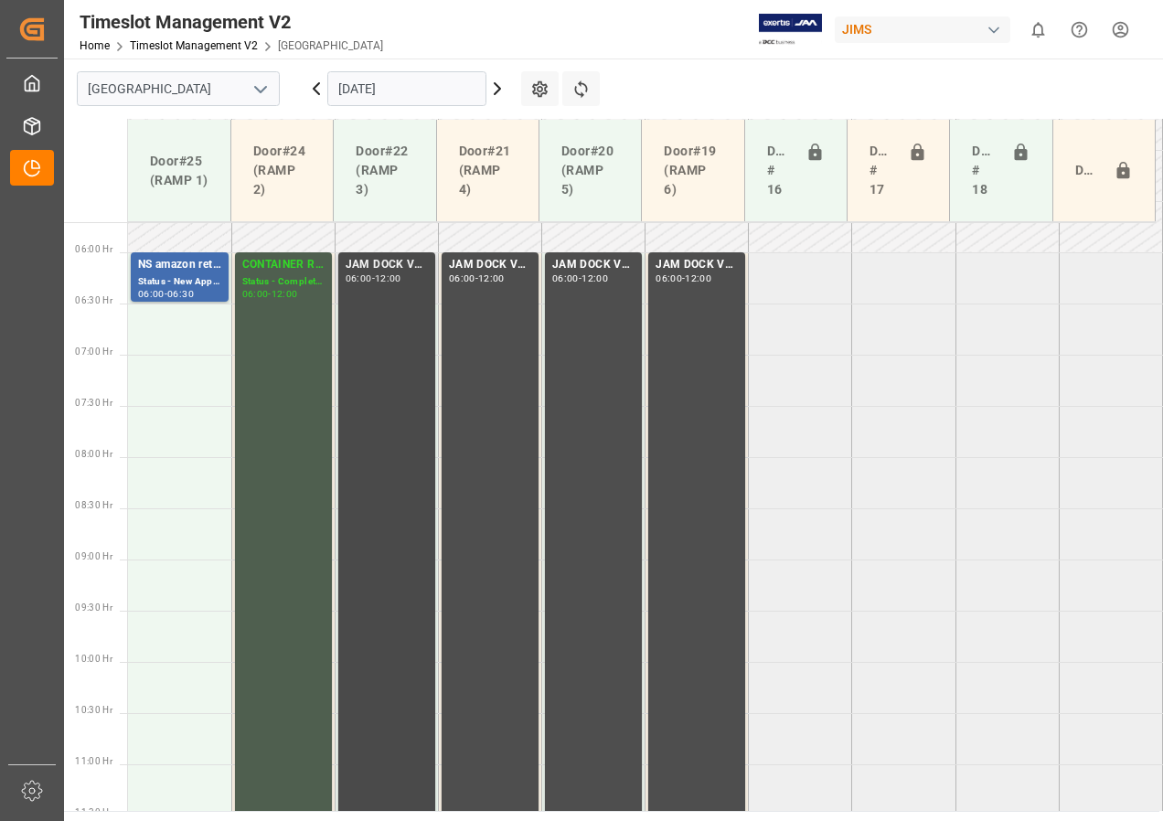
scroll to position [582, 0]
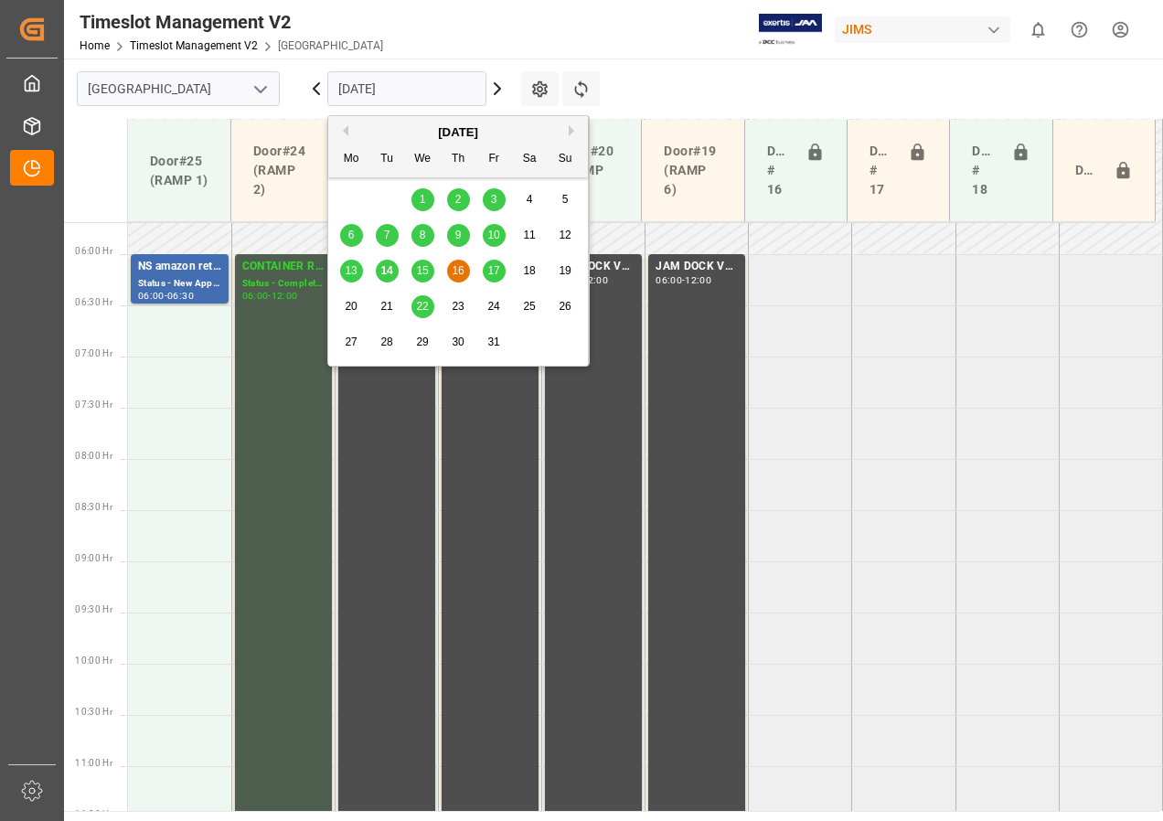
click at [362, 89] on input "[DATE]" at bounding box center [406, 88] width 159 height 35
click at [490, 268] on span "17" at bounding box center [493, 270] width 12 height 13
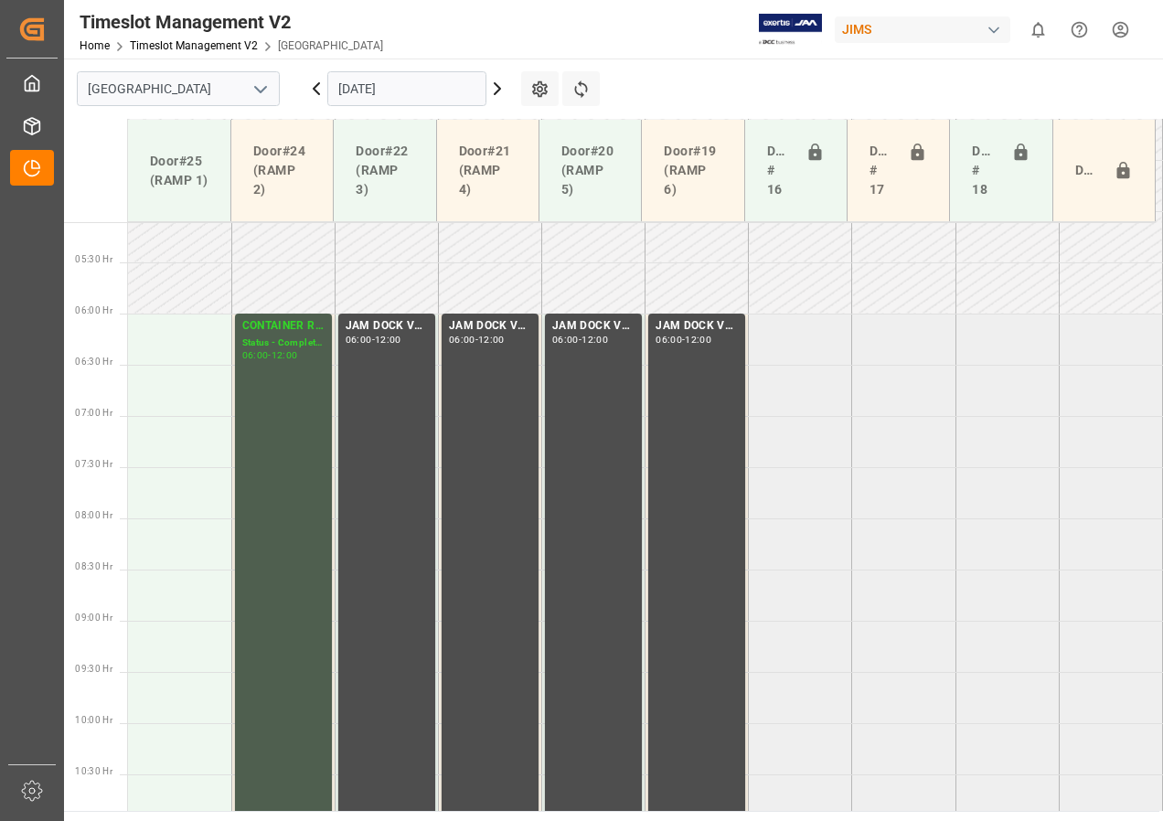
scroll to position [491, 0]
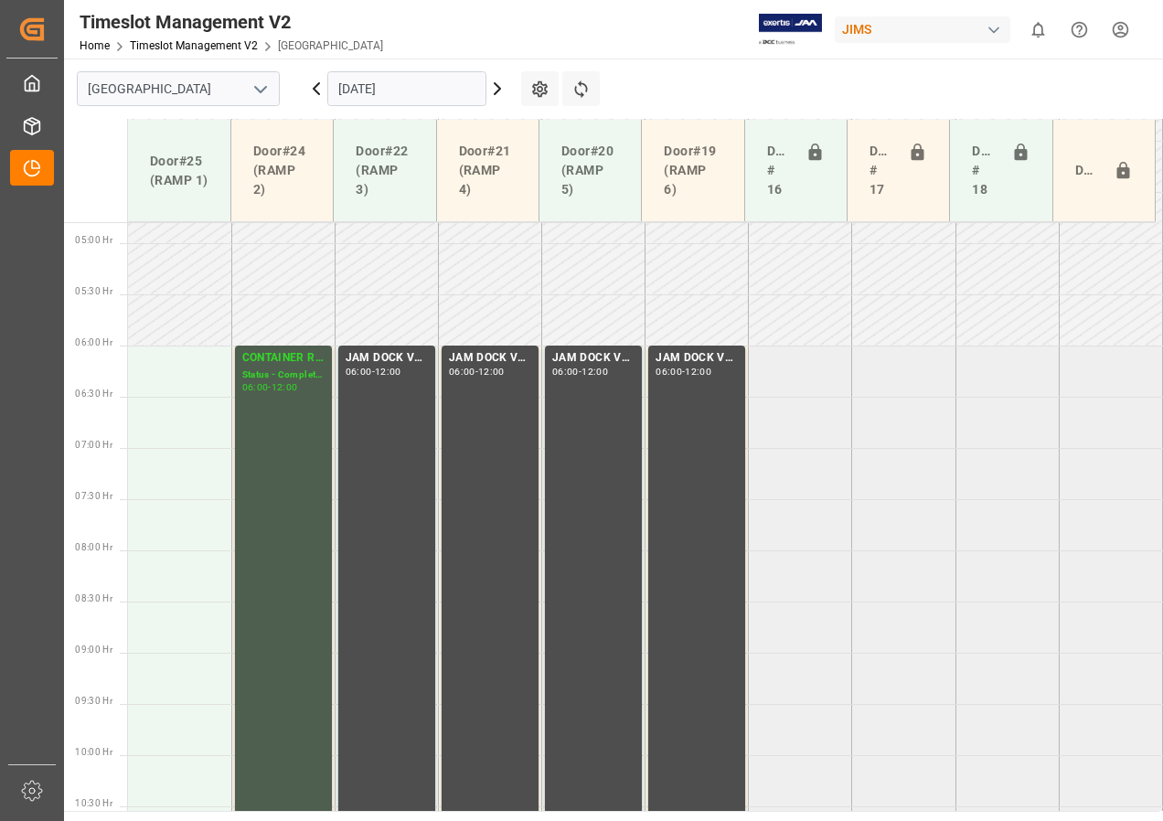
click at [392, 90] on input "[DATE]" at bounding box center [406, 88] width 159 height 35
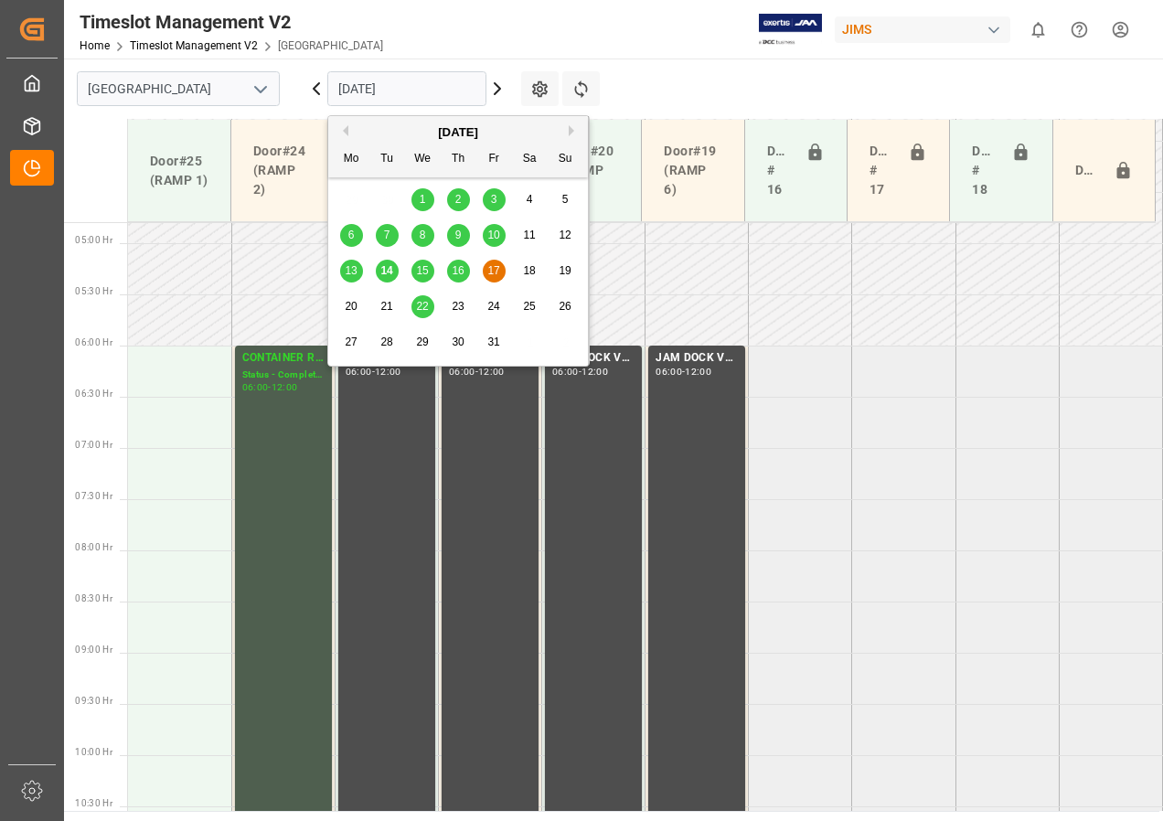
click at [428, 272] on span "15" at bounding box center [422, 270] width 12 height 13
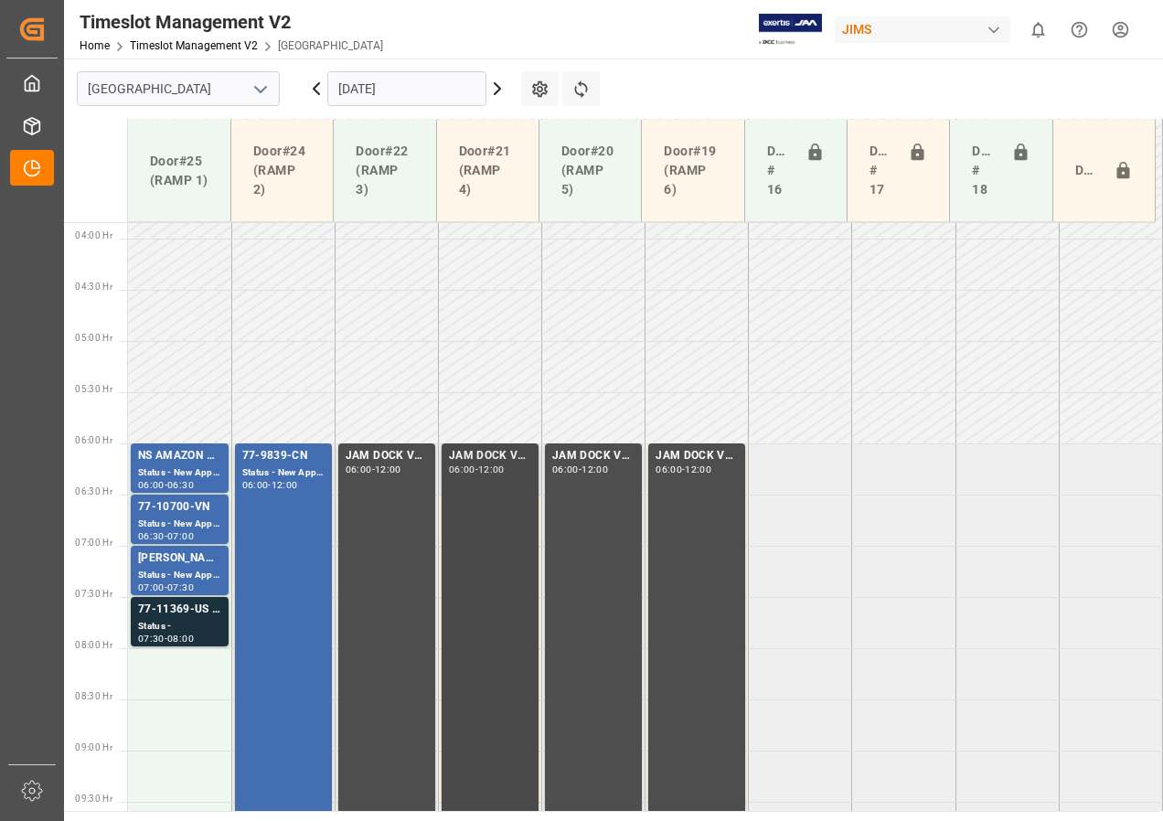
scroll to position [576, 0]
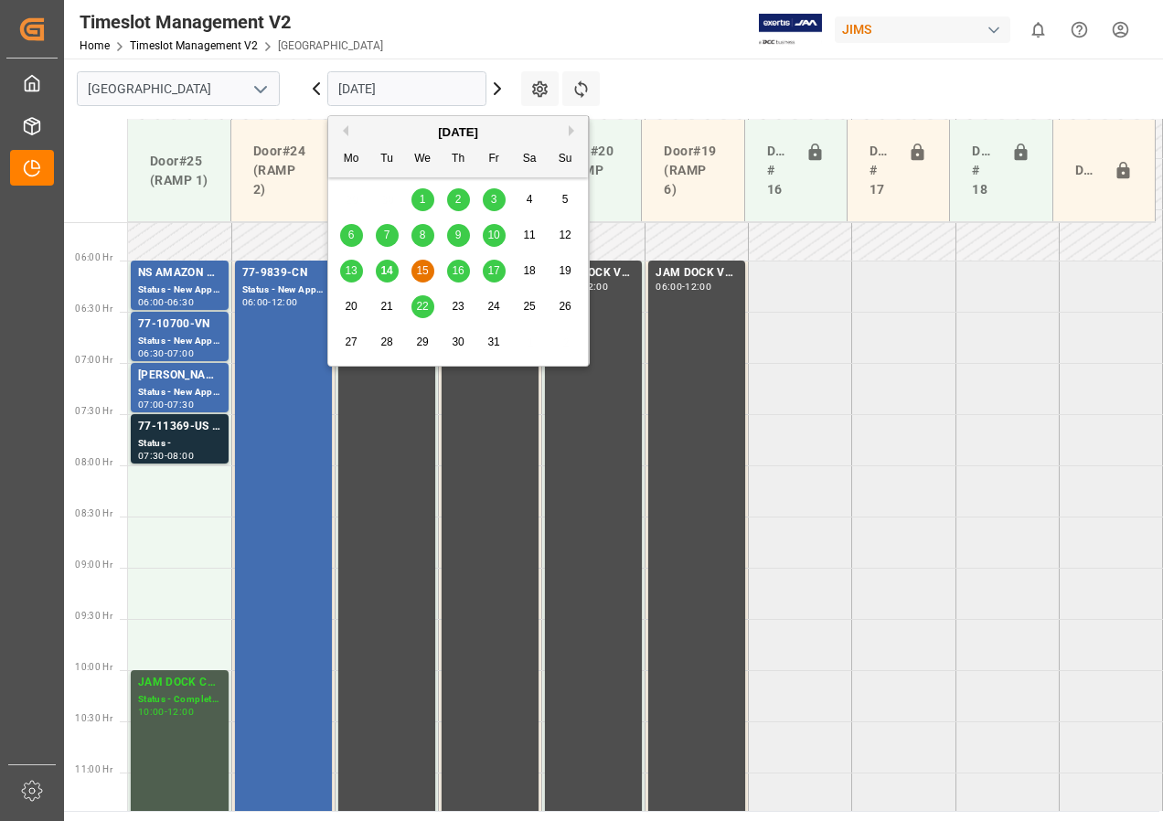
click at [358, 98] on input "[DATE]" at bounding box center [406, 88] width 159 height 35
click at [390, 272] on span "14" at bounding box center [386, 270] width 12 height 13
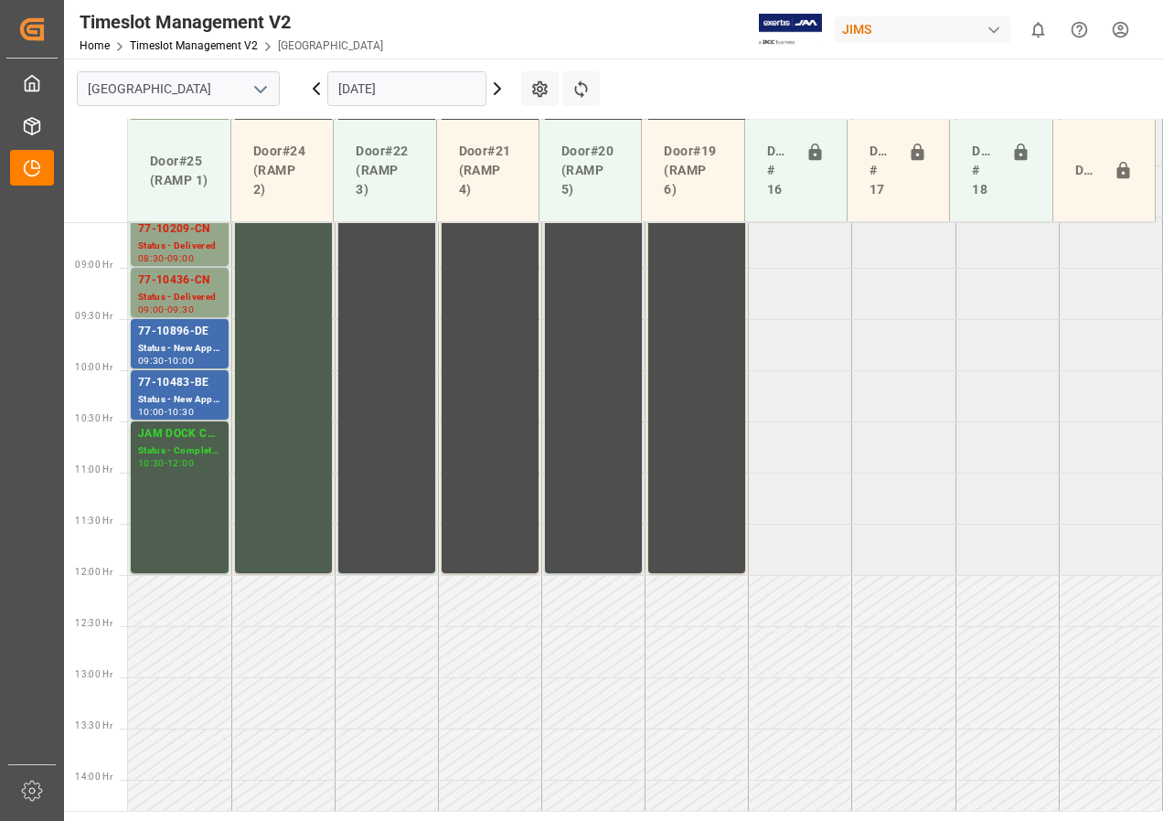
scroll to position [948, 0]
